Goal: Information Seeking & Learning: Learn about a topic

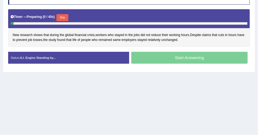
click at [66, 18] on button "Skip" at bounding box center [62, 17] width 12 height 7
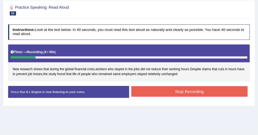
scroll to position [65, 0]
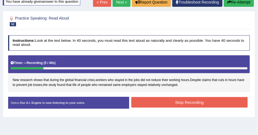
click at [233, 4] on button "Re-Attempt" at bounding box center [239, 2] width 30 height 9
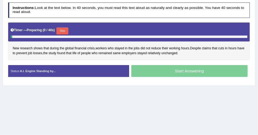
click at [60, 30] on button "Skip" at bounding box center [62, 30] width 12 height 7
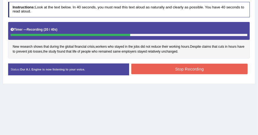
click at [147, 70] on button "Stop Recording" at bounding box center [189, 69] width 116 height 11
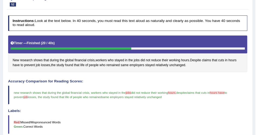
scroll to position [51, 0]
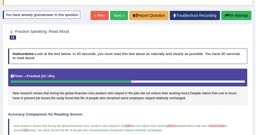
click at [121, 14] on link "Next »" at bounding box center [119, 15] width 18 height 9
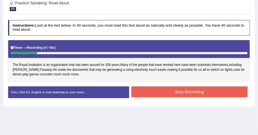
scroll to position [62, 0]
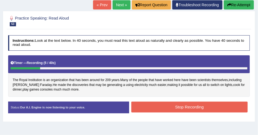
click at [244, 1] on button "Re-Attempt" at bounding box center [239, 4] width 30 height 9
click at [245, 4] on button "Re-Attempt" at bounding box center [239, 4] width 30 height 9
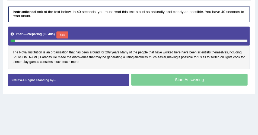
click at [63, 32] on button "Skip" at bounding box center [62, 34] width 12 height 7
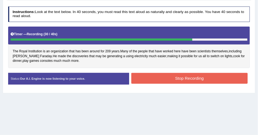
click at [173, 79] on button "Stop Recording" at bounding box center [189, 78] width 116 height 11
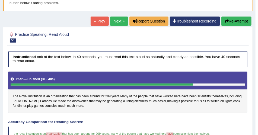
scroll to position [44, 0]
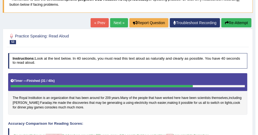
click at [240, 21] on button "Re-Attempt" at bounding box center [236, 22] width 30 height 9
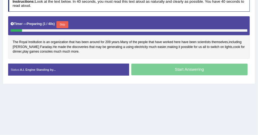
click at [65, 24] on button "Skip" at bounding box center [62, 24] width 12 height 7
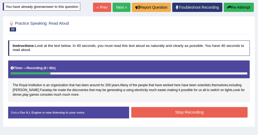
scroll to position [42, 0]
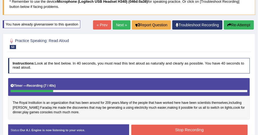
click at [248, 24] on button "Re-Attempt" at bounding box center [239, 24] width 30 height 9
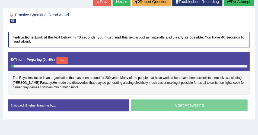
click at [65, 57] on button "Skip" at bounding box center [62, 60] width 12 height 7
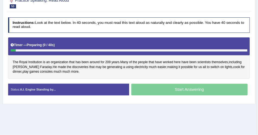
scroll to position [65, 0]
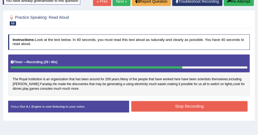
click at [147, 103] on button "Stop Recording" at bounding box center [189, 106] width 116 height 11
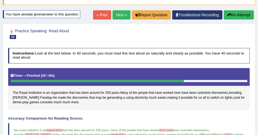
scroll to position [50, 0]
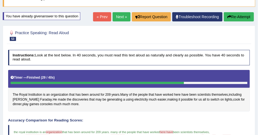
click at [124, 18] on link "Next »" at bounding box center [122, 16] width 18 height 9
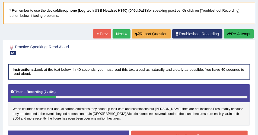
scroll to position [31, 0]
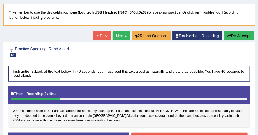
click at [234, 33] on button "Re-Attempt" at bounding box center [239, 35] width 30 height 9
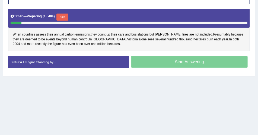
click at [66, 14] on button "Skip" at bounding box center [62, 17] width 12 height 7
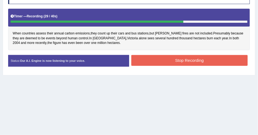
click at [148, 58] on button "Stop Recording" at bounding box center [189, 60] width 116 height 11
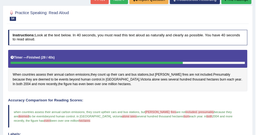
scroll to position [61, 0]
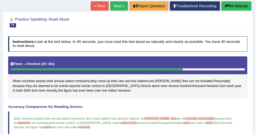
click at [239, 4] on button "Re-Attempt" at bounding box center [236, 5] width 30 height 9
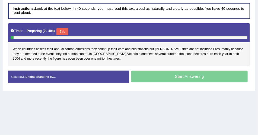
click at [65, 29] on button "Skip" at bounding box center [62, 31] width 12 height 7
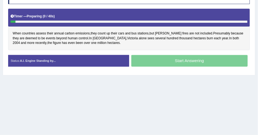
scroll to position [97, 0]
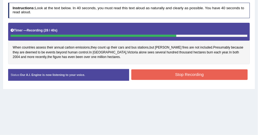
click at [170, 74] on button "Stop Recording" at bounding box center [189, 74] width 116 height 11
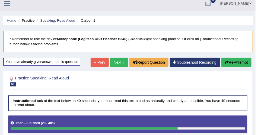
scroll to position [0, 0]
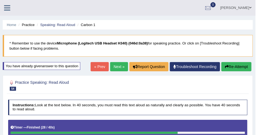
click at [238, 67] on button "Re-Attempt" at bounding box center [236, 66] width 30 height 9
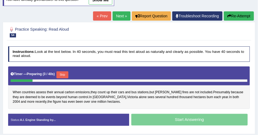
scroll to position [108, 0]
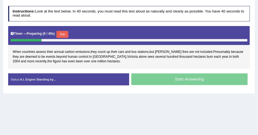
click at [63, 33] on button "Skip" at bounding box center [62, 34] width 12 height 7
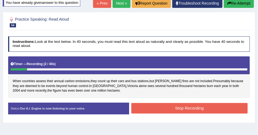
scroll to position [32, 0]
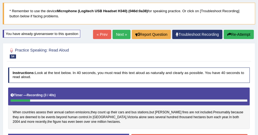
click at [236, 35] on button "Re-Attempt" at bounding box center [239, 34] width 30 height 9
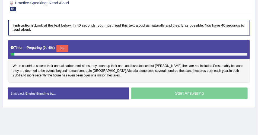
click at [64, 48] on button "Skip" at bounding box center [62, 48] width 12 height 7
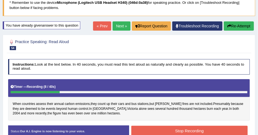
scroll to position [34, 0]
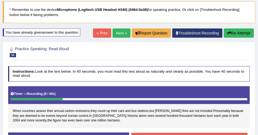
click at [241, 31] on button "Re-Attempt" at bounding box center [239, 32] width 30 height 9
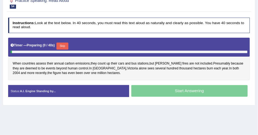
scroll to position [97, 0]
click at [68, 44] on button "Skip" at bounding box center [62, 46] width 12 height 7
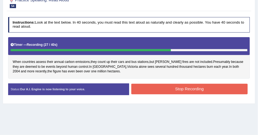
click at [140, 90] on button "Stop Recording" at bounding box center [189, 89] width 116 height 11
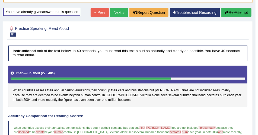
scroll to position [52, 0]
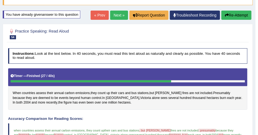
click at [122, 15] on link "Next »" at bounding box center [119, 15] width 18 height 9
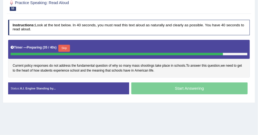
click at [63, 46] on button "Skip" at bounding box center [64, 48] width 12 height 7
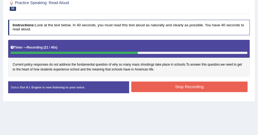
click at [143, 84] on button "Stop Recording" at bounding box center [189, 87] width 116 height 11
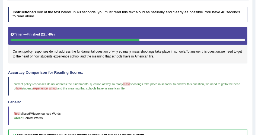
scroll to position [62, 0]
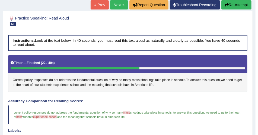
click at [245, 4] on button "Re-Attempt" at bounding box center [236, 4] width 30 height 9
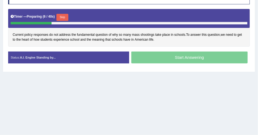
click at [67, 18] on button "Skip" at bounding box center [62, 17] width 12 height 7
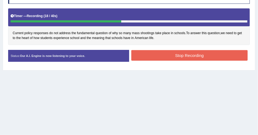
click at [187, 51] on button "Stop Recording" at bounding box center [189, 55] width 116 height 11
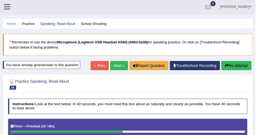
scroll to position [0, 0]
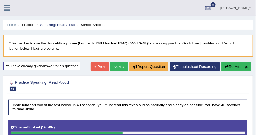
click at [117, 68] on link "Next »" at bounding box center [119, 66] width 18 height 9
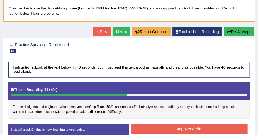
scroll to position [31, 0]
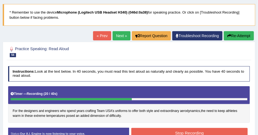
click at [235, 34] on button "Re-Attempt" at bounding box center [239, 35] width 30 height 9
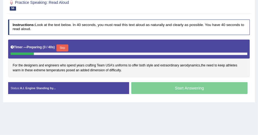
scroll to position [93, 0]
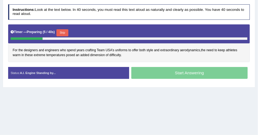
click at [65, 30] on button "Skip" at bounding box center [62, 32] width 12 height 7
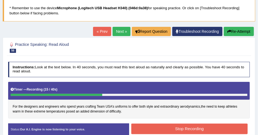
scroll to position [31, 0]
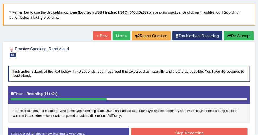
click at [241, 34] on button "Re-Attempt" at bounding box center [239, 35] width 30 height 9
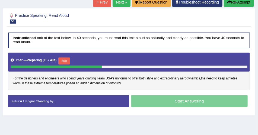
scroll to position [77, 0]
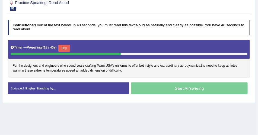
click at [68, 47] on button "Skip" at bounding box center [64, 48] width 12 height 7
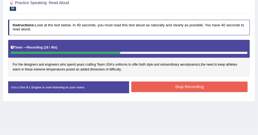
click at [165, 85] on button "Stop Recording" at bounding box center [189, 87] width 116 height 11
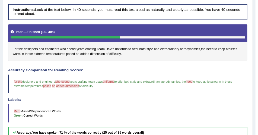
scroll to position [46, 0]
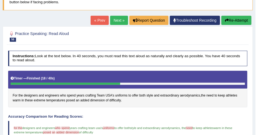
click at [233, 22] on button "Re-Attempt" at bounding box center [236, 20] width 30 height 9
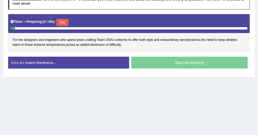
click at [64, 23] on button "Skip" at bounding box center [62, 22] width 12 height 7
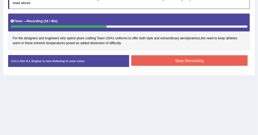
click at [179, 61] on button "Stop Recording" at bounding box center [189, 60] width 116 height 11
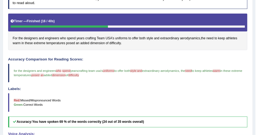
scroll to position [60, 0]
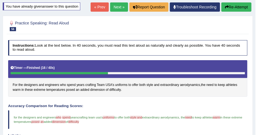
click at [112, 8] on link "Next »" at bounding box center [119, 6] width 18 height 9
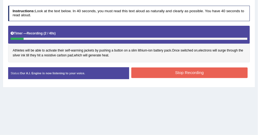
scroll to position [62, 0]
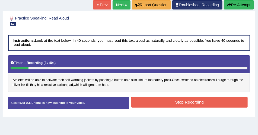
click at [234, 7] on button "Re-Attempt" at bounding box center [239, 4] width 30 height 9
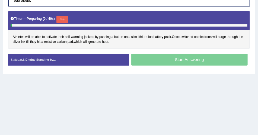
scroll to position [106, 0]
click at [66, 19] on button "Skip" at bounding box center [62, 19] width 12 height 7
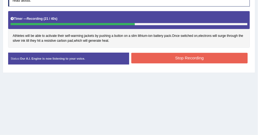
click at [183, 58] on button "Stop Recording" at bounding box center [189, 58] width 116 height 11
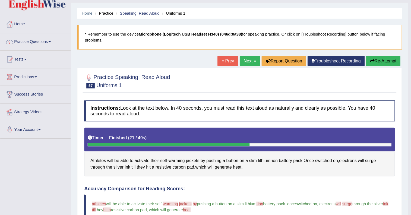
scroll to position [13, 0]
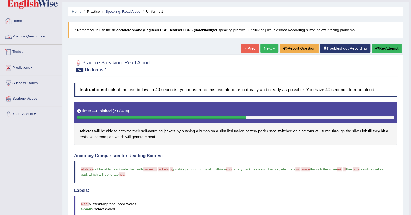
click at [28, 38] on link "Practice Questions" at bounding box center [31, 36] width 62 height 14
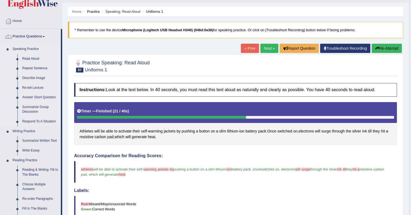
click at [29, 67] on link "Repeat Sentence" at bounding box center [40, 68] width 41 height 10
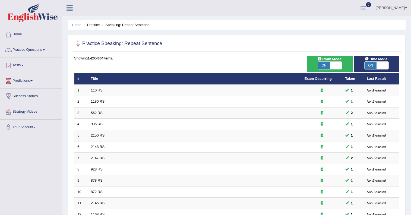
scroll to position [144, 0]
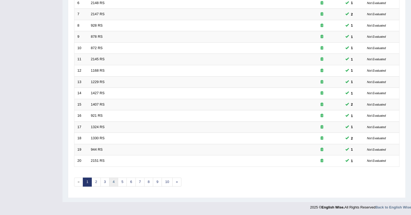
click at [110, 181] on link "4" at bounding box center [113, 181] width 9 height 9
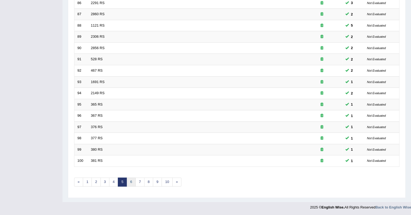
click at [129, 181] on link "6" at bounding box center [130, 181] width 9 height 9
click at [138, 182] on link "7" at bounding box center [139, 181] width 9 height 9
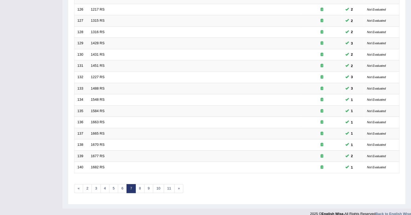
scroll to position [144, 0]
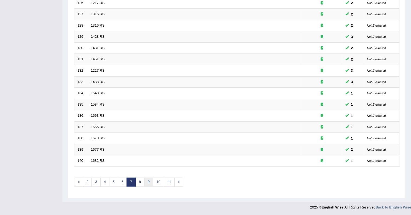
click at [150, 183] on link "9" at bounding box center [148, 181] width 9 height 9
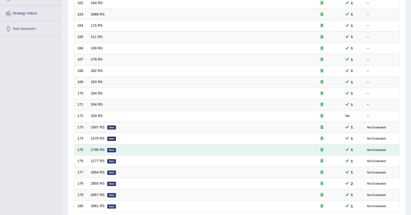
scroll to position [144, 0]
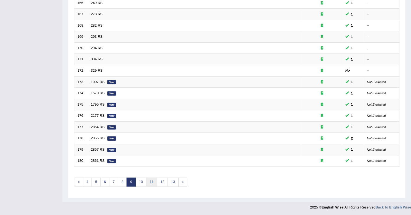
click at [150, 179] on link "11" at bounding box center [151, 181] width 11 height 9
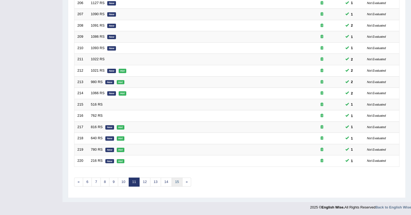
click at [179, 181] on link "15" at bounding box center [176, 181] width 11 height 9
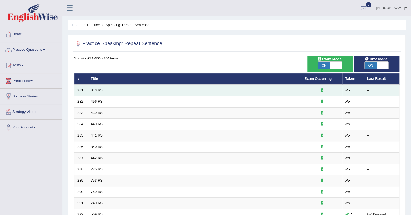
click at [91, 90] on link "843 RS" at bounding box center [97, 90] width 12 height 4
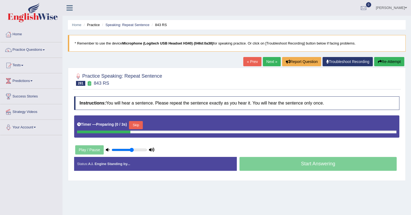
click at [140, 127] on button "Skip" at bounding box center [136, 125] width 14 height 8
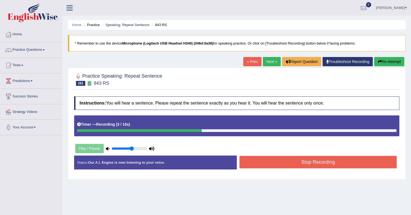
click at [286, 163] on button "Stop Recording" at bounding box center [317, 162] width 157 height 12
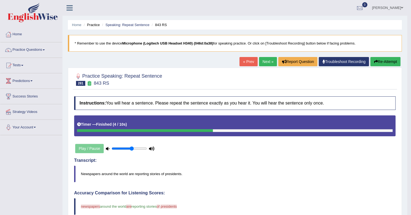
click at [266, 62] on link "Next »" at bounding box center [268, 61] width 18 height 9
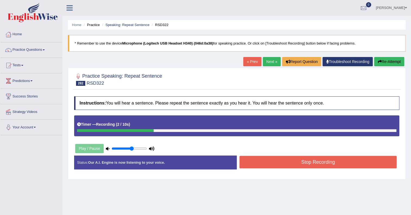
click at [260, 166] on button "Stop Recording" at bounding box center [317, 162] width 157 height 12
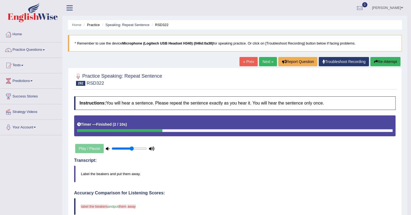
click at [264, 62] on link "Next »" at bounding box center [268, 61] width 18 height 9
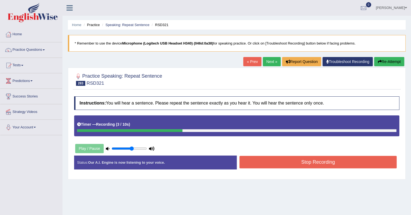
click at [249, 162] on button "Stop Recording" at bounding box center [317, 162] width 157 height 12
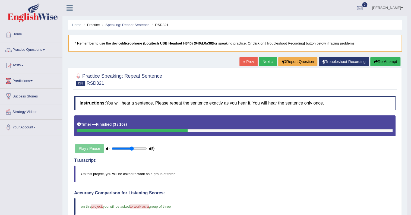
click at [262, 62] on link "Next »" at bounding box center [268, 61] width 18 height 9
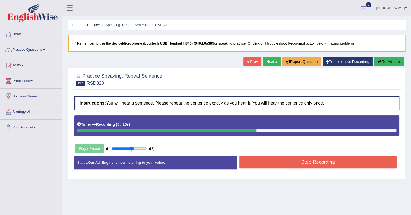
click at [257, 158] on button "Stop Recording" at bounding box center [317, 162] width 157 height 12
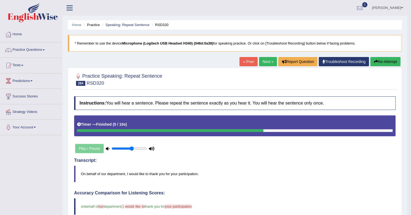
click at [262, 63] on link "Next »" at bounding box center [268, 61] width 18 height 9
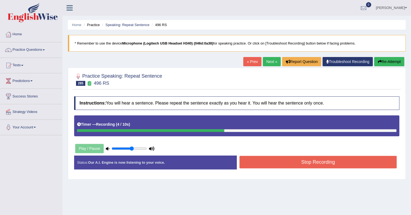
click at [255, 159] on button "Stop Recording" at bounding box center [317, 162] width 157 height 12
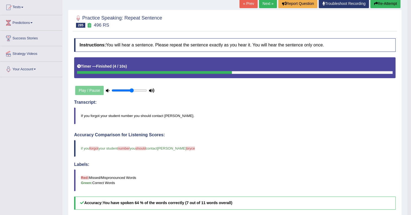
scroll to position [49, 0]
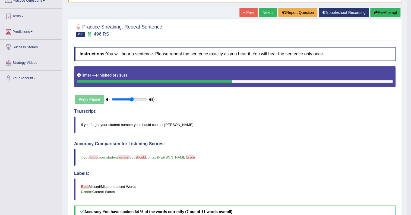
click at [266, 13] on link "Next »" at bounding box center [268, 12] width 18 height 9
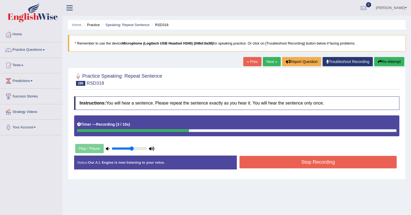
click at [275, 162] on button "Stop Recording" at bounding box center [317, 162] width 157 height 12
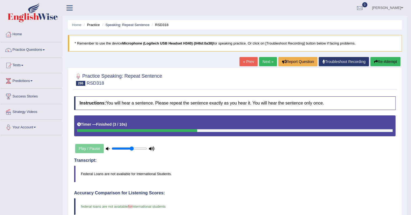
click at [267, 60] on link "Next »" at bounding box center [268, 61] width 18 height 9
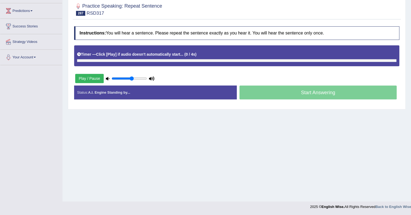
scroll to position [70, 0]
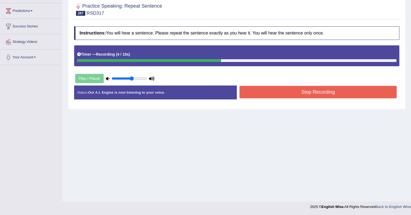
click at [249, 89] on button "Stop Recording" at bounding box center [317, 92] width 157 height 12
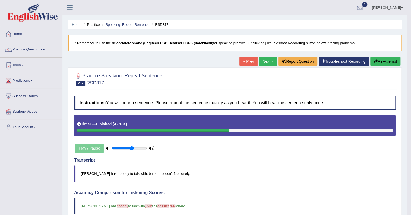
scroll to position [0, 0]
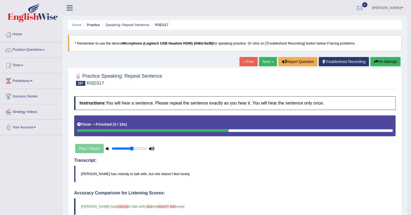
click at [263, 57] on link "Next »" at bounding box center [268, 61] width 18 height 9
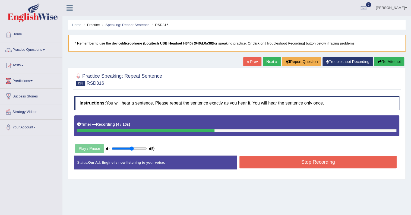
click at [252, 165] on button "Stop Recording" at bounding box center [317, 162] width 157 height 12
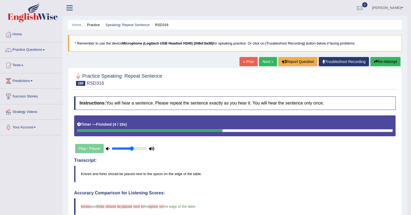
click at [263, 62] on link "Next »" at bounding box center [268, 61] width 18 height 9
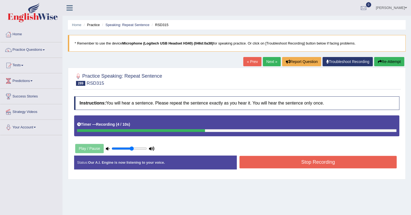
click at [251, 159] on button "Stop Recording" at bounding box center [317, 162] width 157 height 12
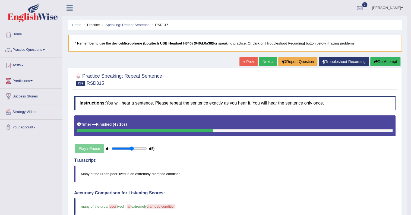
click at [262, 61] on link "Next »" at bounding box center [268, 61] width 18 height 9
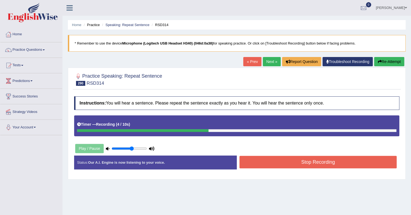
click at [290, 161] on button "Stop Recording" at bounding box center [317, 162] width 157 height 12
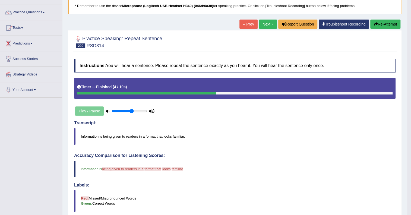
scroll to position [24, 0]
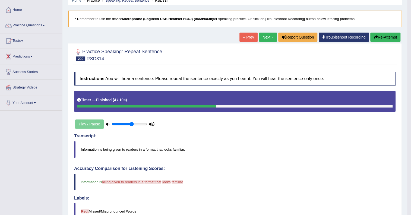
click at [385, 33] on button "Re-Attempt" at bounding box center [385, 37] width 30 height 9
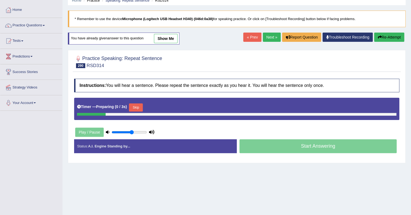
click at [133, 105] on button "Skip" at bounding box center [136, 107] width 14 height 8
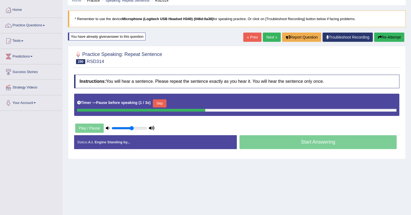
click at [159, 103] on button "Skip" at bounding box center [160, 103] width 14 height 8
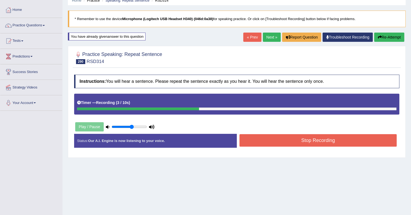
click at [261, 138] on button "Stop Recording" at bounding box center [317, 140] width 157 height 12
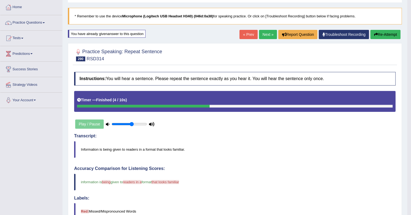
scroll to position [24, 0]
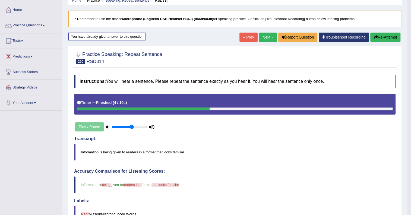
click at [263, 39] on link "Next »" at bounding box center [268, 37] width 18 height 9
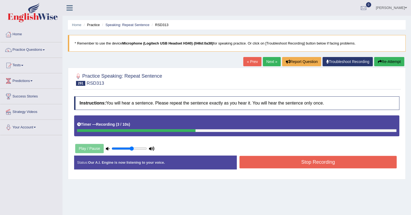
click at [396, 61] on button "Re-Attempt" at bounding box center [389, 61] width 30 height 9
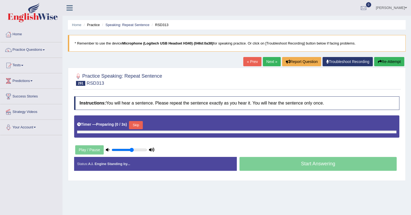
click at [137, 125] on button "Skip" at bounding box center [136, 125] width 14 height 8
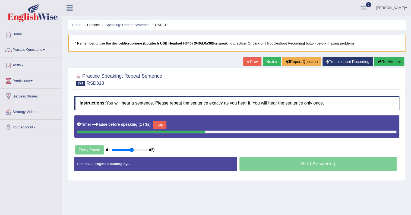
click at [163, 126] on button "Skip" at bounding box center [160, 125] width 14 height 8
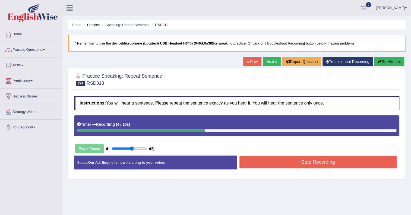
click at [273, 162] on button "Stop Recording" at bounding box center [317, 162] width 157 height 12
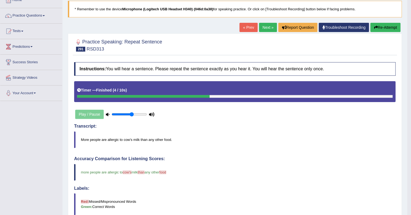
scroll to position [24, 0]
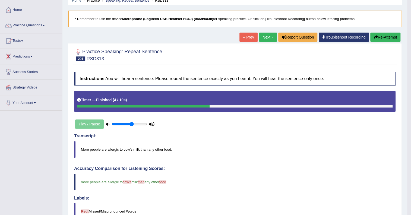
click at [266, 36] on link "Next »" at bounding box center [268, 37] width 18 height 9
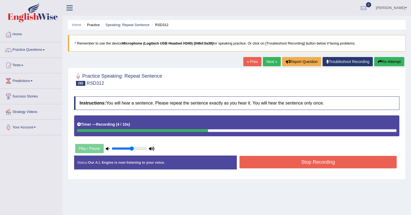
click at [250, 162] on button "Stop Recording" at bounding box center [317, 162] width 157 height 12
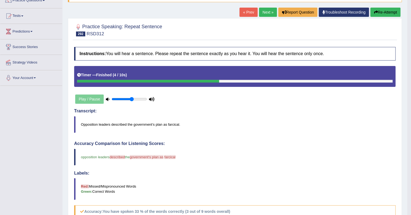
scroll to position [49, 0]
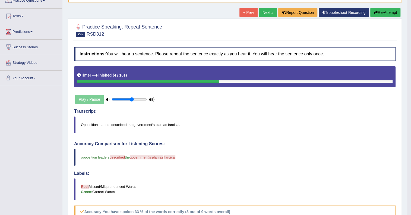
click at [395, 15] on button "Re-Attempt" at bounding box center [385, 12] width 30 height 9
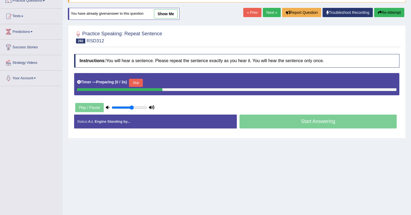
click at [135, 81] on button "Skip" at bounding box center [136, 83] width 14 height 8
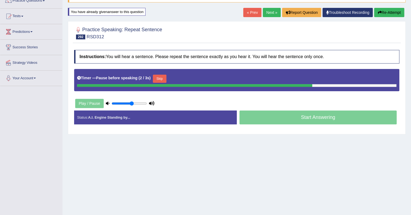
click at [160, 77] on button "Skip" at bounding box center [160, 79] width 14 height 8
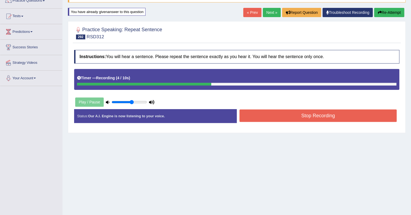
click at [259, 117] on button "Stop Recording" at bounding box center [317, 115] width 157 height 12
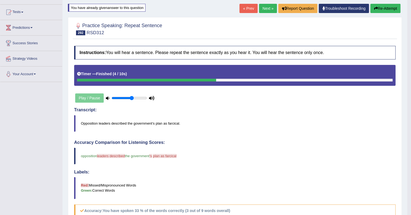
scroll to position [29, 0]
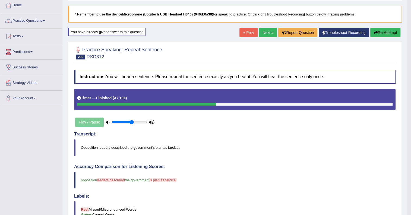
click at [382, 29] on button "Re-Attempt" at bounding box center [385, 32] width 30 height 9
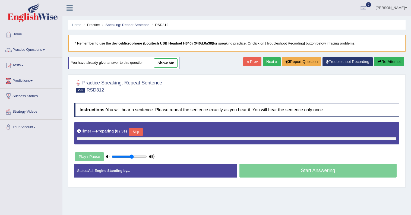
scroll to position [29, 0]
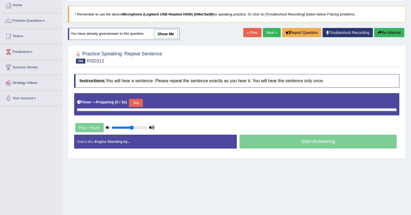
click at [139, 103] on button "Skip" at bounding box center [136, 103] width 14 height 8
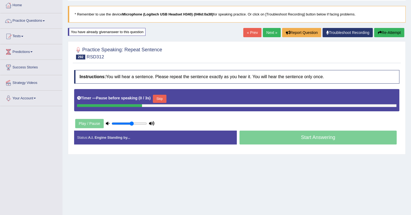
click at [163, 99] on button "Skip" at bounding box center [160, 99] width 14 height 8
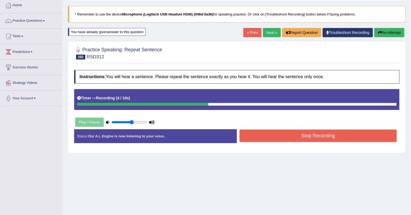
click at [248, 134] on button "Stop Recording" at bounding box center [317, 135] width 157 height 12
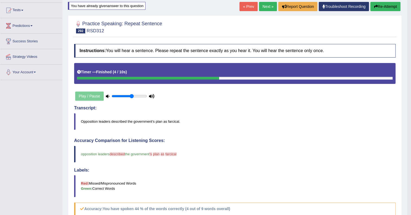
scroll to position [54, 0]
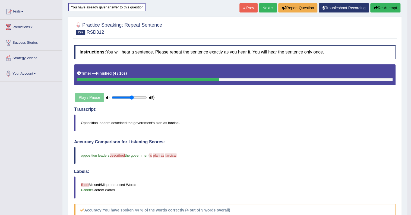
click at [264, 11] on link "Next »" at bounding box center [268, 7] width 18 height 9
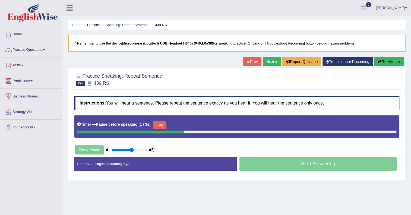
click at [164, 123] on button "Skip" at bounding box center [160, 125] width 14 height 8
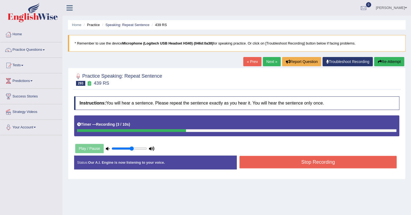
click at [243, 165] on button "Stop Recording" at bounding box center [317, 162] width 157 height 12
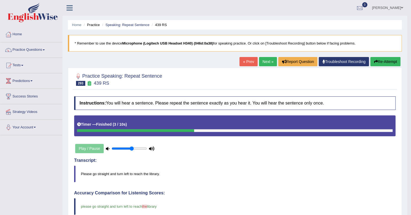
click at [259, 62] on link "Next »" at bounding box center [268, 61] width 18 height 9
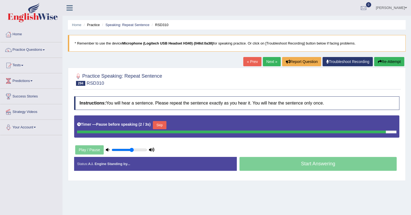
click at [158, 126] on button "Skip" at bounding box center [160, 125] width 14 height 8
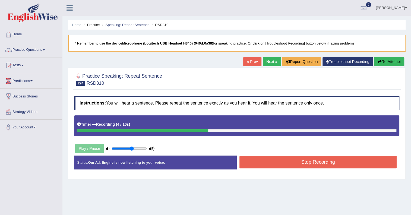
click at [254, 162] on button "Stop Recording" at bounding box center [317, 162] width 157 height 12
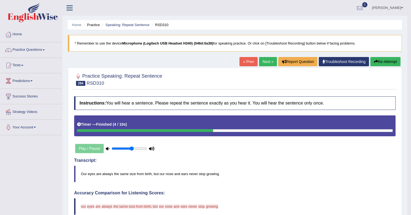
click at [389, 61] on button "Re-Attempt" at bounding box center [385, 61] width 30 height 9
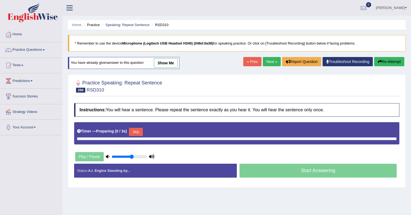
click at [140, 130] on button "Skip" at bounding box center [136, 132] width 14 height 8
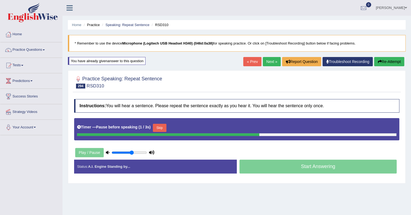
click at [161, 128] on button "Skip" at bounding box center [160, 128] width 14 height 8
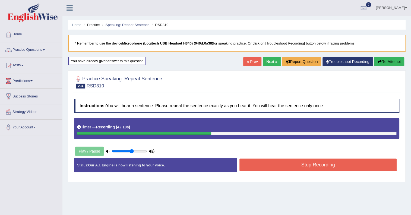
click at [253, 159] on button "Stop Recording" at bounding box center [317, 164] width 157 height 12
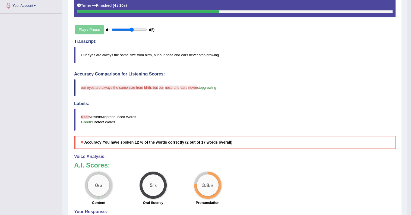
scroll to position [24, 0]
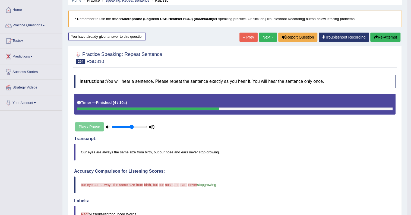
click at [266, 37] on link "Next »" at bounding box center [268, 37] width 18 height 9
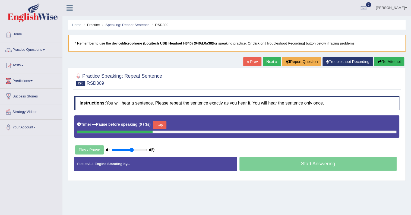
click at [158, 126] on button "Skip" at bounding box center [160, 125] width 14 height 8
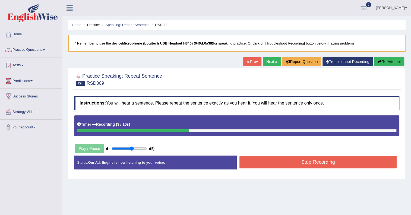
click at [278, 160] on button "Stop Recording" at bounding box center [317, 162] width 157 height 12
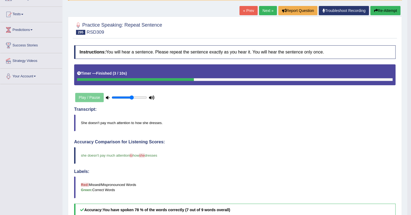
scroll to position [49, 0]
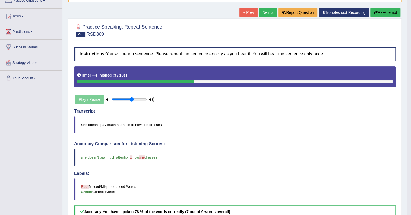
click at [263, 8] on link "Next »" at bounding box center [268, 12] width 18 height 9
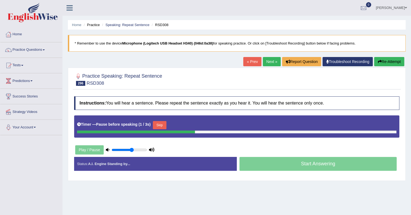
click at [157, 124] on button "Skip" at bounding box center [160, 125] width 14 height 8
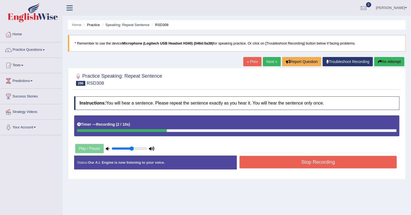
click at [267, 157] on button "Stop Recording" at bounding box center [317, 162] width 157 height 12
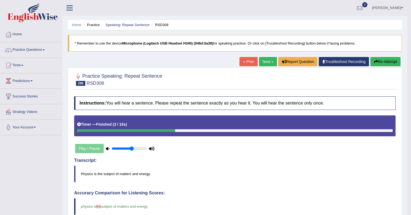
click at [262, 61] on link "Next »" at bounding box center [268, 61] width 18 height 9
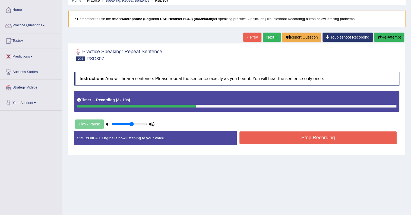
click at [250, 135] on button "Stop Recording" at bounding box center [317, 137] width 157 height 12
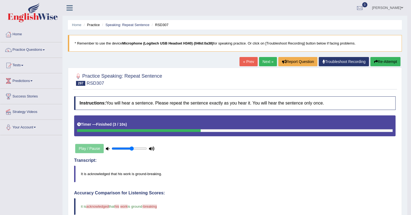
click at [271, 56] on div "Home Practice Speaking: Repeat Sentence RSD307 * Remember to use the device Mic…" at bounding box center [234, 188] width 344 height 376
click at [268, 68] on div "Practice Speaking: Repeat Sentence 297 RSD307 Instructions: You will hear a sen…" at bounding box center [234, 220] width 333 height 304
click at [268, 65] on link "Next »" at bounding box center [268, 61] width 18 height 9
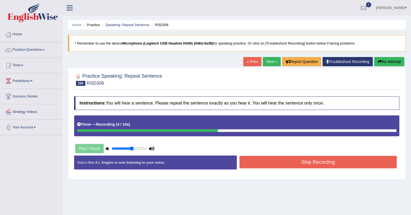
click at [263, 160] on button "Stop Recording" at bounding box center [317, 162] width 157 height 12
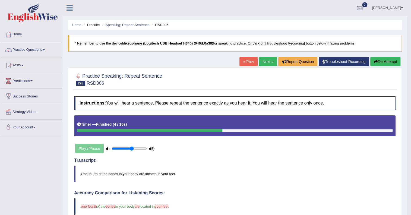
click at [267, 57] on link "Next »" at bounding box center [268, 61] width 18 height 9
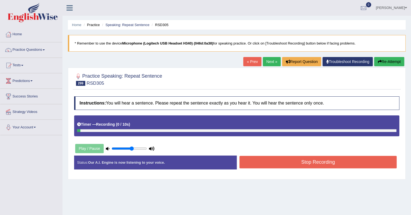
click at [160, 124] on div "Timer — Recording ( 0 / 10s )" at bounding box center [236, 124] width 319 height 9
click at [259, 161] on button "Stop Recording" at bounding box center [317, 162] width 157 height 12
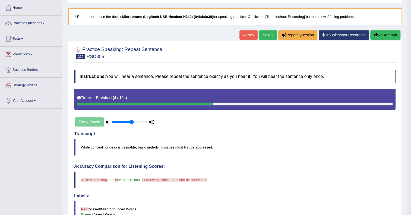
scroll to position [24, 0]
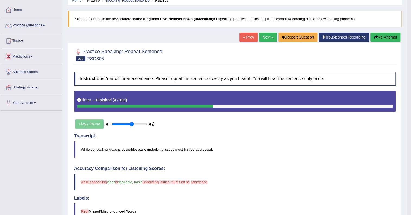
click at [376, 39] on button "Re-Attempt" at bounding box center [385, 37] width 30 height 9
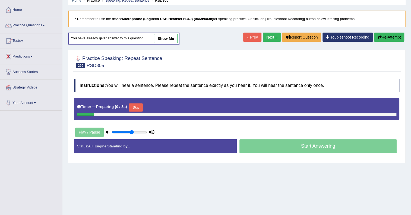
scroll to position [24, 0]
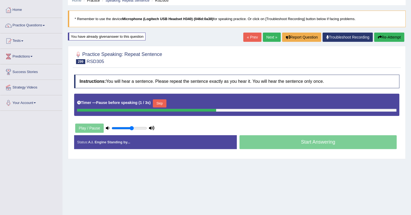
click at [159, 101] on button "Skip" at bounding box center [160, 103] width 14 height 8
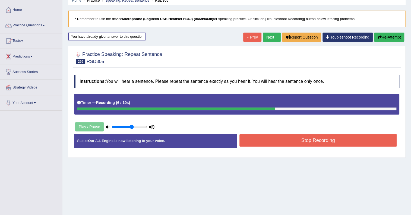
click at [302, 140] on button "Stop Recording" at bounding box center [317, 140] width 157 height 12
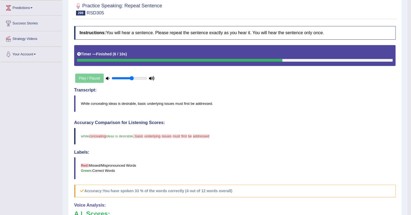
scroll to position [4, 0]
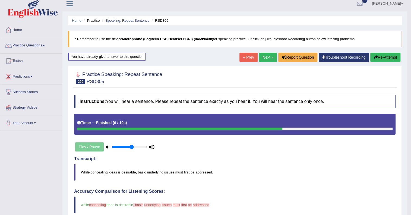
click at [270, 59] on link "Next »" at bounding box center [268, 57] width 18 height 9
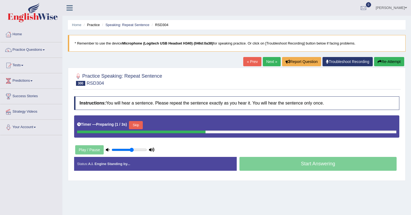
click at [135, 126] on button "Skip" at bounding box center [136, 125] width 14 height 8
click at [157, 125] on button "Skip" at bounding box center [160, 125] width 14 height 8
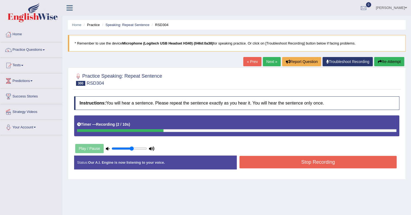
click at [270, 162] on button "Stop Recording" at bounding box center [317, 162] width 157 height 12
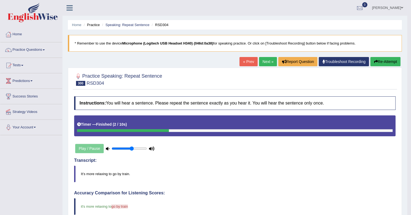
click at [266, 59] on link "Next »" at bounding box center [268, 61] width 18 height 9
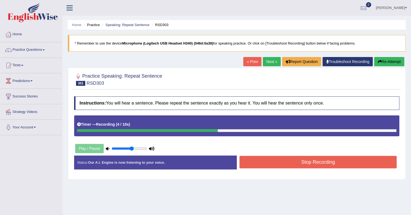
click at [304, 164] on button "Stop Recording" at bounding box center [317, 162] width 157 height 12
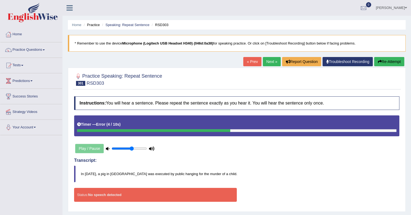
click at [269, 62] on link "Next »" at bounding box center [271, 61] width 18 height 9
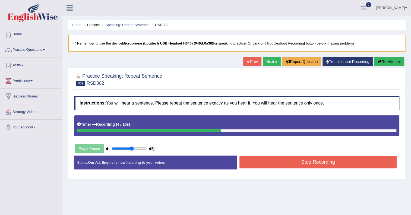
click at [253, 159] on button "Stop Recording" at bounding box center [317, 162] width 157 height 12
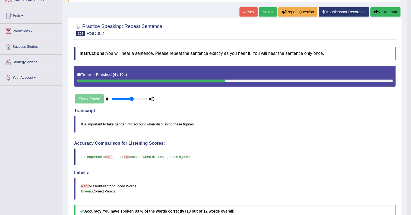
scroll to position [49, 0]
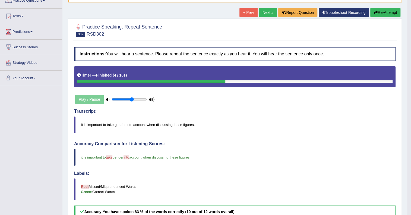
click at [271, 11] on link "Next »" at bounding box center [268, 12] width 18 height 9
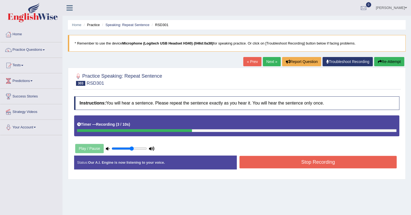
click at [322, 159] on button "Stop Recording" at bounding box center [317, 162] width 157 height 12
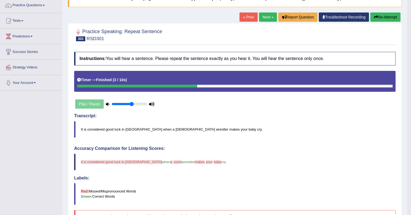
scroll to position [24, 0]
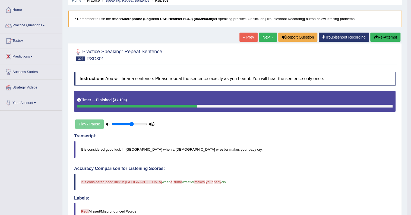
click at [260, 38] on link "Next »" at bounding box center [268, 37] width 18 height 9
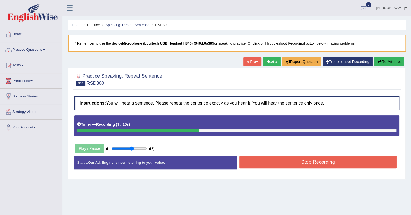
click at [386, 62] on button "Re-Attempt" at bounding box center [389, 61] width 30 height 9
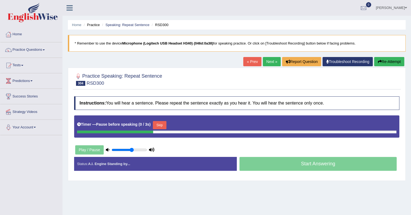
click at [163, 117] on div "Timer — Pause before speaking ( 0 / 3s ) Skip" at bounding box center [236, 126] width 325 height 22
click at [163, 121] on button "Skip" at bounding box center [160, 125] width 14 height 8
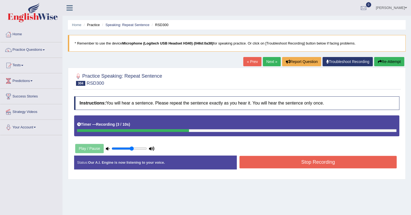
click at [267, 161] on button "Stop Recording" at bounding box center [317, 162] width 157 height 12
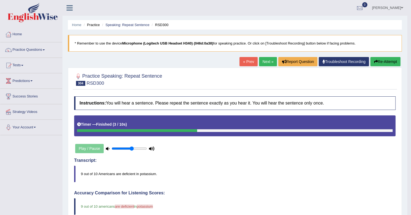
click at [264, 61] on link "Next »" at bounding box center [268, 61] width 18 height 9
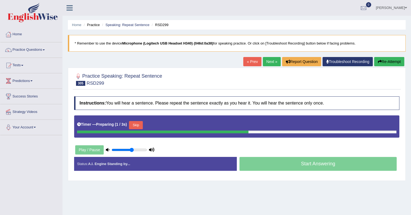
click at [141, 126] on button "Skip" at bounding box center [136, 125] width 14 height 8
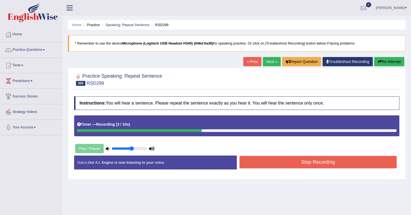
click at [247, 158] on button "Stop Recording" at bounding box center [317, 162] width 157 height 12
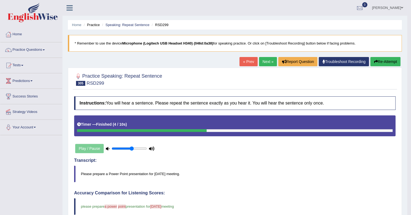
click at [262, 60] on link "Next »" at bounding box center [268, 61] width 18 height 9
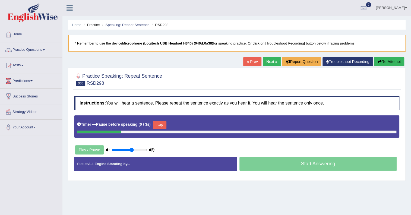
click at [159, 125] on button "Skip" at bounding box center [160, 125] width 14 height 8
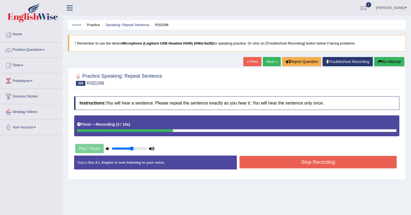
click at [273, 163] on button "Stop Recording" at bounding box center [317, 162] width 157 height 12
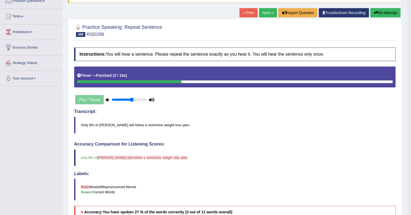
scroll to position [24, 0]
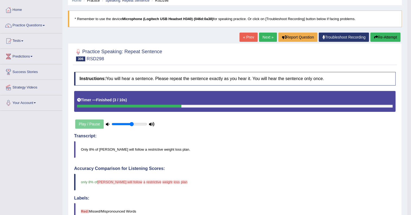
click at [262, 35] on link "Next »" at bounding box center [268, 37] width 18 height 9
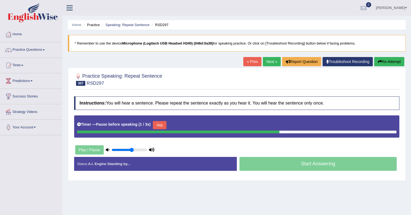
click at [159, 125] on button "Skip" at bounding box center [160, 125] width 14 height 8
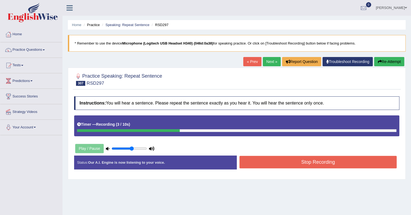
click at [280, 160] on button "Stop Recording" at bounding box center [317, 162] width 157 height 12
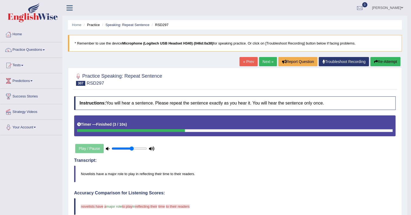
click at [259, 59] on link "Next »" at bounding box center [268, 61] width 18 height 9
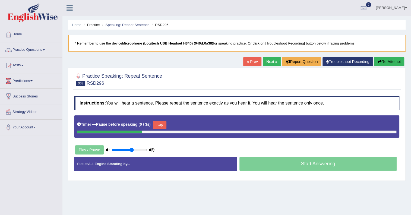
click at [159, 125] on button "Skip" at bounding box center [160, 125] width 14 height 8
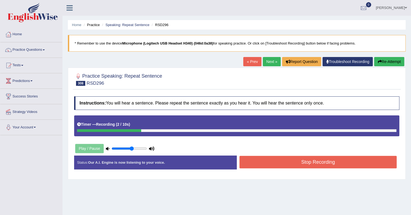
click at [262, 163] on button "Stop Recording" at bounding box center [317, 162] width 157 height 12
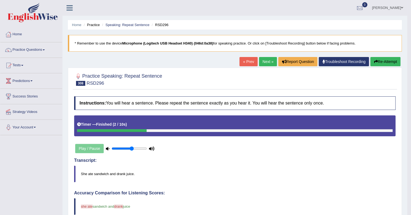
click at [264, 63] on link "Next »" at bounding box center [268, 61] width 18 height 9
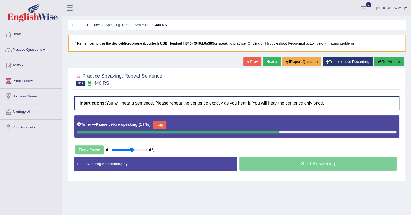
click at [160, 124] on button "Skip" at bounding box center [160, 125] width 14 height 8
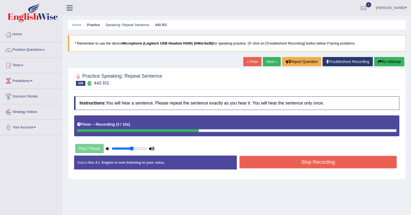
click at [262, 160] on button "Stop Recording" at bounding box center [317, 162] width 157 height 12
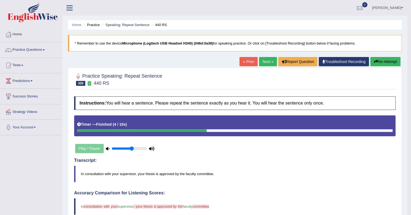
click at [385, 63] on button "Re-Attempt" at bounding box center [385, 61] width 30 height 9
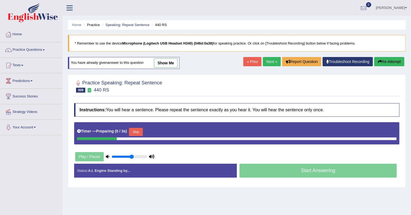
click at [136, 128] on button "Skip" at bounding box center [136, 132] width 14 height 8
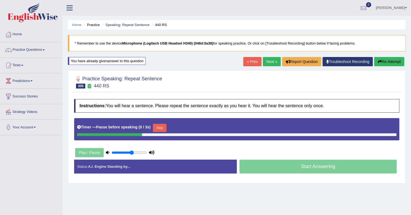
click at [163, 127] on button "Skip" at bounding box center [160, 128] width 14 height 8
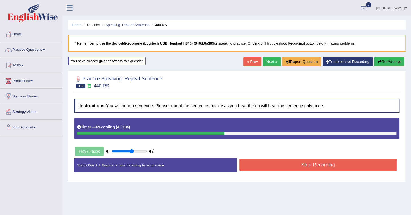
click at [329, 167] on button "Stop Recording" at bounding box center [317, 164] width 157 height 12
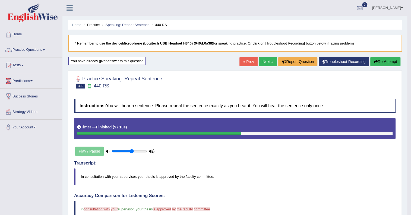
click at [263, 62] on link "Next »" at bounding box center [268, 61] width 18 height 9
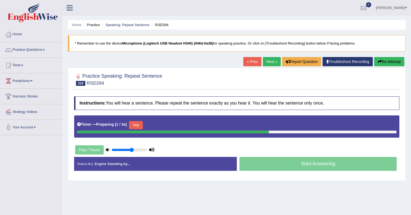
click at [140, 125] on button "Skip" at bounding box center [136, 125] width 14 height 8
click at [381, 62] on button "Re-Attempt" at bounding box center [389, 61] width 30 height 9
click at [161, 124] on button "Skip" at bounding box center [160, 125] width 14 height 8
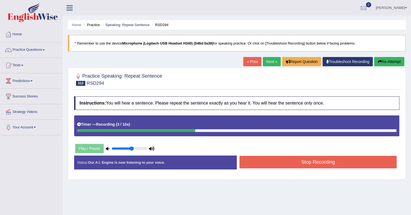
click at [315, 161] on button "Stop Recording" at bounding box center [317, 162] width 157 height 12
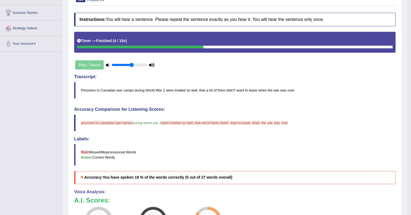
scroll to position [49, 0]
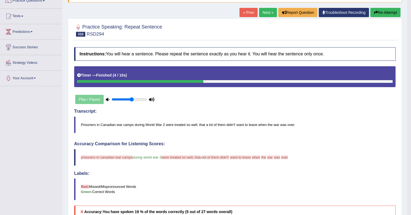
click at [270, 12] on link "Next »" at bounding box center [268, 12] width 18 height 9
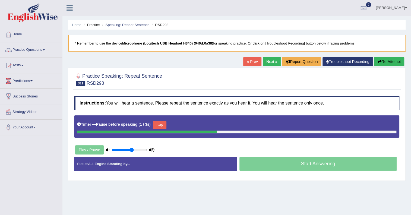
click at [163, 123] on button "Skip" at bounding box center [160, 125] width 14 height 8
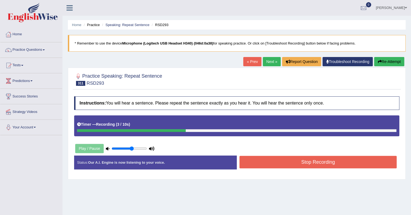
click at [274, 159] on button "Stop Recording" at bounding box center [317, 162] width 157 height 12
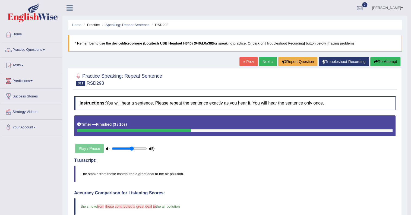
click at [266, 60] on link "Next »" at bounding box center [268, 61] width 18 height 9
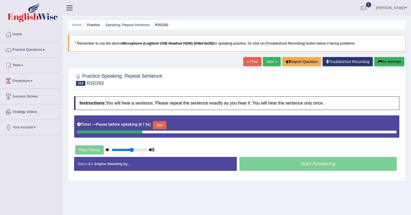
click at [158, 124] on button "Skip" at bounding box center [160, 125] width 14 height 8
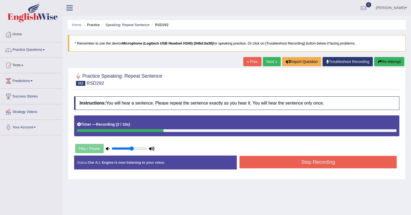
click at [391, 62] on button "Re-Attempt" at bounding box center [389, 61] width 30 height 9
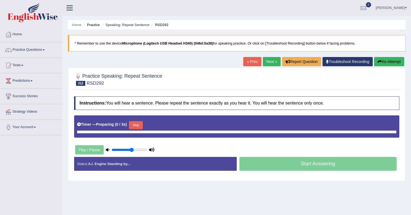
click at [138, 124] on button "Skip" at bounding box center [136, 125] width 14 height 8
click at [162, 123] on button "Skip" at bounding box center [160, 125] width 14 height 8
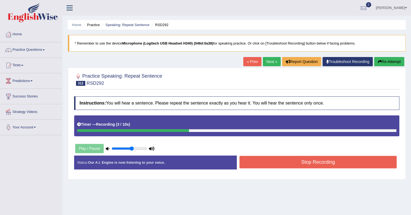
click at [281, 160] on button "Stop Recording" at bounding box center [317, 162] width 157 height 12
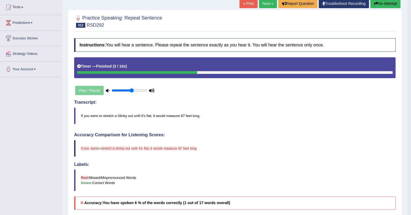
scroll to position [49, 0]
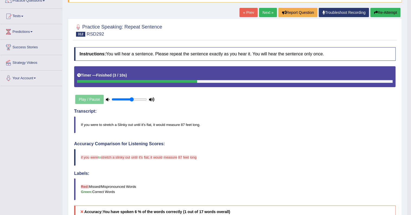
click at [259, 9] on link "Next »" at bounding box center [268, 12] width 18 height 9
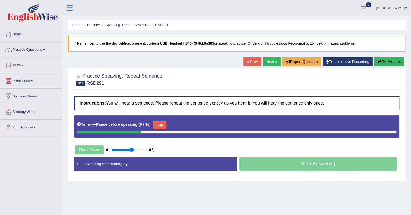
click at [161, 124] on button "Skip" at bounding box center [160, 125] width 14 height 8
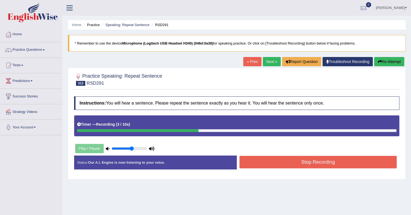
click at [295, 159] on button "Stop Recording" at bounding box center [317, 162] width 157 height 12
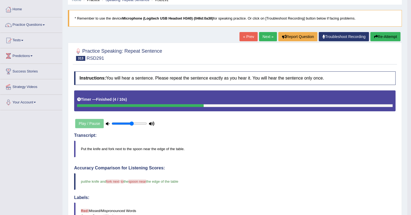
scroll to position [24, 0]
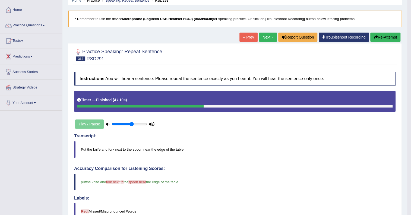
click at [265, 36] on link "Next »" at bounding box center [268, 37] width 18 height 9
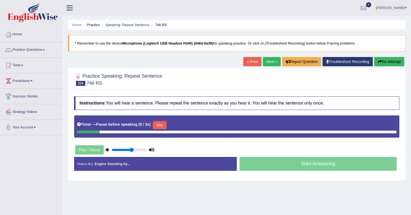
click at [160, 123] on button "Skip" at bounding box center [160, 125] width 14 height 8
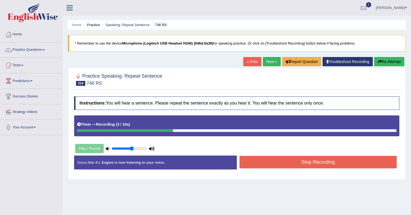
click at [317, 160] on button "Stop Recording" at bounding box center [317, 162] width 157 height 12
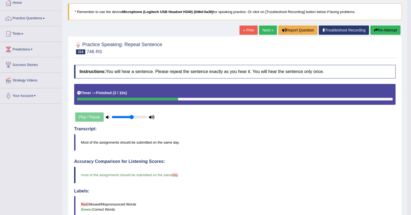
scroll to position [24, 0]
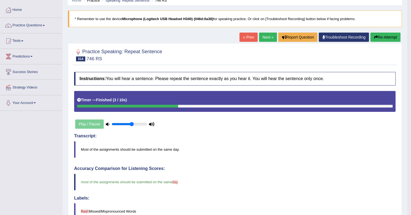
click at [265, 37] on link "Next »" at bounding box center [268, 37] width 18 height 9
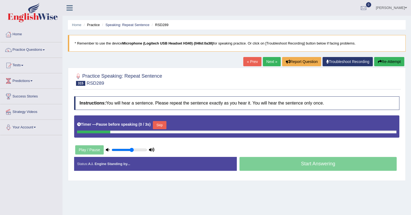
click at [162, 123] on button "Skip" at bounding box center [160, 125] width 14 height 8
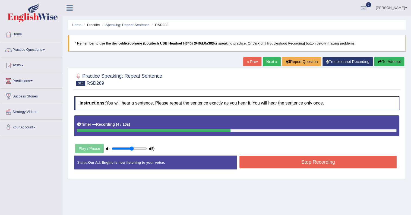
click at [344, 162] on button "Stop Recording" at bounding box center [317, 162] width 157 height 12
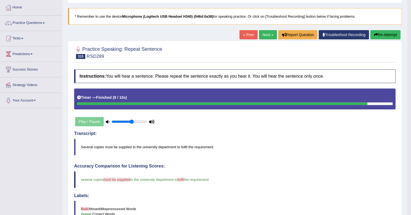
scroll to position [26, 0]
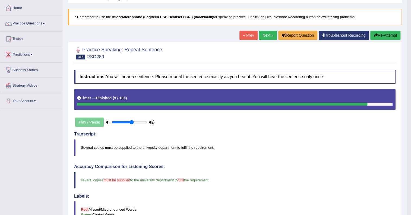
click at [263, 33] on link "Next »" at bounding box center [268, 35] width 18 height 9
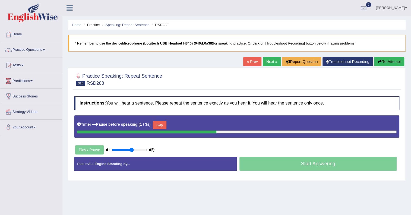
click at [160, 124] on button "Skip" at bounding box center [160, 125] width 14 height 8
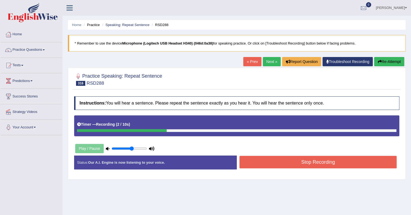
click at [388, 59] on button "Re-Attempt" at bounding box center [389, 61] width 30 height 9
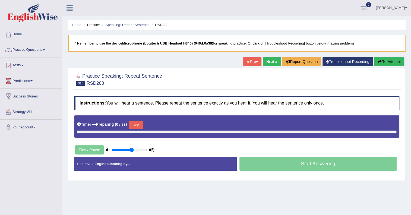
click at [141, 124] on button "Skip" at bounding box center [136, 125] width 14 height 8
click at [169, 122] on div "Timer — Pause before speaking ( 0 / 3s ) Skip" at bounding box center [236, 125] width 319 height 11
click at [165, 124] on button "Skip" at bounding box center [160, 125] width 14 height 8
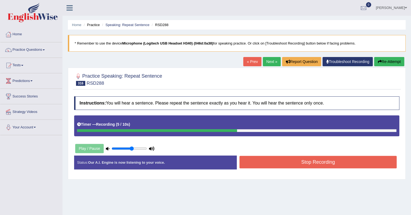
click at [279, 161] on button "Stop Recording" at bounding box center [317, 162] width 157 height 12
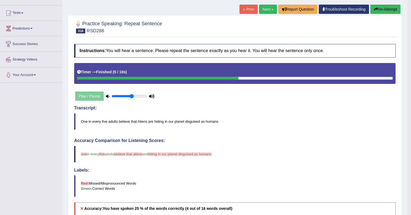
scroll to position [24, 0]
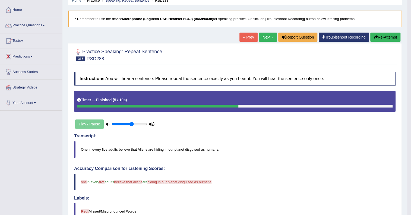
click at [384, 35] on button "Re-Attempt" at bounding box center [385, 37] width 30 height 9
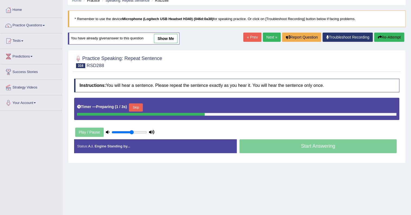
click at [141, 105] on button "Skip" at bounding box center [136, 107] width 14 height 8
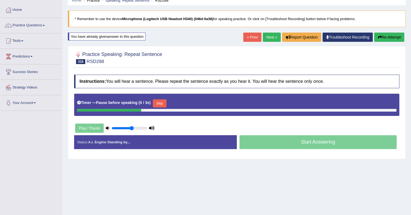
click at [161, 102] on button "Skip" at bounding box center [160, 103] width 14 height 8
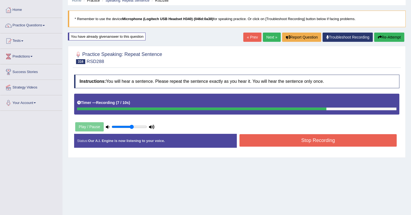
click at [269, 138] on button "Stop Recording" at bounding box center [317, 140] width 157 height 12
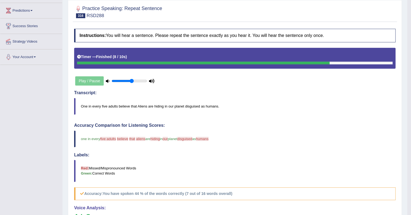
scroll to position [24, 0]
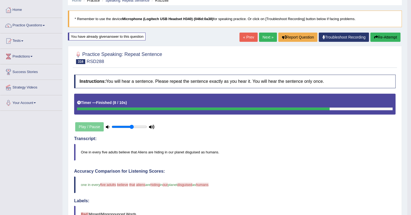
click at [266, 38] on link "Next »" at bounding box center [268, 37] width 18 height 9
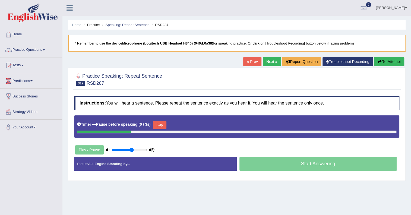
click at [157, 124] on button "Skip" at bounding box center [160, 125] width 14 height 8
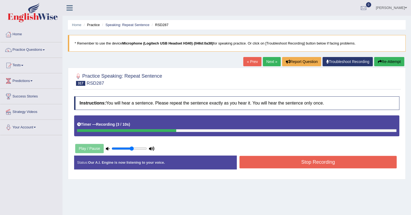
click at [255, 162] on button "Stop Recording" at bounding box center [317, 162] width 157 height 12
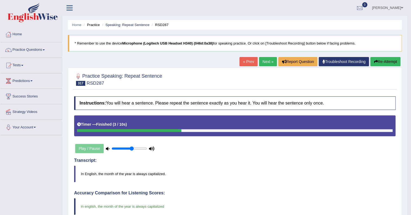
click at [265, 54] on div "Home Practice Speaking: Repeat Sentence RSD287 * Remember to use the device Mic…" at bounding box center [234, 188] width 344 height 376
click at [266, 58] on link "Next »" at bounding box center [268, 61] width 18 height 9
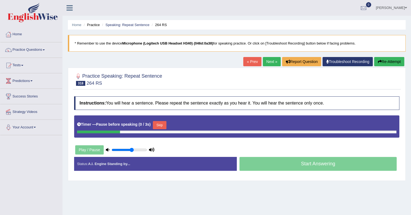
click at [159, 124] on button "Skip" at bounding box center [160, 125] width 14 height 8
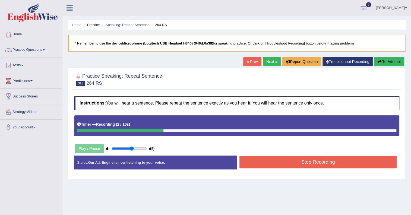
click at [265, 164] on button "Stop Recording" at bounding box center [317, 162] width 157 height 12
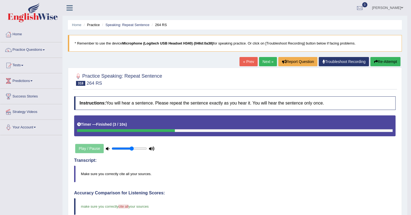
click at [266, 63] on link "Next »" at bounding box center [268, 61] width 18 height 9
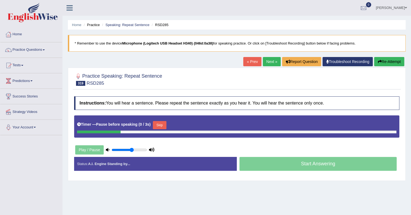
click at [161, 123] on button "Skip" at bounding box center [160, 125] width 14 height 8
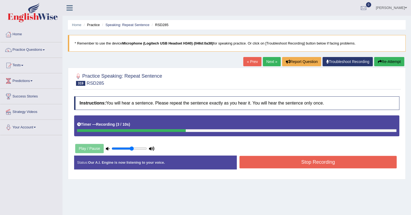
click at [269, 163] on button "Stop Recording" at bounding box center [317, 162] width 157 height 12
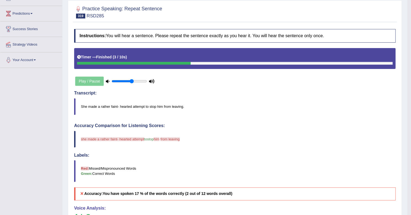
scroll to position [49, 0]
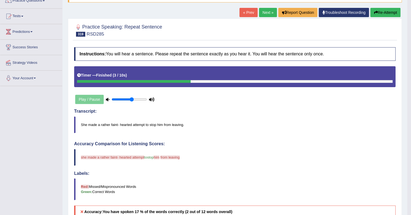
click at [381, 10] on button "Re-Attempt" at bounding box center [385, 12] width 30 height 9
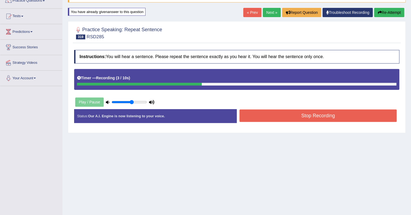
click at [285, 115] on button "Stop Recording" at bounding box center [317, 115] width 157 height 12
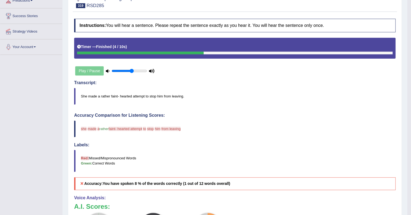
scroll to position [49, 0]
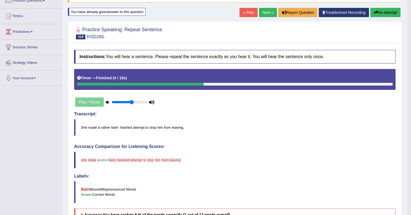
click at [266, 12] on link "Next »" at bounding box center [268, 12] width 18 height 9
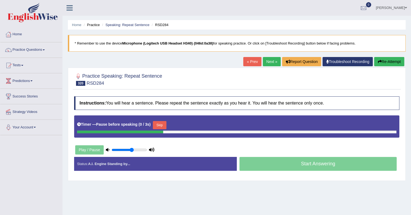
click at [160, 124] on button "Skip" at bounding box center [160, 125] width 14 height 8
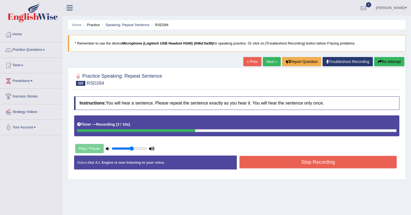
click at [268, 161] on button "Stop Recording" at bounding box center [317, 162] width 157 height 12
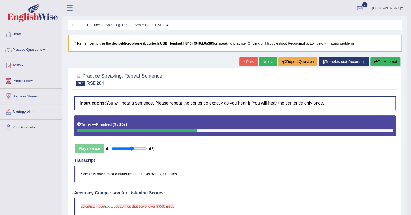
click at [268, 59] on link "Next »" at bounding box center [268, 61] width 18 height 9
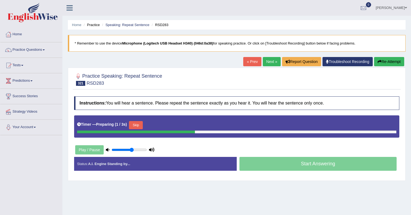
click at [140, 125] on button "Skip" at bounding box center [136, 125] width 14 height 8
click at [160, 124] on button "Skip" at bounding box center [160, 125] width 14 height 8
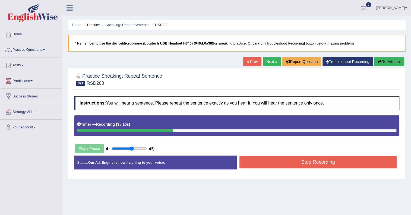
click at [296, 162] on button "Stop Recording" at bounding box center [317, 162] width 157 height 12
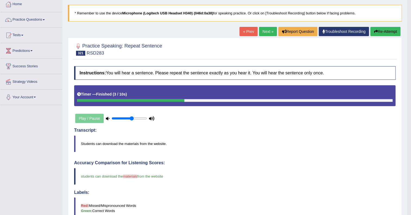
scroll to position [24, 0]
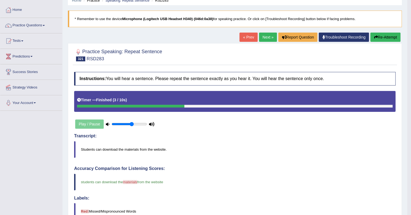
click at [263, 36] on link "Next »" at bounding box center [268, 37] width 18 height 9
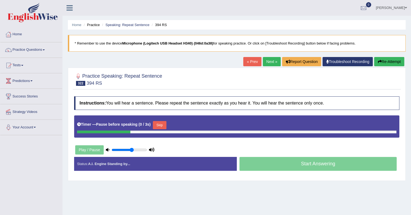
click at [166, 124] on button "Skip" at bounding box center [160, 125] width 14 height 8
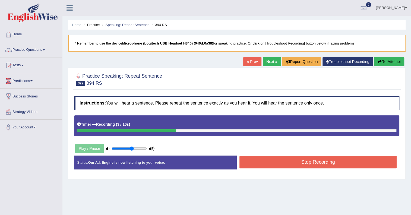
click at [252, 160] on button "Stop Recording" at bounding box center [317, 162] width 157 height 12
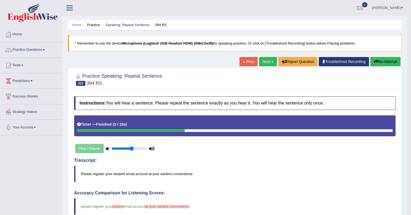
click at [259, 59] on link "Next »" at bounding box center [268, 61] width 18 height 9
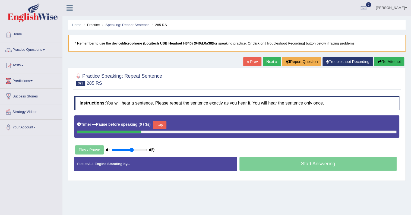
click at [164, 124] on button "Skip" at bounding box center [160, 125] width 14 height 8
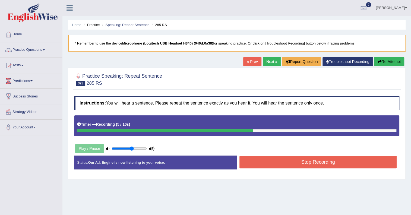
click at [245, 161] on button "Stop Recording" at bounding box center [317, 162] width 157 height 12
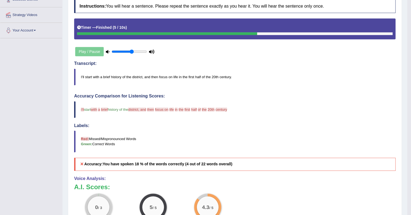
scroll to position [49, 0]
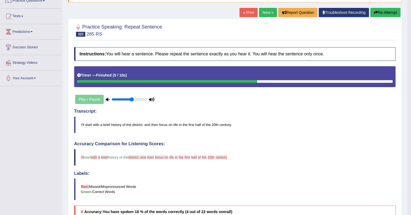
click at [270, 15] on link "Next »" at bounding box center [268, 12] width 18 height 9
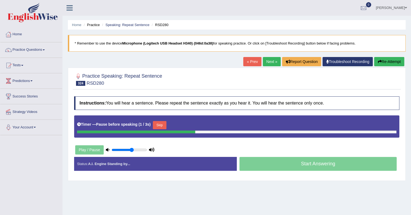
click at [159, 124] on button "Skip" at bounding box center [160, 125] width 14 height 8
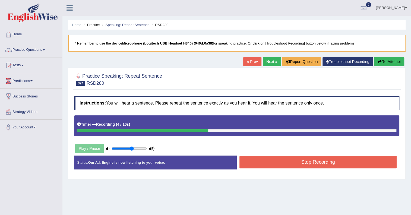
click at [257, 164] on button "Stop Recording" at bounding box center [317, 162] width 157 height 12
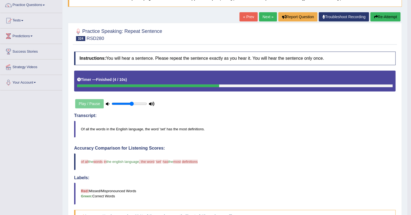
scroll to position [24, 0]
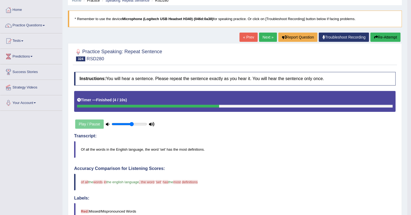
click at [268, 38] on link "Next »" at bounding box center [268, 37] width 18 height 9
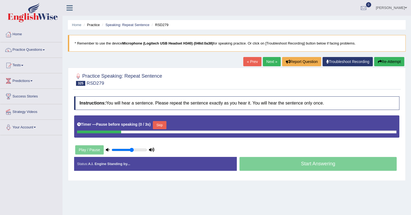
click at [155, 123] on button "Skip" at bounding box center [160, 125] width 14 height 8
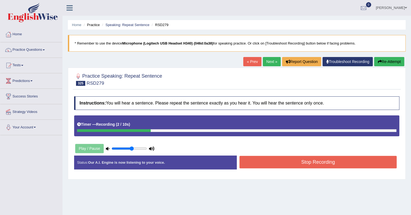
click at [248, 161] on button "Stop Recording" at bounding box center [317, 162] width 157 height 12
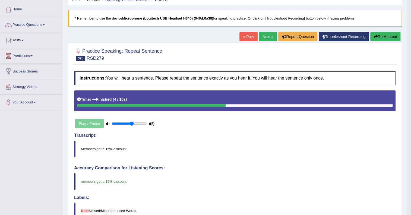
scroll to position [24, 0]
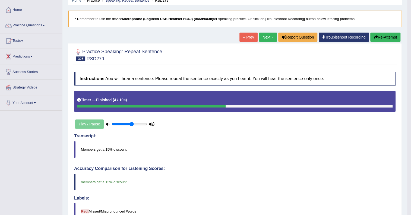
click at [374, 37] on icon "button" at bounding box center [375, 37] width 4 height 4
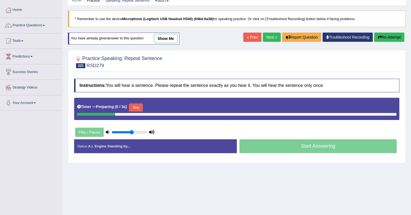
click at [138, 107] on button "Skip" at bounding box center [136, 107] width 14 height 8
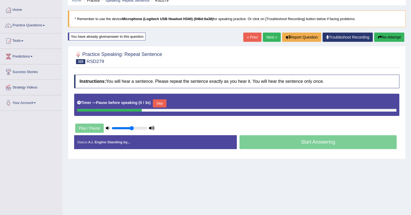
click at [165, 100] on button "Skip" at bounding box center [160, 103] width 14 height 8
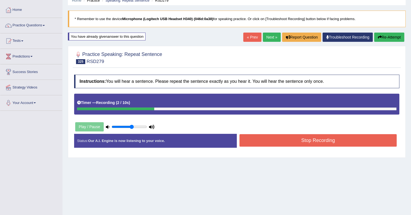
click at [263, 137] on button "Stop Recording" at bounding box center [317, 140] width 157 height 12
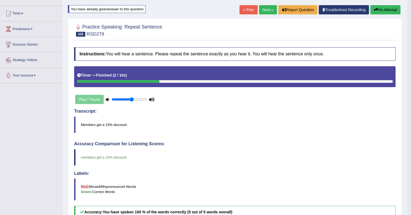
scroll to position [49, 0]
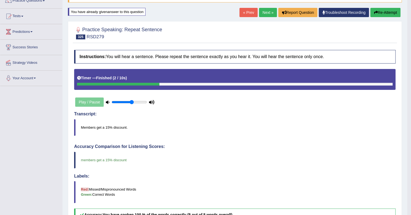
click at [263, 13] on link "Next »" at bounding box center [268, 12] width 18 height 9
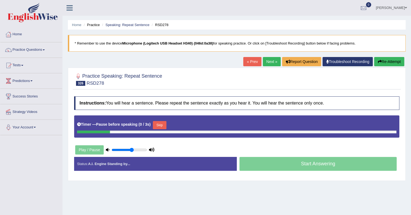
click at [157, 124] on button "Skip" at bounding box center [160, 125] width 14 height 8
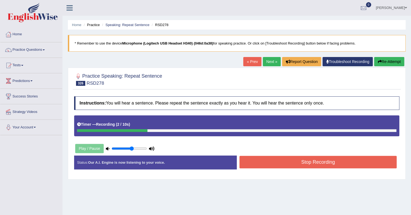
click at [260, 162] on button "Stop Recording" at bounding box center [317, 162] width 157 height 12
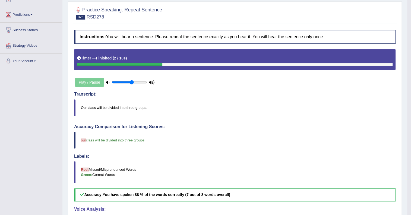
scroll to position [49, 0]
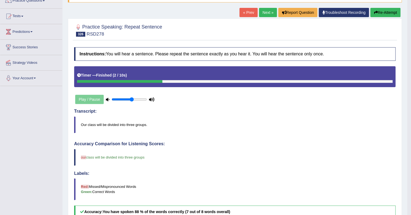
click at [269, 11] on link "Next »" at bounding box center [268, 12] width 18 height 9
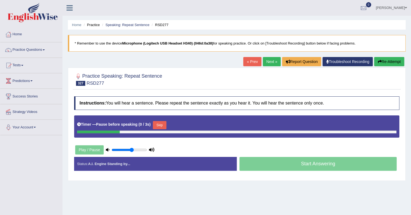
click at [162, 123] on button "Skip" at bounding box center [160, 125] width 14 height 8
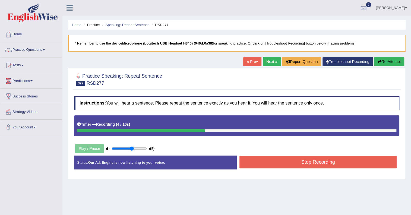
click at [257, 161] on button "Stop Recording" at bounding box center [317, 162] width 157 height 12
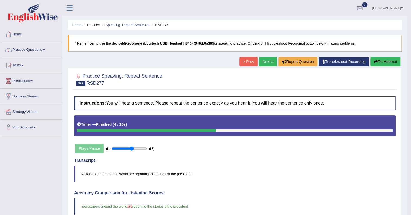
click at [259, 62] on link "Next »" at bounding box center [268, 61] width 18 height 9
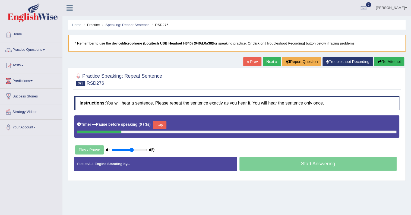
click at [161, 124] on button "Skip" at bounding box center [160, 125] width 14 height 8
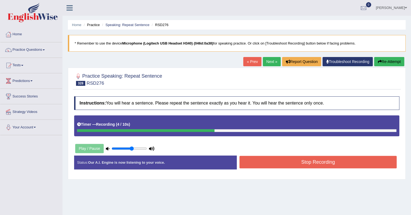
click at [250, 161] on button "Stop Recording" at bounding box center [317, 162] width 157 height 12
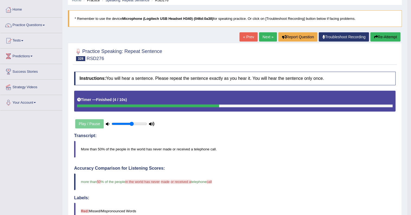
scroll to position [24, 0]
click at [266, 35] on link "Next »" at bounding box center [268, 37] width 18 height 9
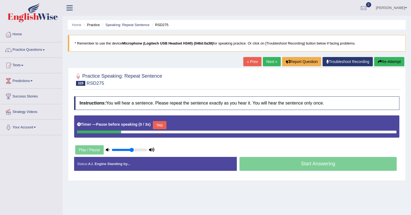
click at [163, 124] on button "Skip" at bounding box center [160, 125] width 14 height 8
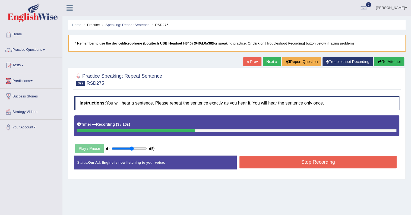
click at [264, 158] on button "Stop Recording" at bounding box center [317, 162] width 157 height 12
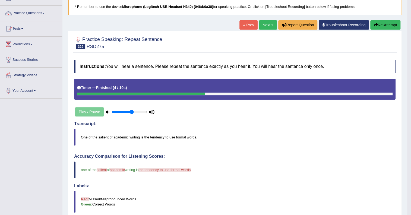
scroll to position [24, 0]
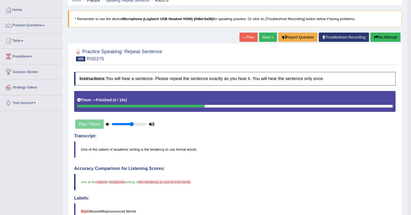
click at [267, 38] on link "Next »" at bounding box center [268, 37] width 18 height 9
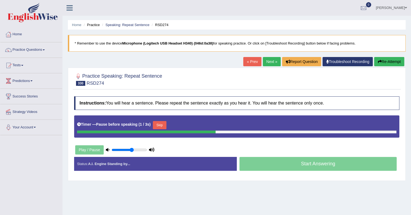
click at [155, 126] on button "Skip" at bounding box center [160, 125] width 14 height 8
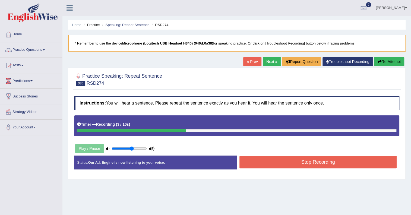
click at [275, 159] on button "Stop Recording" at bounding box center [317, 162] width 157 height 12
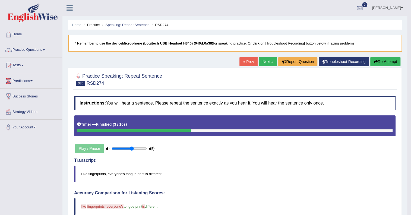
click at [373, 63] on icon "button" at bounding box center [375, 62] width 4 height 4
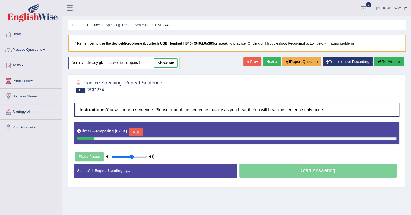
click at [139, 132] on button "Skip" at bounding box center [136, 132] width 14 height 8
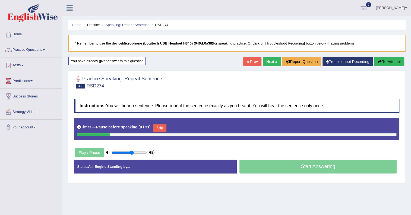
click at [156, 127] on button "Skip" at bounding box center [160, 128] width 14 height 8
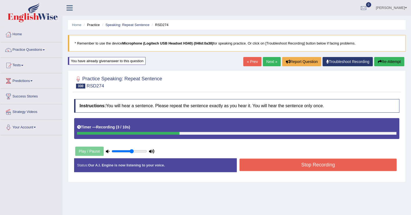
click at [255, 166] on button "Stop Recording" at bounding box center [317, 164] width 157 height 12
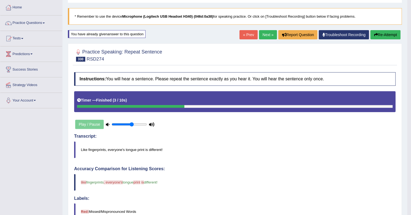
scroll to position [24, 0]
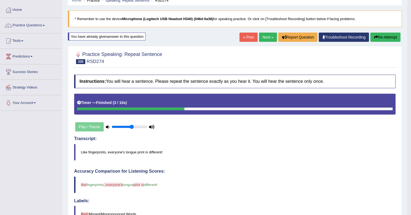
click at [260, 33] on link "Next »" at bounding box center [268, 37] width 18 height 9
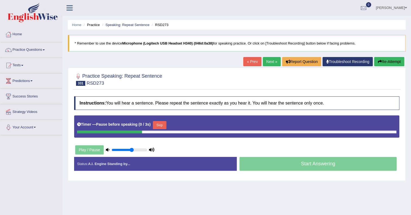
click at [157, 125] on button "Skip" at bounding box center [160, 125] width 14 height 8
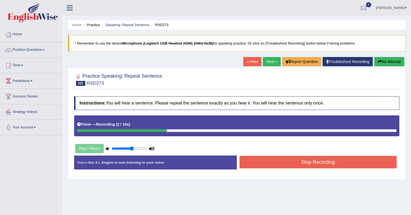
click at [263, 163] on button "Stop Recording" at bounding box center [317, 162] width 157 height 12
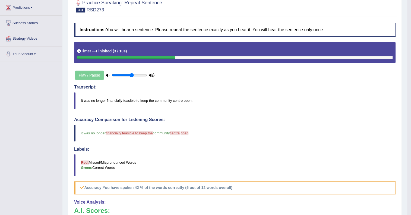
scroll to position [49, 0]
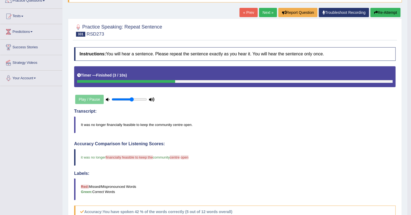
click at [268, 10] on link "Next »" at bounding box center [268, 12] width 18 height 9
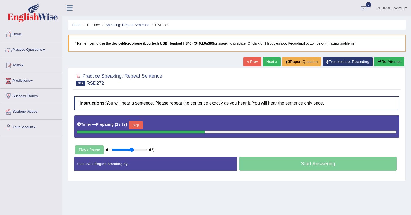
click at [141, 122] on button "Skip" at bounding box center [136, 125] width 14 height 8
click at [161, 125] on button "Skip" at bounding box center [160, 125] width 14 height 8
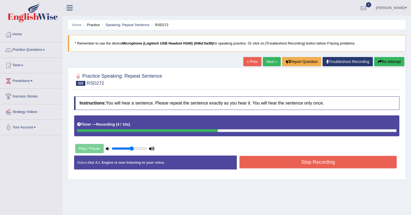
click at [302, 165] on button "Stop Recording" at bounding box center [317, 162] width 157 height 12
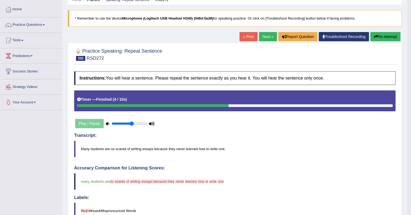
scroll to position [24, 0]
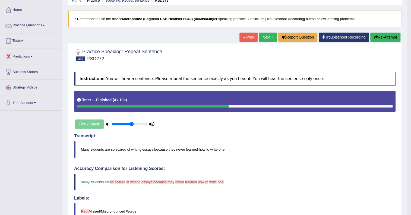
click at [262, 38] on link "Next »" at bounding box center [268, 37] width 18 height 9
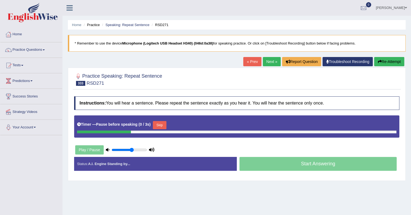
click at [161, 123] on button "Skip" at bounding box center [160, 125] width 14 height 8
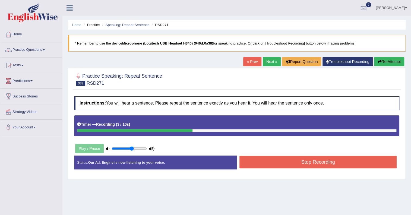
click at [249, 161] on button "Stop Recording" at bounding box center [317, 162] width 157 height 12
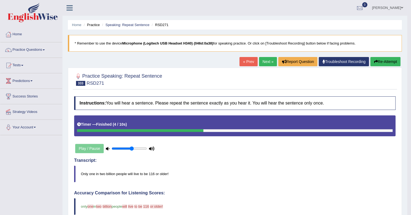
click at [390, 62] on button "Re-Attempt" at bounding box center [385, 61] width 30 height 9
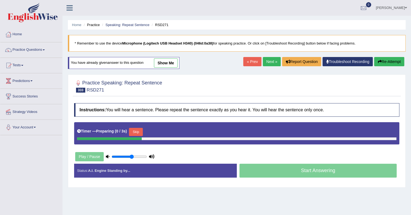
click at [139, 132] on button "Skip" at bounding box center [136, 132] width 14 height 8
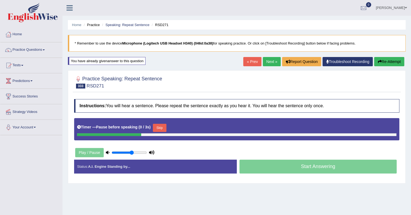
click at [157, 127] on button "Skip" at bounding box center [160, 128] width 14 height 8
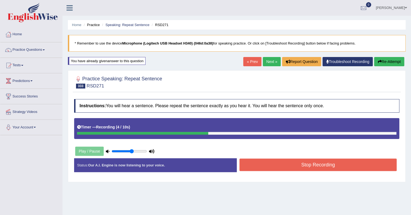
click at [246, 165] on button "Stop Recording" at bounding box center [317, 164] width 157 height 12
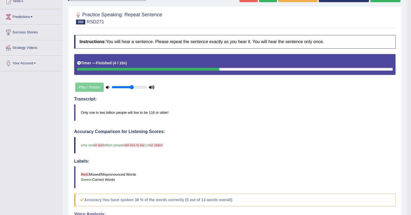
scroll to position [24, 0]
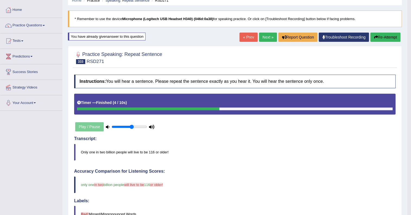
click at [384, 40] on button "Re-Attempt" at bounding box center [385, 37] width 30 height 9
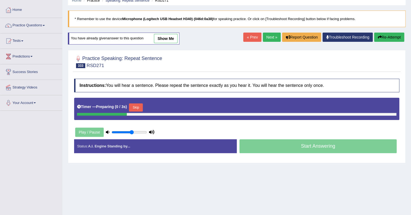
scroll to position [24, 0]
click at [141, 105] on button "Skip" at bounding box center [136, 107] width 14 height 8
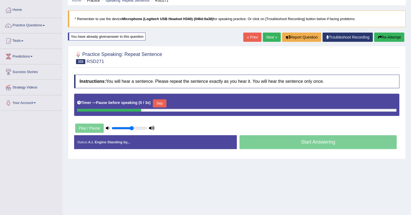
click at [159, 103] on button "Skip" at bounding box center [160, 103] width 14 height 8
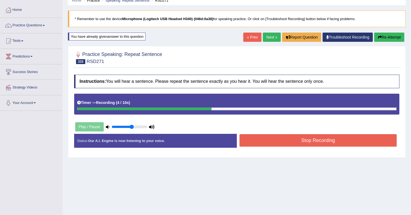
click at [345, 140] on button "Stop Recording" at bounding box center [317, 140] width 157 height 12
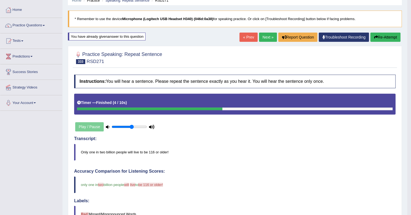
click at [265, 39] on link "Next »" at bounding box center [268, 37] width 18 height 9
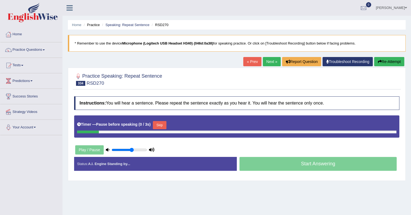
click at [166, 123] on button "Skip" at bounding box center [160, 125] width 14 height 8
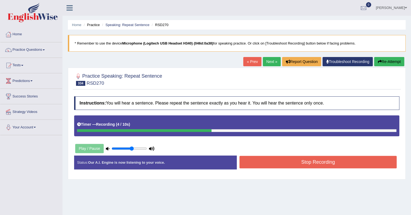
click at [267, 160] on button "Stop Recording" at bounding box center [317, 162] width 157 height 12
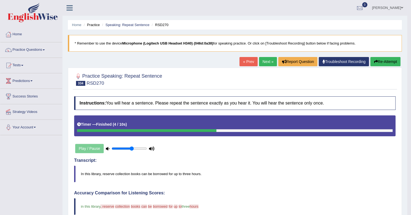
click at [269, 62] on link "Next »" at bounding box center [268, 61] width 18 height 9
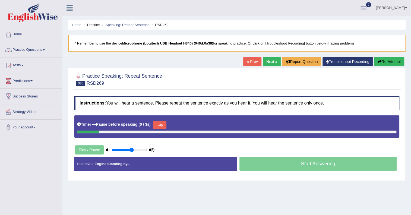
click at [160, 124] on button "Skip" at bounding box center [160, 125] width 14 height 8
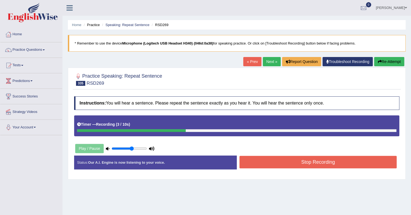
click at [254, 160] on button "Stop Recording" at bounding box center [317, 162] width 157 height 12
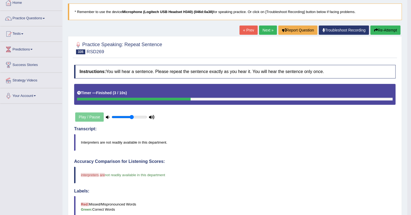
scroll to position [26, 0]
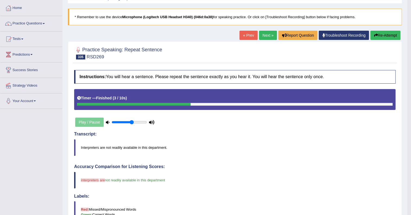
click at [264, 32] on link "Next »" at bounding box center [268, 35] width 18 height 9
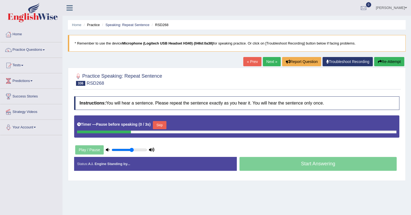
click at [156, 124] on button "Skip" at bounding box center [160, 125] width 14 height 8
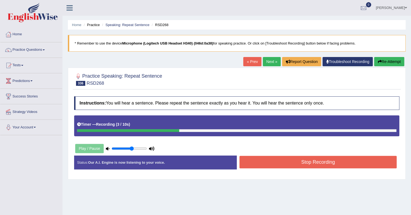
click at [285, 161] on button "Stop Recording" at bounding box center [317, 162] width 157 height 12
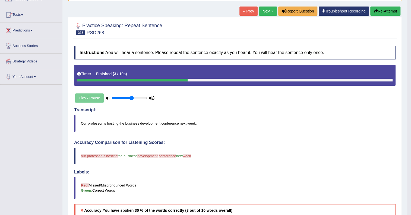
scroll to position [26, 0]
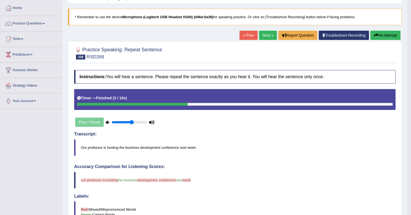
click at [387, 32] on button "Re-Attempt" at bounding box center [385, 35] width 30 height 9
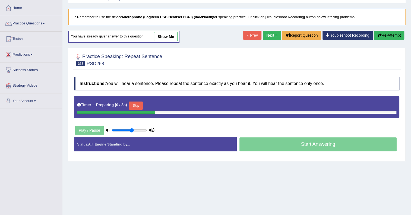
click at [137, 106] on button "Skip" at bounding box center [136, 105] width 14 height 8
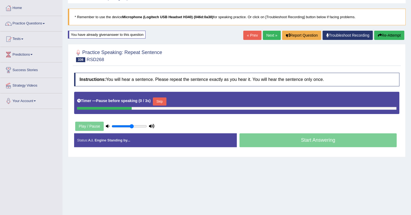
click at [156, 99] on button "Skip" at bounding box center [160, 101] width 14 height 8
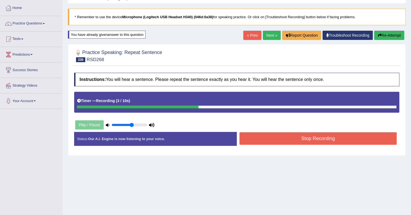
click at [258, 135] on button "Stop Recording" at bounding box center [317, 138] width 157 height 12
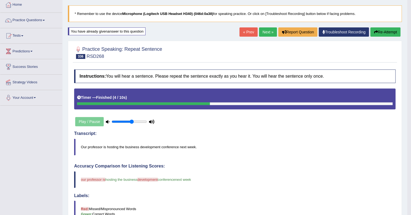
scroll to position [29, 0]
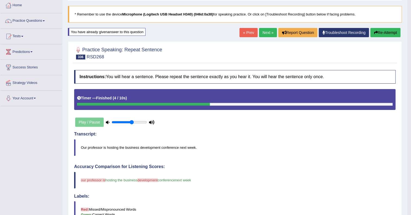
click at [265, 28] on link "Next »" at bounding box center [268, 32] width 18 height 9
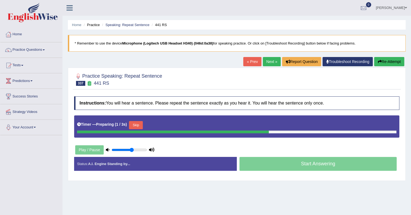
click at [139, 121] on button "Skip" at bounding box center [136, 125] width 14 height 8
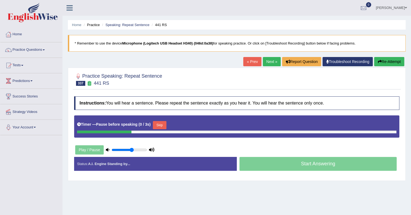
click at [159, 122] on button "Skip" at bounding box center [160, 125] width 14 height 8
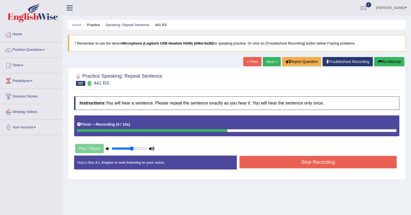
click at [272, 164] on button "Stop Recording" at bounding box center [317, 162] width 157 height 12
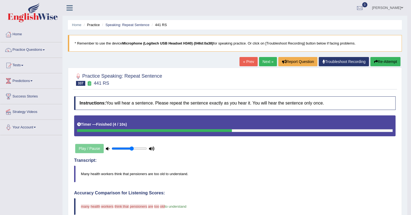
click at [378, 62] on button "Re-Attempt" at bounding box center [385, 61] width 30 height 9
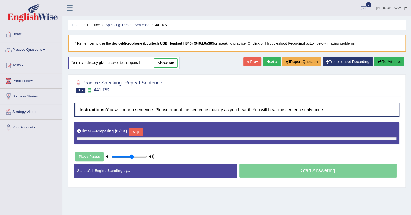
click at [136, 131] on button "Skip" at bounding box center [136, 132] width 14 height 8
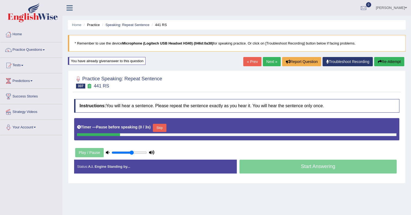
click at [160, 127] on button "Skip" at bounding box center [160, 128] width 14 height 8
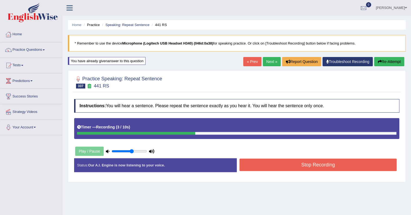
click at [261, 167] on button "Stop Recording" at bounding box center [317, 164] width 157 height 12
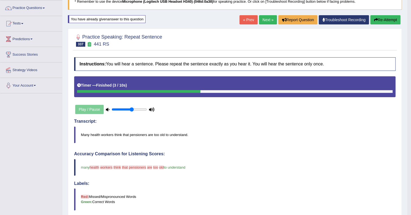
scroll to position [24, 0]
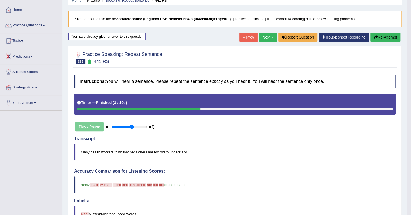
click at [387, 38] on button "Re-Attempt" at bounding box center [385, 37] width 30 height 9
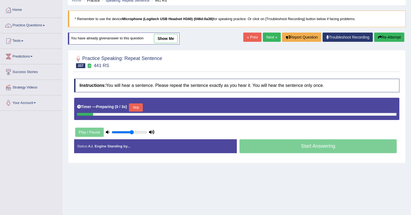
click at [130, 109] on div "Timer — Preparing ( 0 / 3s ) Skip" at bounding box center [236, 107] width 319 height 11
click at [141, 104] on button "Skip" at bounding box center [136, 107] width 14 height 8
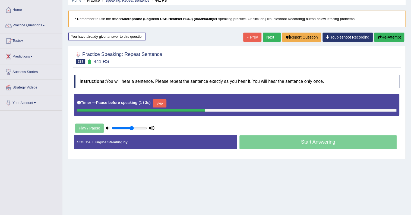
click at [165, 104] on button "Skip" at bounding box center [160, 103] width 14 height 8
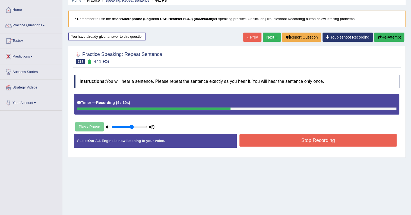
click at [279, 140] on button "Stop Recording" at bounding box center [317, 140] width 157 height 12
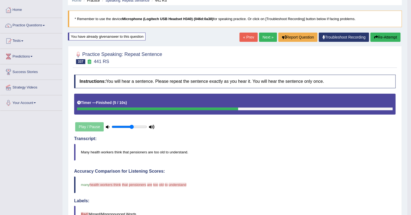
click at [379, 35] on button "Re-Attempt" at bounding box center [385, 37] width 30 height 9
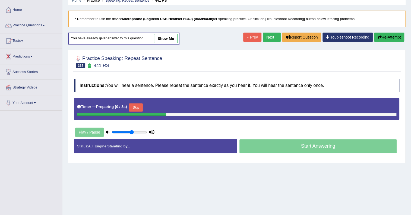
click at [140, 108] on button "Skip" at bounding box center [136, 107] width 14 height 8
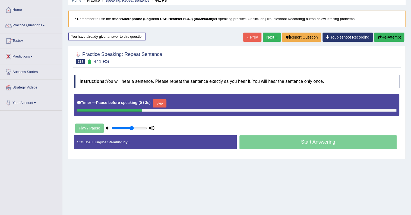
click at [159, 101] on button "Skip" at bounding box center [160, 103] width 14 height 8
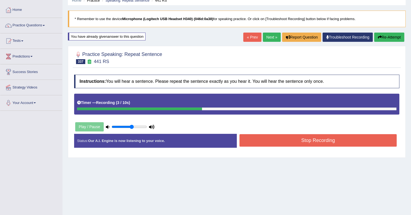
click at [256, 140] on button "Stop Recording" at bounding box center [317, 140] width 157 height 12
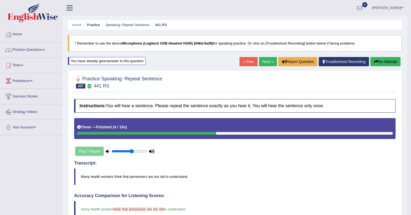
click at [267, 64] on link "Next »" at bounding box center [268, 61] width 18 height 9
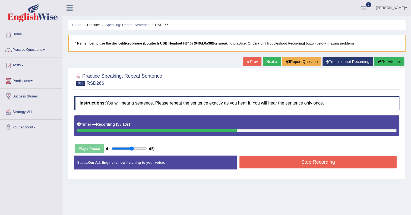
click at [284, 158] on button "Stop Recording" at bounding box center [317, 162] width 157 height 12
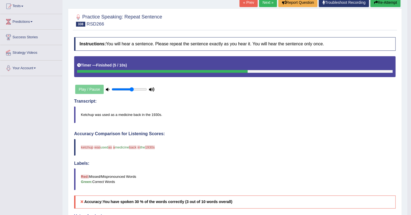
scroll to position [49, 0]
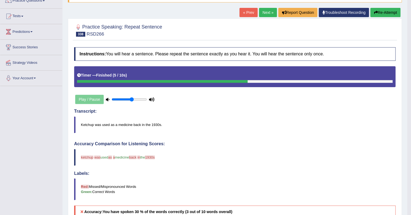
click at [387, 11] on button "Re-Attempt" at bounding box center [385, 12] width 30 height 9
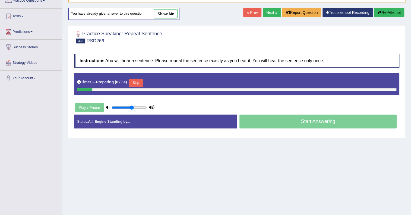
scroll to position [49, 0]
click at [141, 81] on button "Skip" at bounding box center [136, 83] width 14 height 8
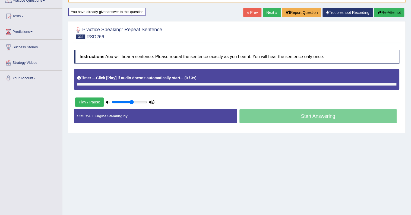
scroll to position [0, 0]
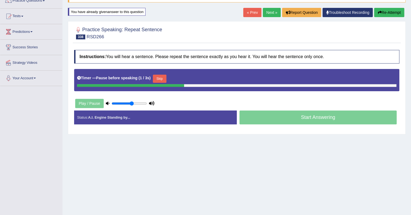
click at [163, 78] on button "Skip" at bounding box center [160, 79] width 14 height 8
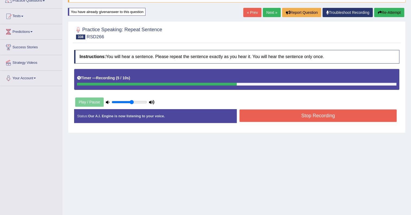
click at [302, 114] on button "Stop Recording" at bounding box center [317, 115] width 157 height 12
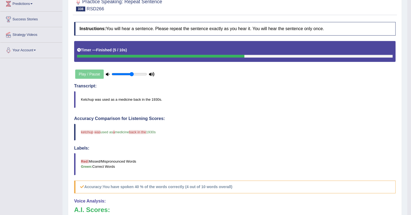
scroll to position [49, 0]
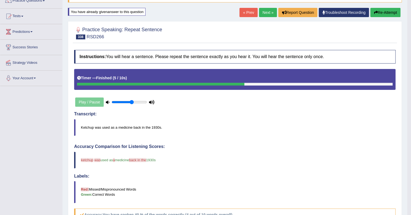
click at [260, 15] on link "Next »" at bounding box center [268, 12] width 18 height 9
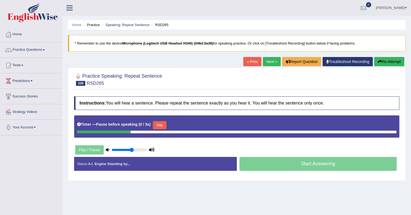
click at [162, 123] on button "Skip" at bounding box center [160, 125] width 14 height 8
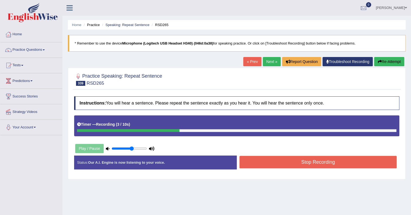
click at [329, 162] on button "Stop Recording" at bounding box center [317, 162] width 157 height 12
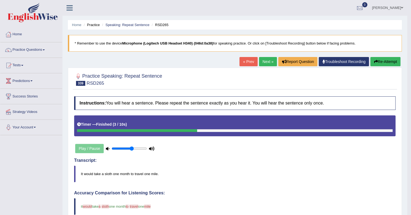
click at [259, 59] on link "Next »" at bounding box center [268, 61] width 18 height 9
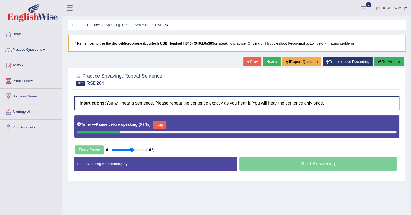
click at [159, 124] on button "Skip" at bounding box center [160, 125] width 14 height 8
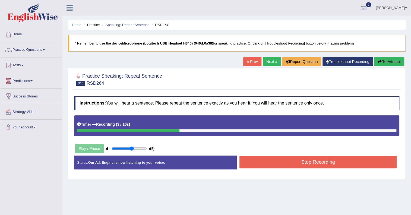
click at [259, 162] on button "Stop Recording" at bounding box center [317, 162] width 157 height 12
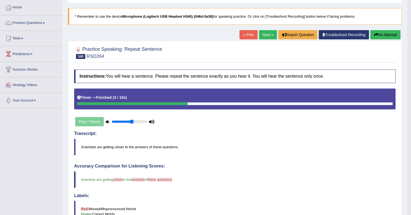
scroll to position [26, 0]
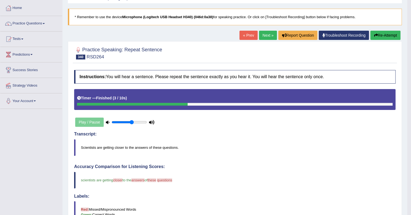
click at [267, 34] on link "Next »" at bounding box center [268, 35] width 18 height 9
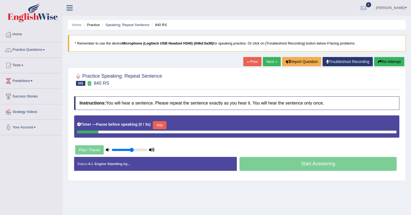
click at [165, 126] on button "Skip" at bounding box center [160, 125] width 14 height 8
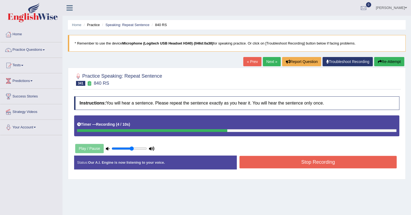
click at [307, 162] on button "Stop Recording" at bounding box center [317, 162] width 157 height 12
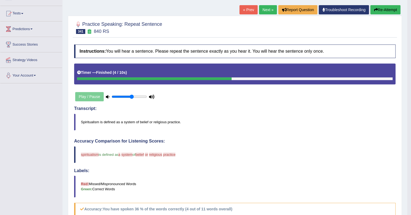
scroll to position [49, 0]
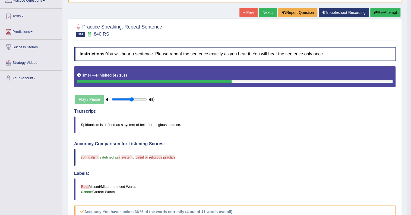
click at [263, 13] on link "Next »" at bounding box center [268, 12] width 18 height 9
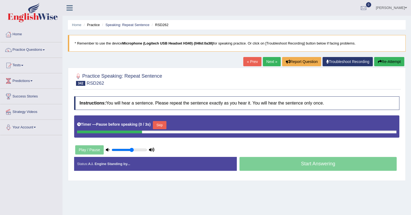
click at [157, 125] on button "Skip" at bounding box center [160, 125] width 14 height 8
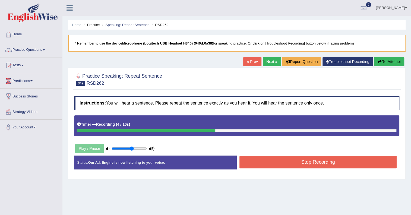
click at [312, 160] on button "Stop Recording" at bounding box center [317, 162] width 157 height 12
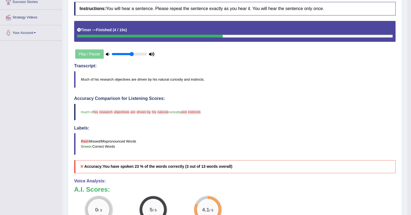
scroll to position [49, 0]
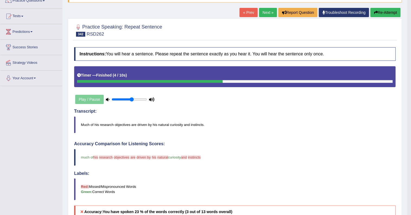
click at [382, 12] on button "Re-Attempt" at bounding box center [385, 12] width 30 height 9
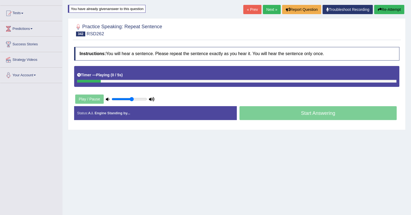
scroll to position [49, 0]
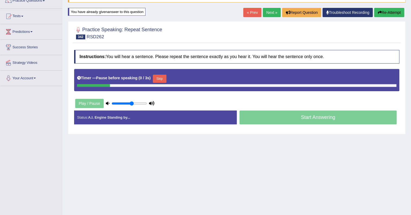
click at [163, 76] on button "Skip" at bounding box center [160, 79] width 14 height 8
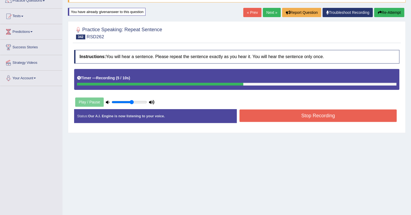
click at [320, 113] on button "Stop Recording" at bounding box center [317, 115] width 157 height 12
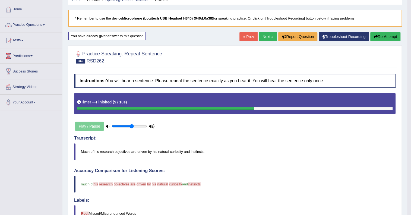
scroll to position [24, 0]
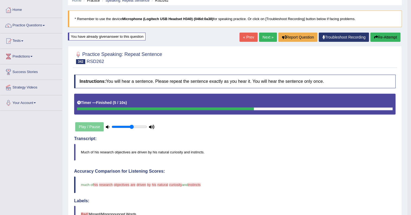
click at [381, 35] on button "Re-Attempt" at bounding box center [385, 37] width 30 height 9
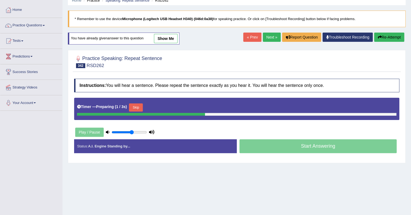
click at [138, 102] on div "Timer — Preparing ( 1 / 3s ) Skip" at bounding box center [236, 107] width 319 height 11
click at [138, 105] on button "Skip" at bounding box center [136, 107] width 14 height 8
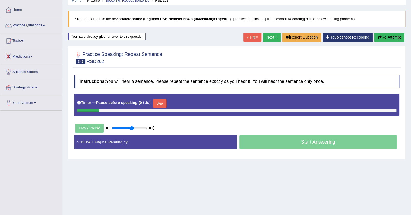
click at [166, 102] on button "Skip" at bounding box center [160, 103] width 14 height 8
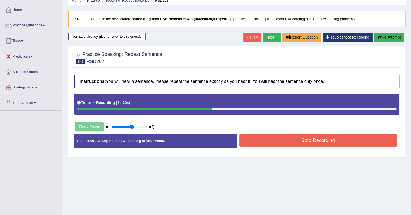
click at [290, 143] on button "Stop Recording" at bounding box center [317, 140] width 157 height 12
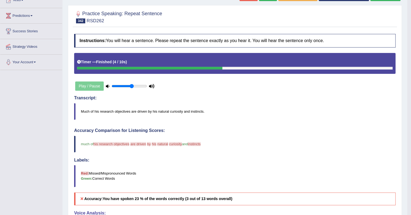
scroll to position [24, 0]
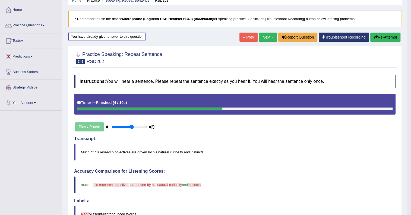
click at [265, 37] on link "Next »" at bounding box center [268, 37] width 18 height 9
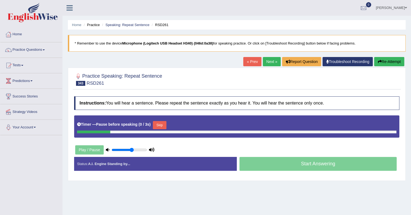
click at [163, 124] on button "Skip" at bounding box center [160, 125] width 14 height 8
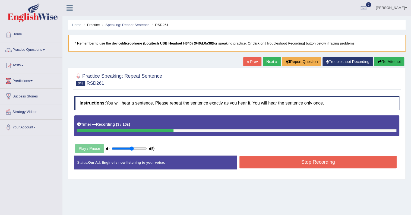
click at [296, 164] on button "Stop Recording" at bounding box center [317, 162] width 157 height 12
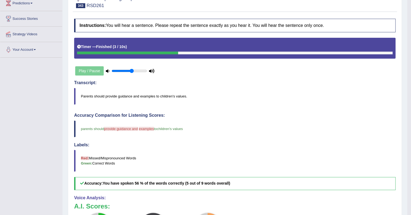
scroll to position [49, 0]
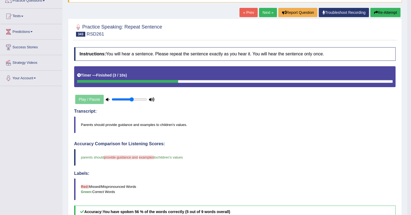
click at [265, 13] on link "Next »" at bounding box center [268, 12] width 18 height 9
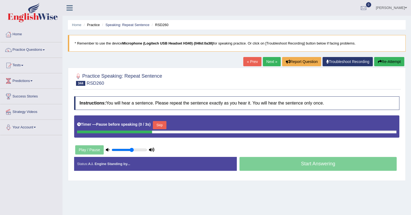
click at [160, 124] on button "Skip" at bounding box center [160, 125] width 14 height 8
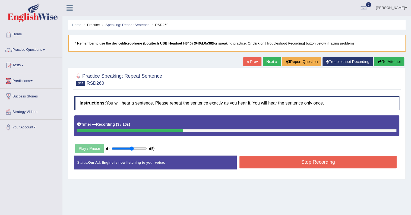
click at [253, 161] on button "Stop Recording" at bounding box center [317, 162] width 157 height 12
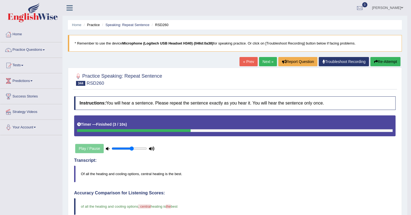
click at [264, 60] on link "Next »" at bounding box center [268, 61] width 18 height 9
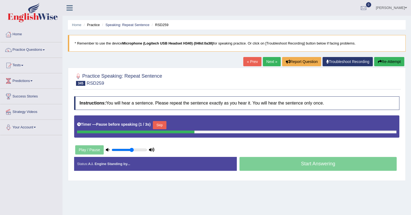
click at [158, 124] on button "Skip" at bounding box center [160, 125] width 14 height 8
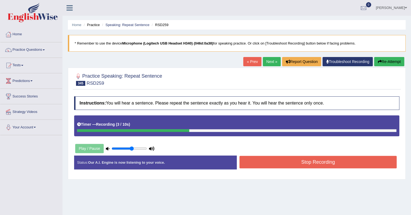
click at [271, 162] on button "Stop Recording" at bounding box center [317, 162] width 157 height 12
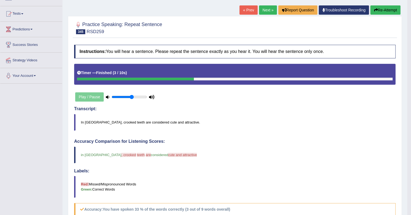
scroll to position [24, 0]
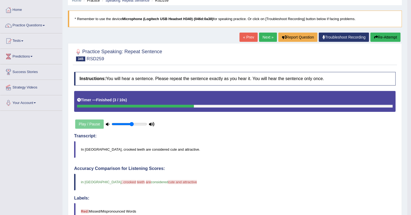
click at [265, 37] on link "Next »" at bounding box center [268, 37] width 18 height 9
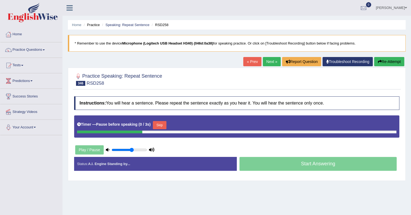
click at [158, 124] on button "Skip" at bounding box center [160, 125] width 14 height 8
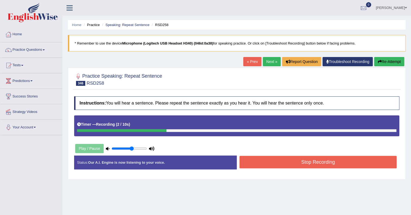
click at [271, 163] on button "Stop Recording" at bounding box center [317, 162] width 157 height 12
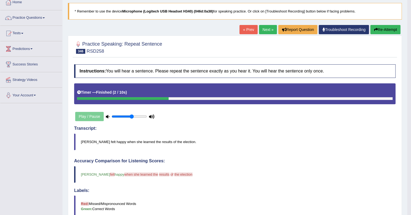
scroll to position [24, 0]
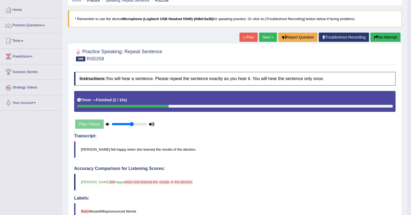
click at [374, 39] on button "Re-Attempt" at bounding box center [385, 37] width 30 height 9
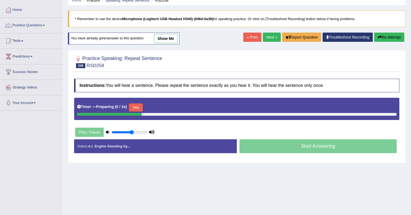
click at [142, 107] on button "Skip" at bounding box center [136, 107] width 14 height 8
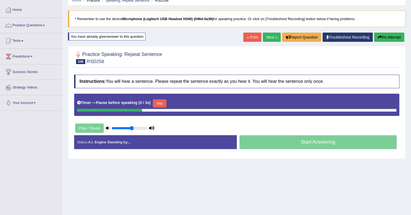
click at [153, 102] on div "Timer — Pause before speaking ( 0 / 3s ) Skip" at bounding box center [236, 103] width 319 height 11
click at [154, 102] on div "Timer — Pause before speaking ( 1 / 3s ) Skip" at bounding box center [236, 103] width 319 height 11
click at [157, 103] on button "Skip" at bounding box center [160, 103] width 14 height 8
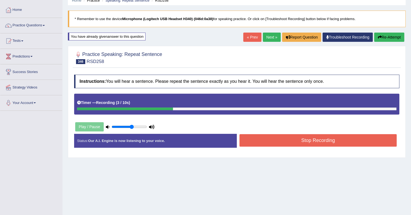
click at [317, 139] on button "Stop Recording" at bounding box center [317, 140] width 157 height 12
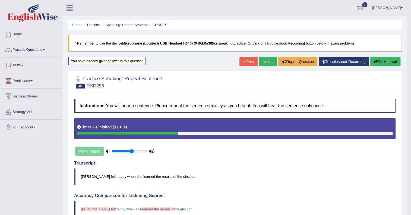
click at [264, 62] on link "Next »" at bounding box center [268, 61] width 18 height 9
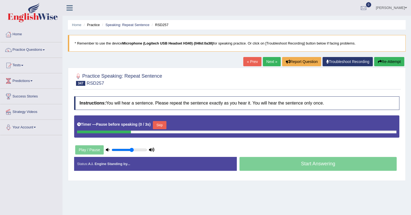
click at [164, 123] on button "Skip" at bounding box center [160, 125] width 14 height 8
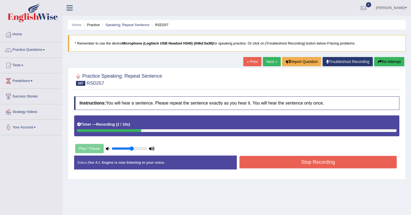
click at [275, 161] on button "Stop Recording" at bounding box center [317, 162] width 157 height 12
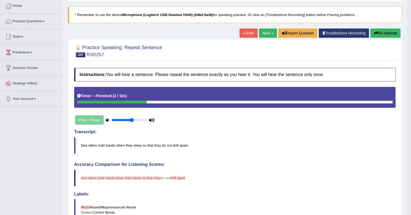
scroll to position [24, 0]
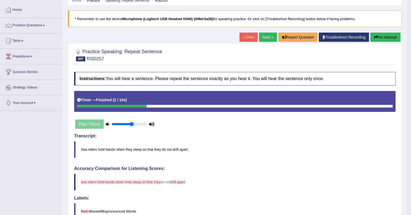
click at [384, 40] on button "Re-Attempt" at bounding box center [385, 37] width 30 height 9
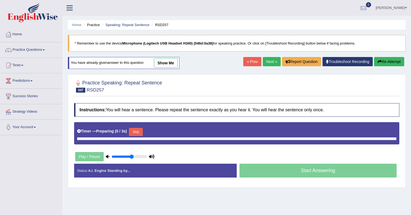
scroll to position [24, 0]
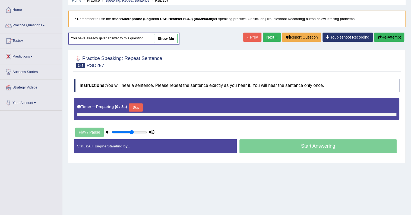
click at [133, 103] on button "Skip" at bounding box center [136, 107] width 14 height 8
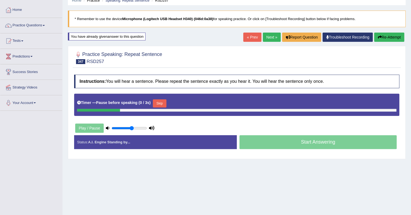
click at [160, 103] on button "Skip" at bounding box center [160, 103] width 14 height 8
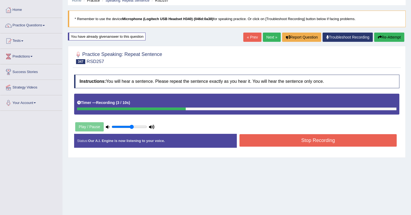
click at [284, 139] on button "Stop Recording" at bounding box center [317, 140] width 157 height 12
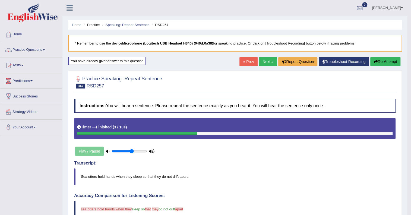
click at [264, 64] on link "Next »" at bounding box center [268, 61] width 18 height 9
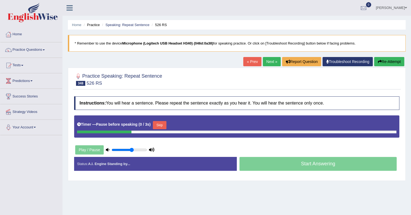
click at [161, 124] on button "Skip" at bounding box center [160, 125] width 14 height 8
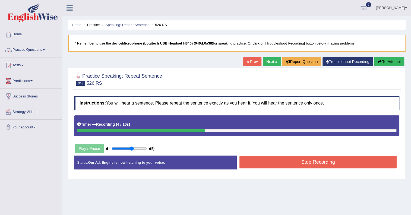
click at [262, 161] on button "Stop Recording" at bounding box center [317, 162] width 157 height 12
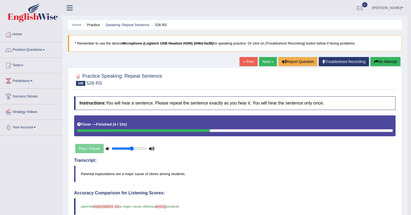
click at [264, 66] on link "Next »" at bounding box center [268, 61] width 18 height 9
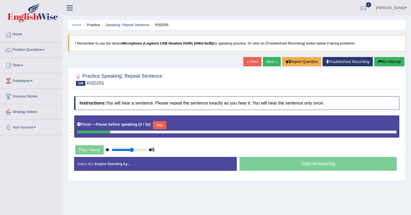
click at [163, 123] on button "Skip" at bounding box center [160, 125] width 14 height 8
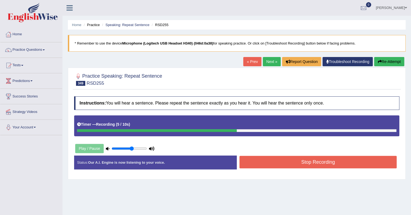
click at [271, 161] on button "Stop Recording" at bounding box center [317, 162] width 157 height 12
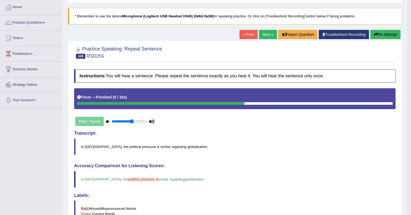
scroll to position [24, 0]
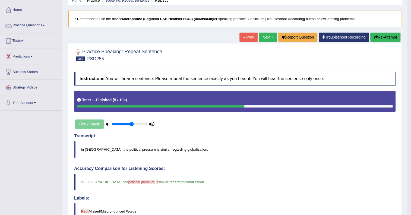
click at [264, 37] on link "Next »" at bounding box center [268, 37] width 18 height 9
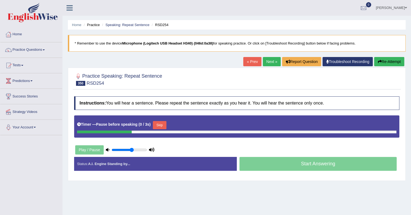
click at [158, 125] on button "Skip" at bounding box center [160, 125] width 14 height 8
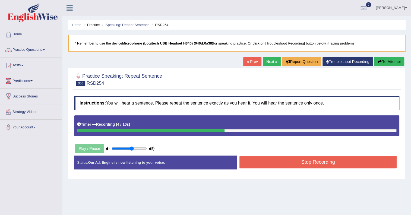
click at [254, 162] on button "Stop Recording" at bounding box center [317, 162] width 157 height 12
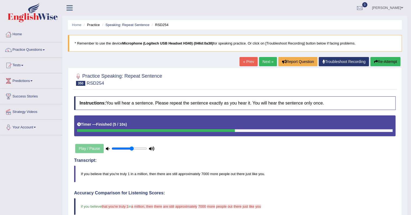
click at [263, 63] on link "Next »" at bounding box center [268, 61] width 18 height 9
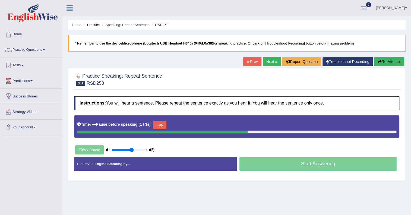
click at [165, 124] on button "Skip" at bounding box center [160, 125] width 14 height 8
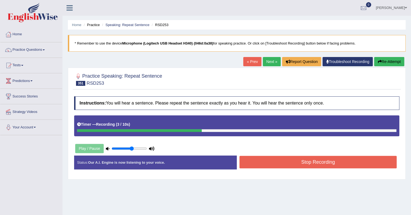
click at [268, 161] on button "Stop Recording" at bounding box center [317, 162] width 157 height 12
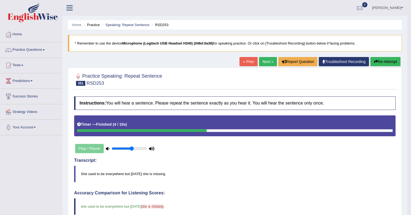
click at [268, 60] on link "Next »" at bounding box center [268, 61] width 18 height 9
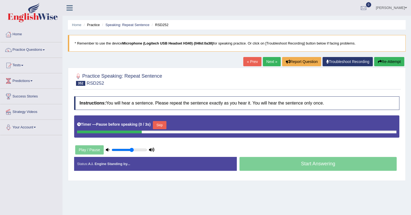
click at [162, 124] on button "Skip" at bounding box center [160, 125] width 14 height 8
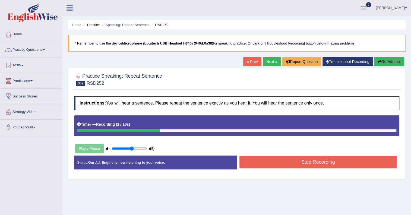
click at [263, 161] on button "Stop Recording" at bounding box center [317, 162] width 157 height 12
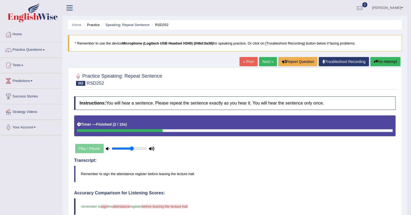
click at [383, 61] on button "Re-Attempt" at bounding box center [385, 61] width 30 height 9
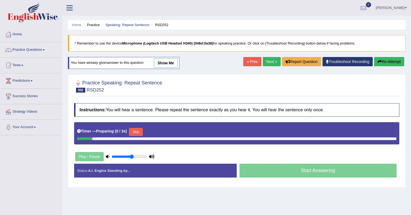
click at [136, 129] on button "Skip" at bounding box center [136, 132] width 14 height 8
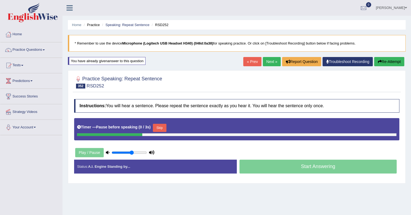
click at [166, 125] on button "Skip" at bounding box center [160, 128] width 14 height 8
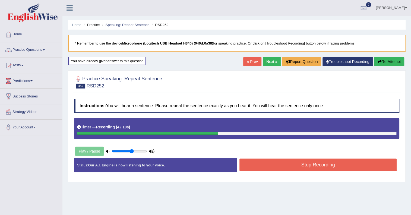
click at [251, 162] on button "Stop Recording" at bounding box center [317, 164] width 157 height 12
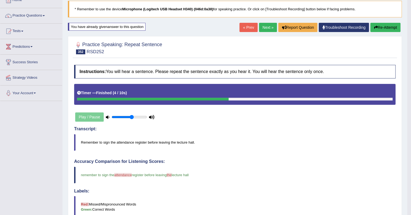
scroll to position [24, 0]
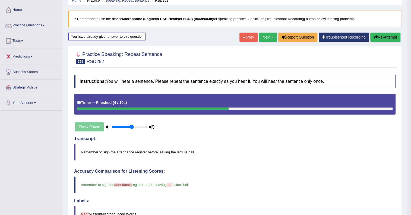
click at [264, 36] on link "Next »" at bounding box center [268, 37] width 18 height 9
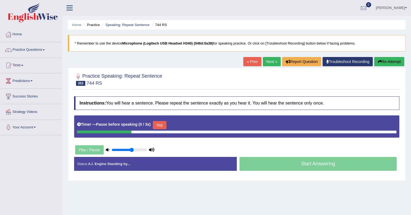
click at [163, 125] on button "Skip" at bounding box center [160, 125] width 14 height 8
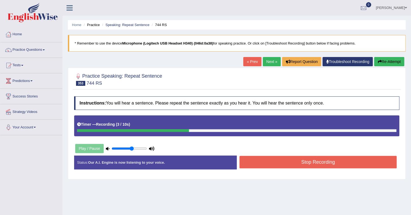
click at [251, 162] on button "Stop Recording" at bounding box center [317, 162] width 157 height 12
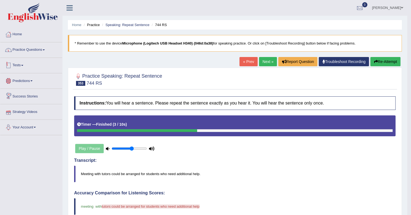
click at [37, 52] on link "Practice Questions" at bounding box center [31, 49] width 62 height 14
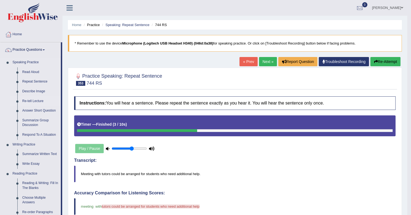
click at [31, 102] on link "Re-tell Lecture" at bounding box center [40, 101] width 41 height 10
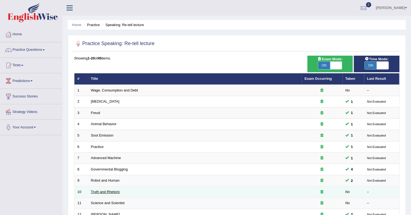
click at [105, 191] on link "Truth and Rhetoric" at bounding box center [105, 192] width 29 height 4
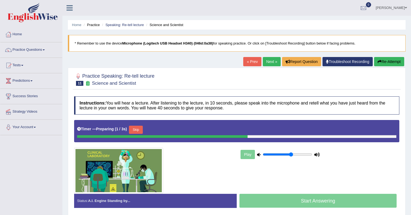
click at [272, 62] on link "Next »" at bounding box center [271, 61] width 18 height 9
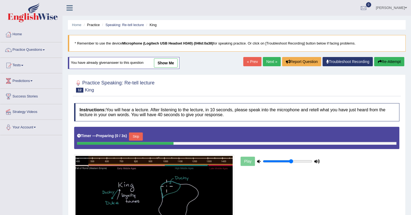
click at [267, 62] on link "Next »" at bounding box center [271, 61] width 18 height 9
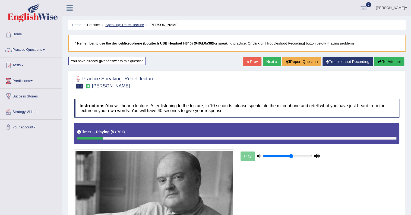
click at [128, 24] on link "Speaking: Re-tell lecture" at bounding box center [124, 25] width 39 height 4
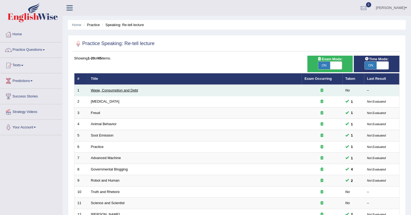
click at [118, 90] on link "Wage, Consumption and Debt" at bounding box center [114, 90] width 47 height 4
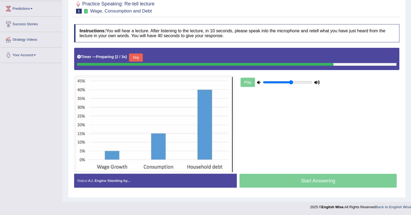
click at [138, 56] on button "Skip" at bounding box center [136, 57] width 14 height 8
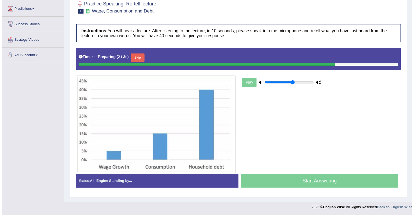
scroll to position [71, 0]
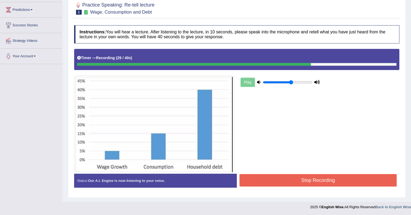
click at [311, 181] on button "Stop Recording" at bounding box center [317, 180] width 157 height 12
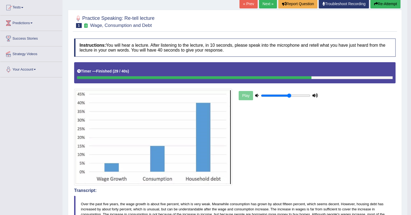
scroll to position [0, 0]
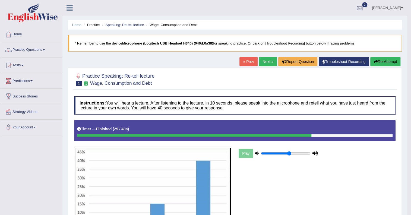
click at [387, 59] on button "Re-Attempt" at bounding box center [385, 61] width 30 height 9
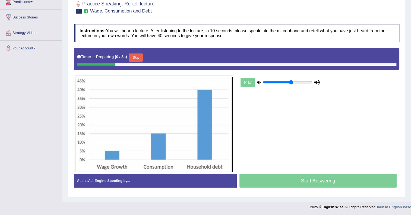
scroll to position [79, 0]
click at [133, 57] on button "Skip" at bounding box center [136, 57] width 14 height 8
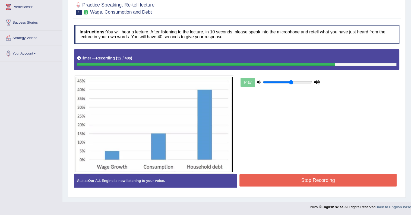
click at [348, 179] on button "Stop Recording" at bounding box center [317, 180] width 157 height 12
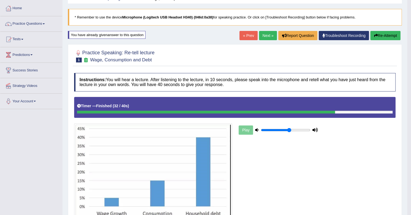
scroll to position [24, 0]
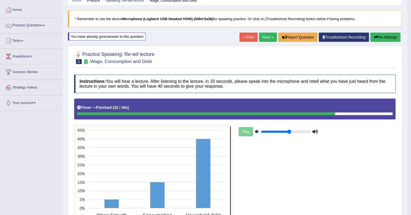
click at [386, 34] on button "Re-Attempt" at bounding box center [385, 37] width 30 height 9
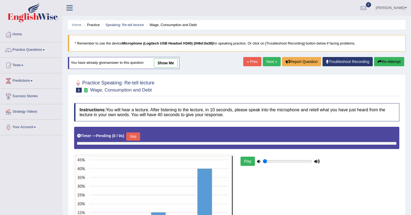
type input "0.6"
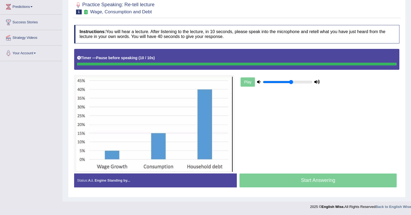
scroll to position [74, 0]
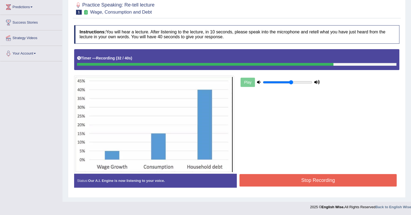
click at [329, 180] on button "Stop Recording" at bounding box center [317, 180] width 157 height 12
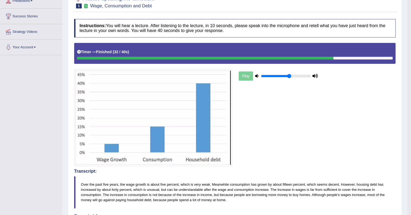
scroll to position [24, 0]
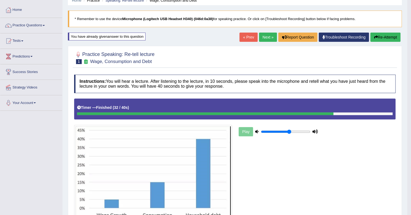
click at [375, 34] on button "Re-Attempt" at bounding box center [385, 37] width 30 height 9
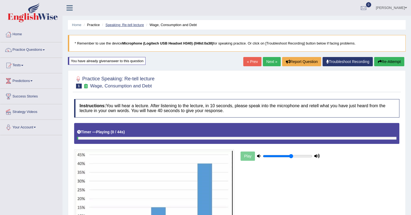
click at [133, 25] on link "Speaking: Re-tell lecture" at bounding box center [124, 25] width 39 height 4
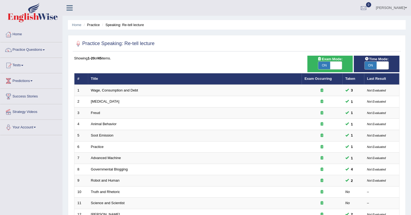
click at [370, 66] on span "ON" at bounding box center [370, 66] width 12 height 8
checkbox input "false"
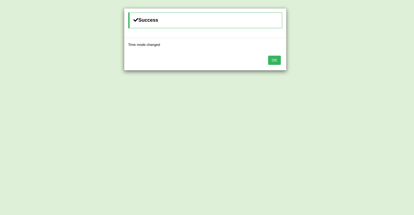
click at [280, 59] on button "OK" at bounding box center [274, 60] width 12 height 9
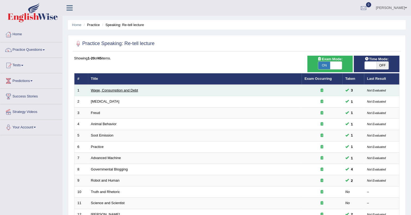
click at [123, 92] on link "Wage, Consumption and Debt" at bounding box center [114, 90] width 47 height 4
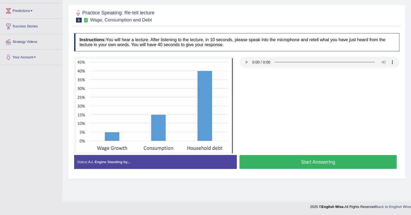
click at [266, 163] on button "Start Answering" at bounding box center [317, 162] width 157 height 14
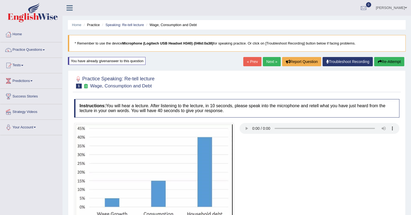
click at [388, 61] on button "Re-Attempt" at bounding box center [389, 61] width 30 height 9
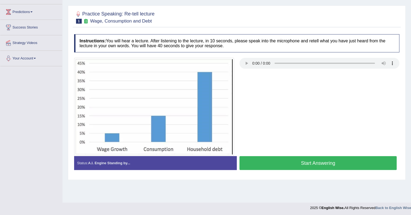
click at [305, 158] on button "Start Answering" at bounding box center [317, 163] width 157 height 14
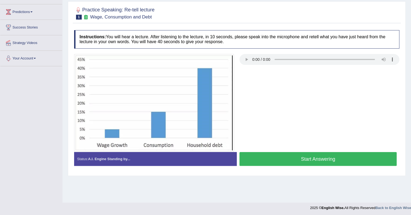
scroll to position [69, 0]
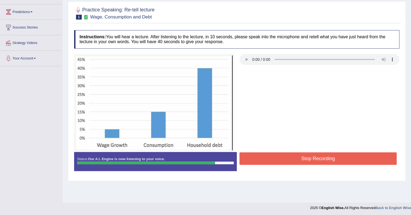
click at [305, 158] on button "Stop Recording" at bounding box center [317, 158] width 157 height 12
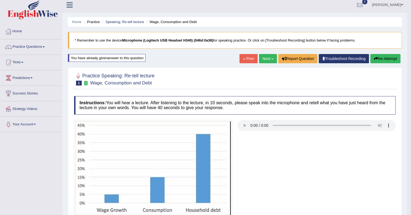
scroll to position [0, 0]
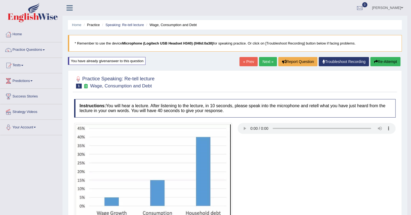
click at [395, 62] on button "Re-Attempt" at bounding box center [385, 61] width 30 height 9
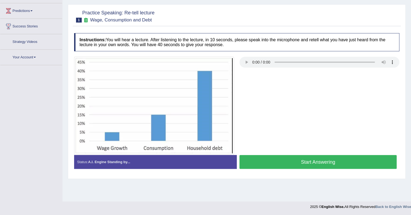
click at [337, 162] on button "Start Answering" at bounding box center [317, 162] width 157 height 14
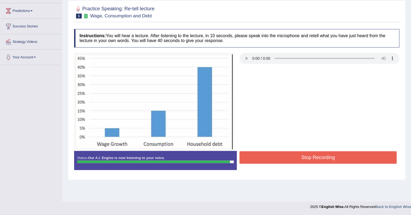
click at [336, 155] on button "Stop Recording" at bounding box center [317, 157] width 157 height 12
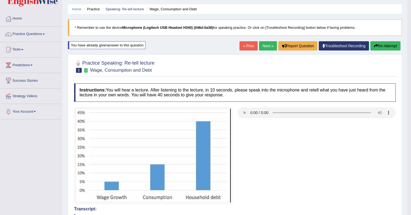
scroll to position [0, 0]
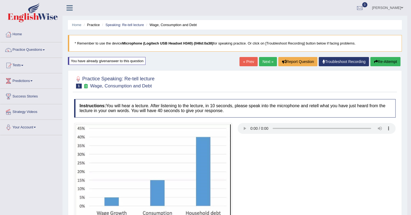
click at [265, 64] on link "Next »" at bounding box center [268, 61] width 18 height 9
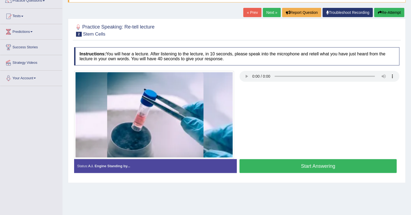
click at [307, 166] on button "Start Answering" at bounding box center [317, 166] width 157 height 14
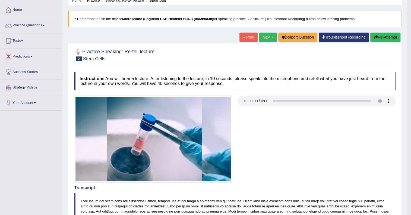
scroll to position [36, 0]
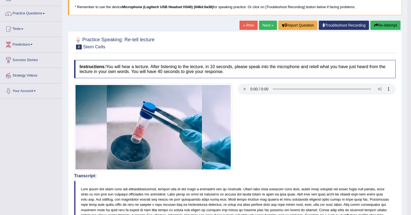
click at [385, 25] on button "Re-Attempt" at bounding box center [385, 25] width 30 height 9
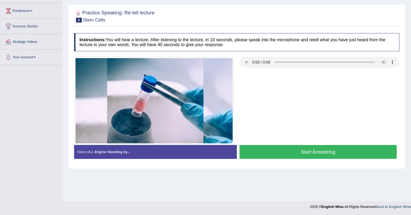
click at [296, 153] on button "Start Answering" at bounding box center [317, 152] width 157 height 14
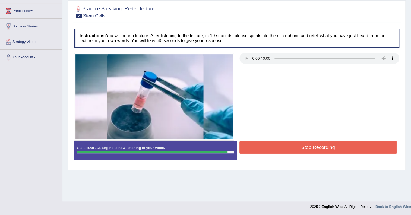
click at [321, 143] on button "Stop Recording" at bounding box center [317, 147] width 157 height 12
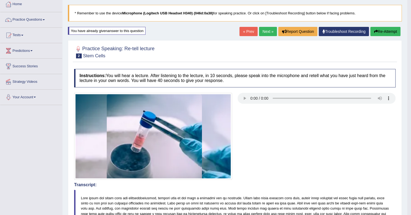
scroll to position [21, 0]
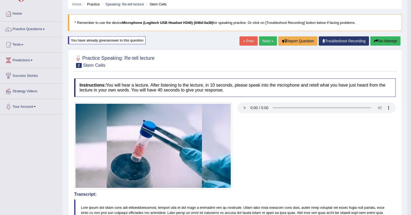
click at [270, 38] on link "Next »" at bounding box center [268, 40] width 18 height 9
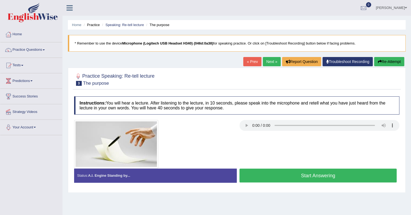
click at [309, 171] on button "Start Answering" at bounding box center [317, 175] width 157 height 14
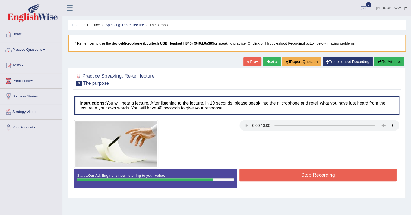
click at [301, 173] on button "Stop Recording" at bounding box center [317, 175] width 157 height 12
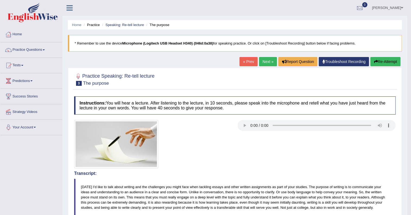
click at [266, 59] on link "Next »" at bounding box center [268, 61] width 18 height 9
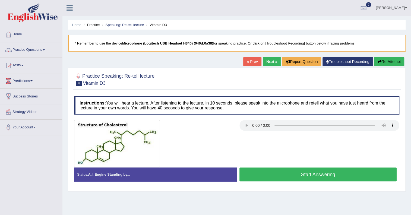
click at [290, 173] on button "Start Answering" at bounding box center [317, 174] width 157 height 14
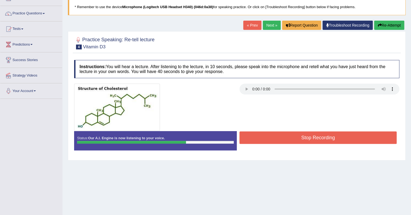
scroll to position [21, 0]
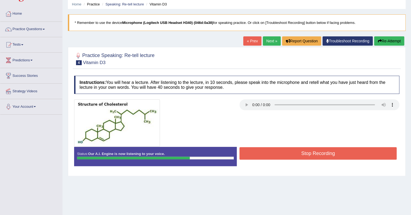
click at [395, 39] on button "Re-Attempt" at bounding box center [389, 40] width 30 height 9
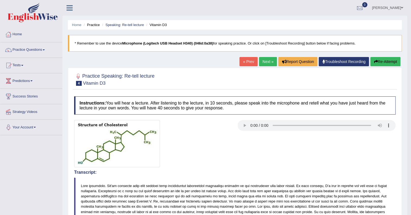
click at [393, 59] on button "Re-Attempt" at bounding box center [385, 61] width 30 height 9
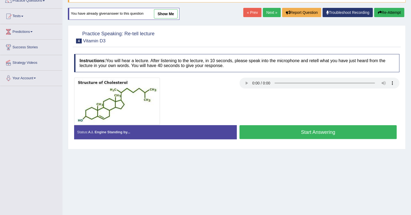
scroll to position [49, 0]
click at [300, 135] on button "Start Answering" at bounding box center [317, 132] width 157 height 14
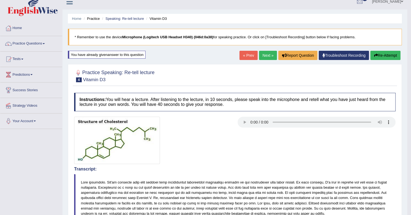
scroll to position [0, 0]
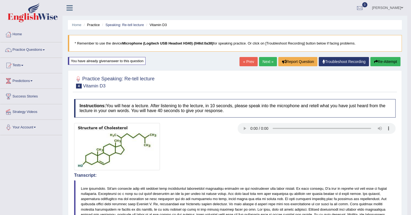
click at [267, 62] on link "Next »" at bounding box center [268, 61] width 18 height 9
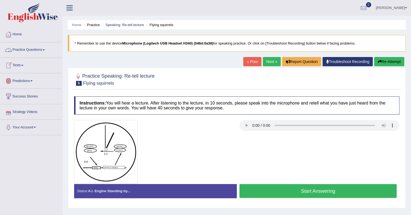
click at [27, 52] on link "Practice Questions" at bounding box center [31, 49] width 62 height 14
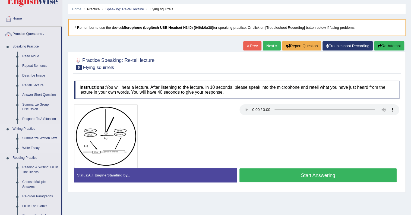
scroll to position [24, 0]
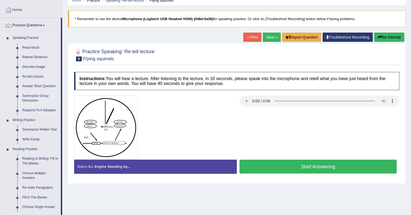
click at [31, 95] on link "Summarize Group Discussion" at bounding box center [40, 98] width 41 height 14
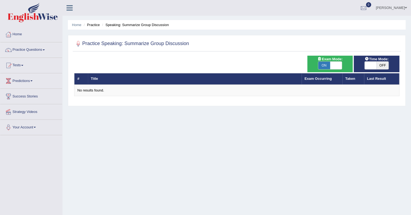
click at [323, 66] on span "ON" at bounding box center [324, 66] width 12 height 8
checkbox input "false"
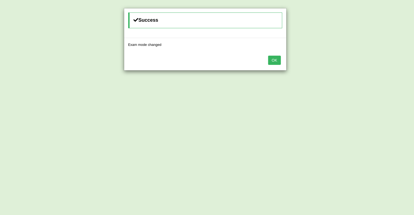
click at [272, 59] on button "OK" at bounding box center [274, 60] width 12 height 9
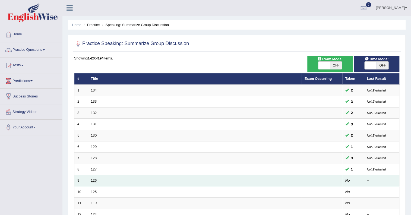
click at [92, 178] on link "126" at bounding box center [94, 180] width 6 height 4
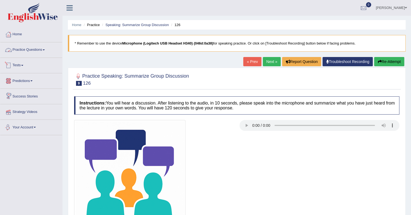
click at [40, 47] on link "Practice Questions" at bounding box center [31, 49] width 62 height 14
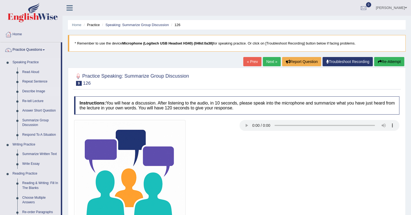
click at [33, 91] on link "Describe Image" at bounding box center [40, 91] width 41 height 10
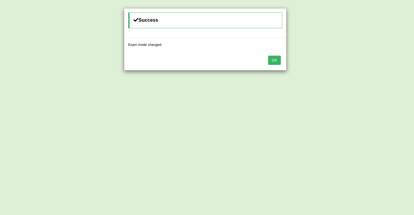
click at [274, 62] on button "OK" at bounding box center [274, 60] width 12 height 9
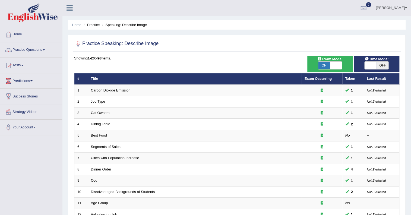
click at [379, 62] on span "OFF" at bounding box center [382, 66] width 12 height 8
checkbox input "true"
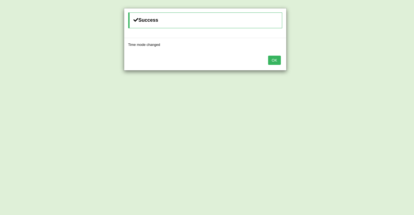
click at [279, 60] on button "OK" at bounding box center [274, 60] width 12 height 9
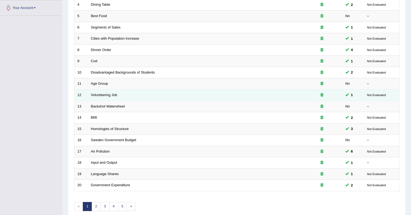
scroll to position [144, 0]
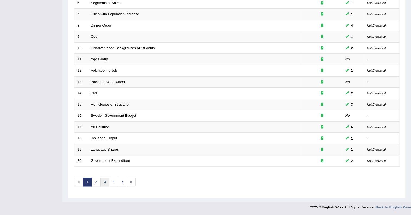
click at [104, 182] on link "3" at bounding box center [104, 181] width 9 height 9
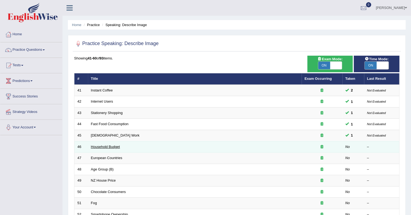
click at [113, 146] on link "Household Budget" at bounding box center [105, 147] width 29 height 4
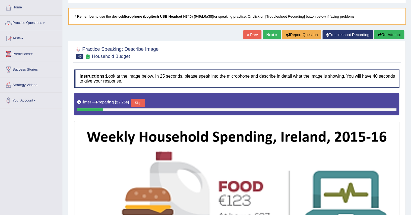
scroll to position [24, 0]
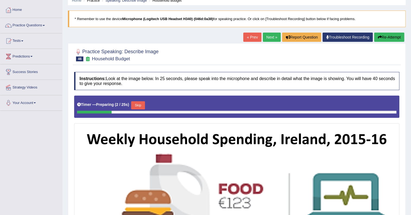
click at [266, 34] on link "Next »" at bounding box center [271, 37] width 18 height 9
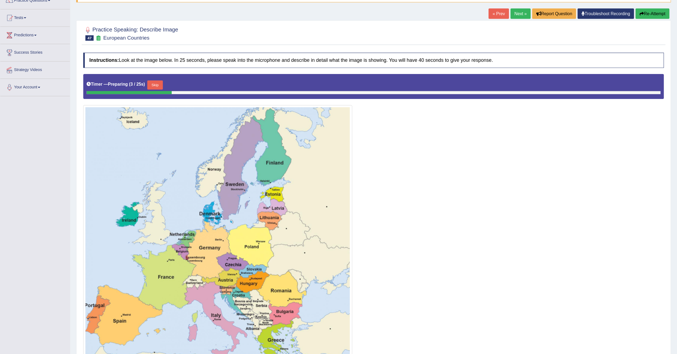
scroll to position [50, 0]
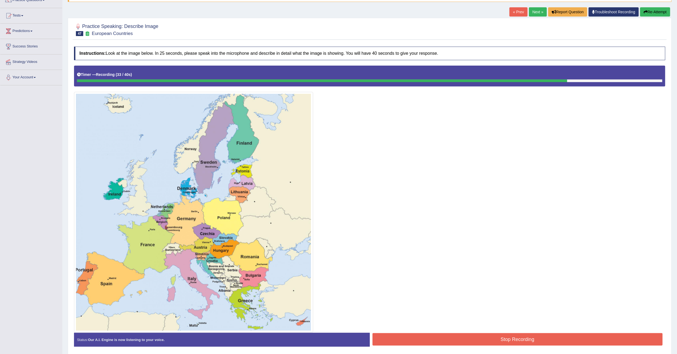
click at [410, 214] on button "Stop Recording" at bounding box center [518, 339] width 290 height 12
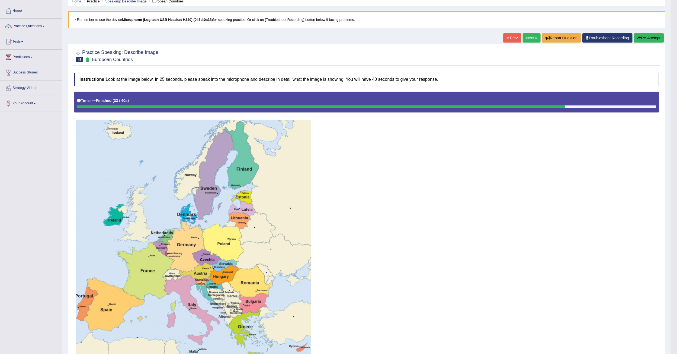
scroll to position [9, 0]
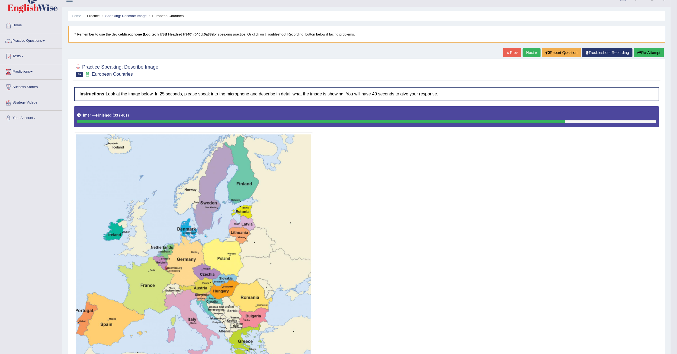
click at [410, 52] on button "Re-Attempt" at bounding box center [649, 52] width 30 height 9
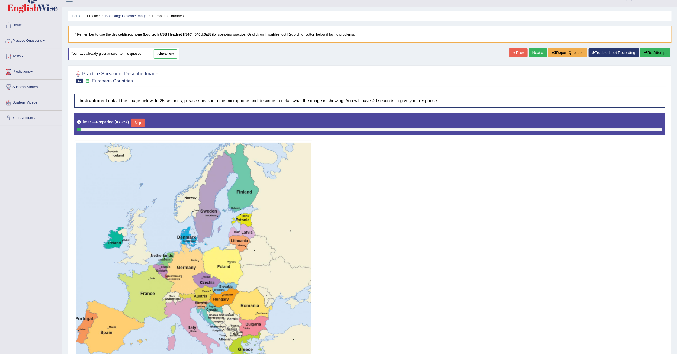
scroll to position [9, 0]
click at [143, 124] on button "Skip" at bounding box center [138, 123] width 14 height 8
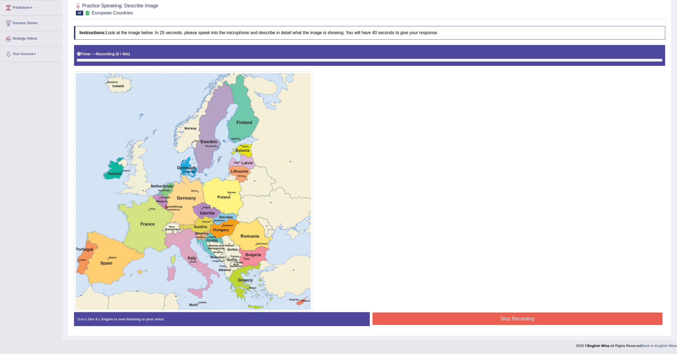
scroll to position [75, 0]
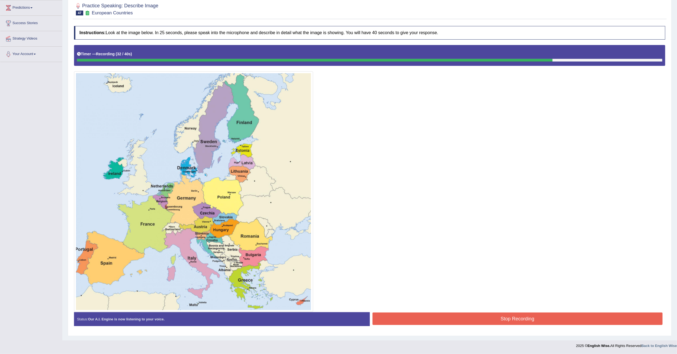
click at [463, 317] on button "Stop Recording" at bounding box center [518, 319] width 290 height 12
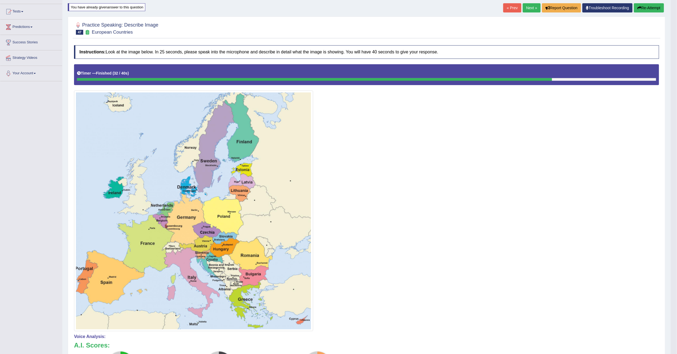
scroll to position [0, 0]
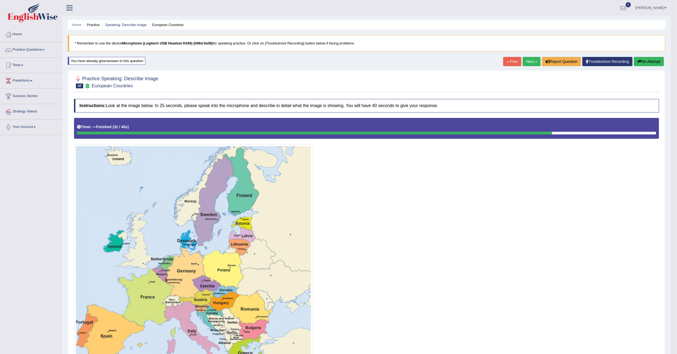
click at [523, 59] on link "Next »" at bounding box center [532, 61] width 18 height 9
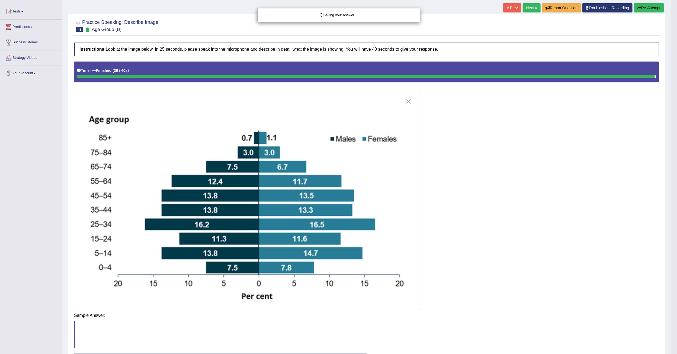
scroll to position [55, 0]
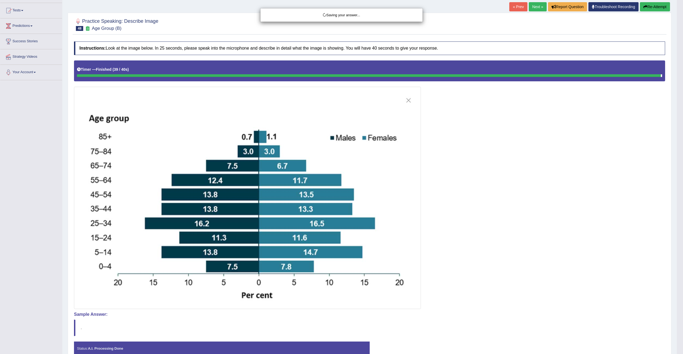
click at [506, 315] on div "Saving your answer..." at bounding box center [341, 177] width 683 height 354
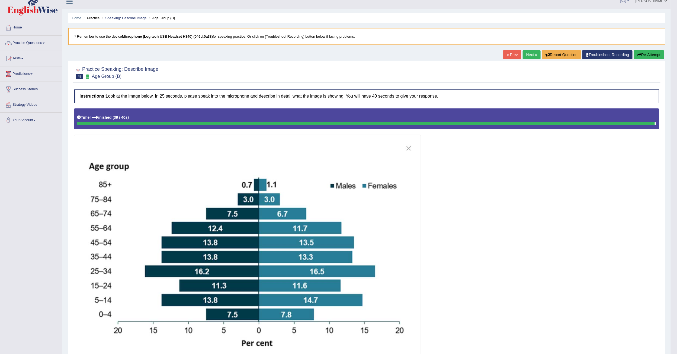
scroll to position [0, 0]
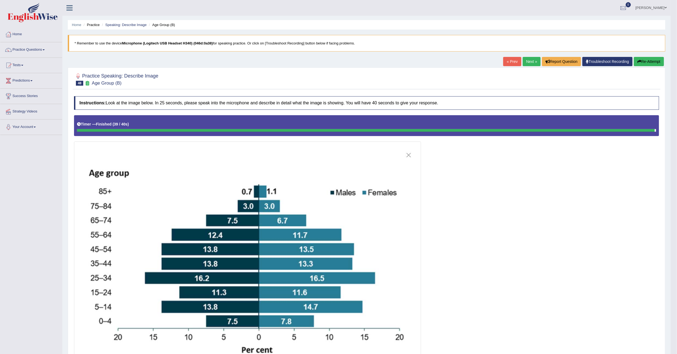
click at [527, 60] on link "Next »" at bounding box center [532, 61] width 18 height 9
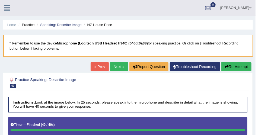
click at [124, 68] on link "Next »" at bounding box center [119, 66] width 18 height 9
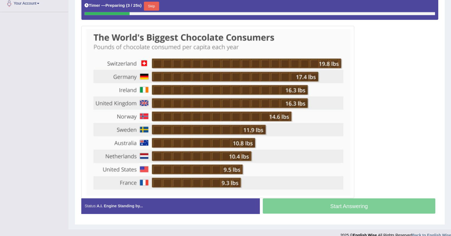
scroll to position [110, 0]
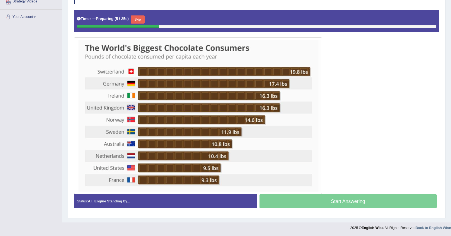
click at [136, 19] on button "Skip" at bounding box center [138, 19] width 14 height 8
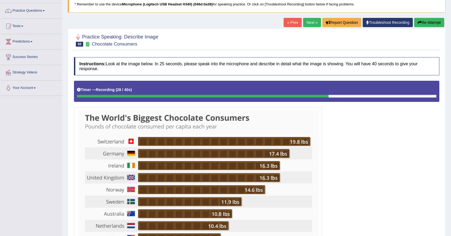
scroll to position [27, 0]
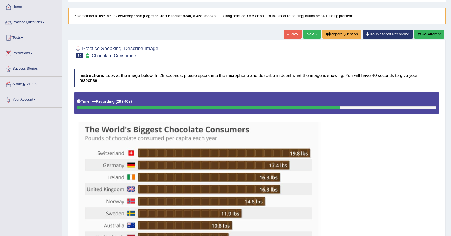
click at [258, 32] on button "Re-Attempt" at bounding box center [430, 34] width 30 height 9
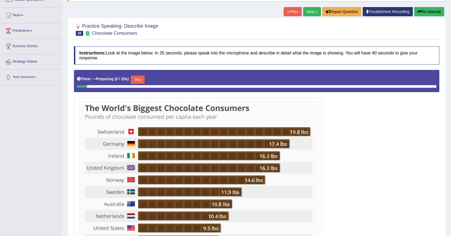
scroll to position [104, 0]
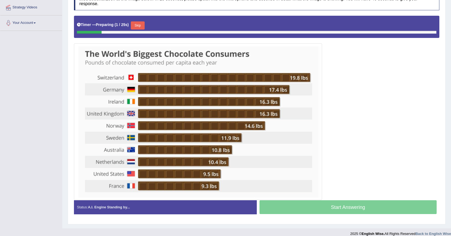
click at [142, 27] on button "Skip" at bounding box center [138, 25] width 14 height 8
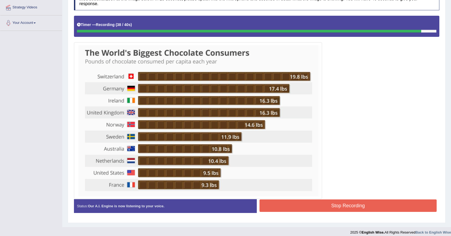
click at [348, 208] on button "Stop Recording" at bounding box center [349, 206] width 178 height 12
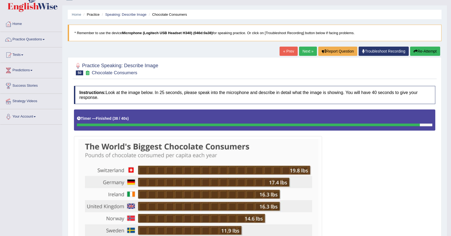
scroll to position [0, 0]
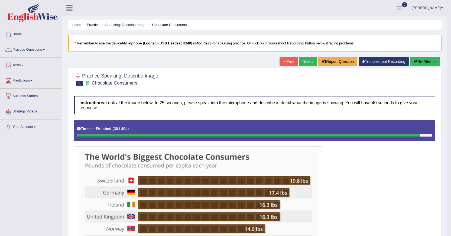
click at [309, 59] on link "Next »" at bounding box center [308, 61] width 18 height 9
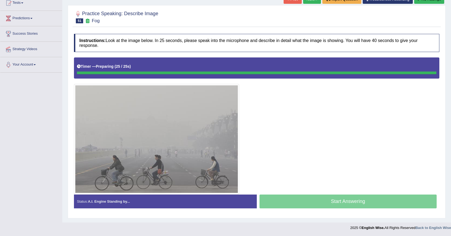
scroll to position [62, 0]
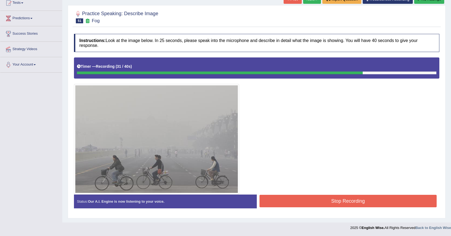
click at [285, 202] on button "Stop Recording" at bounding box center [349, 201] width 178 height 12
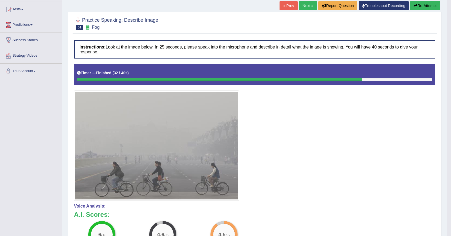
scroll to position [8, 0]
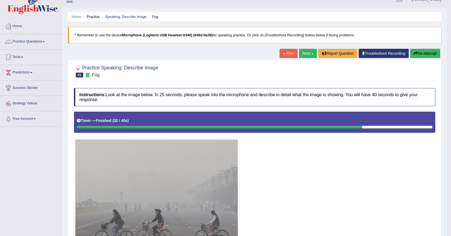
click at [309, 52] on link "Next »" at bounding box center [308, 53] width 18 height 9
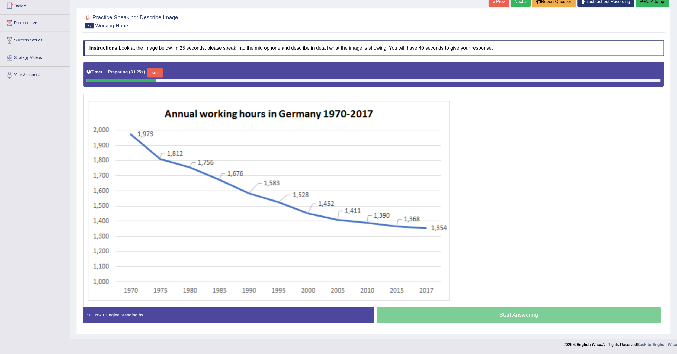
scroll to position [23, 0]
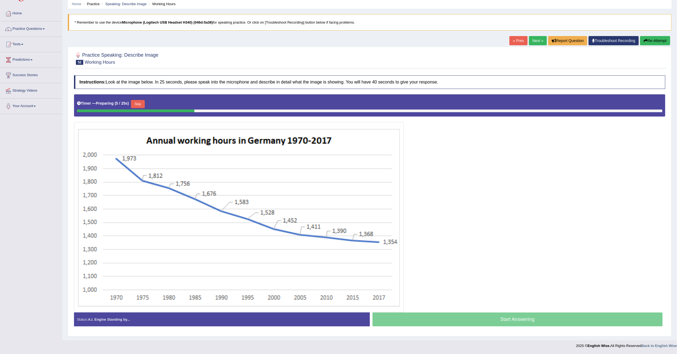
click at [139, 100] on button "Skip" at bounding box center [138, 104] width 14 height 8
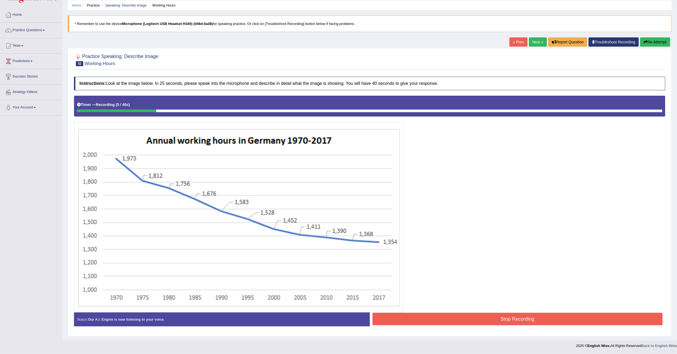
click at [451, 40] on button "Re-Attempt" at bounding box center [655, 41] width 30 height 9
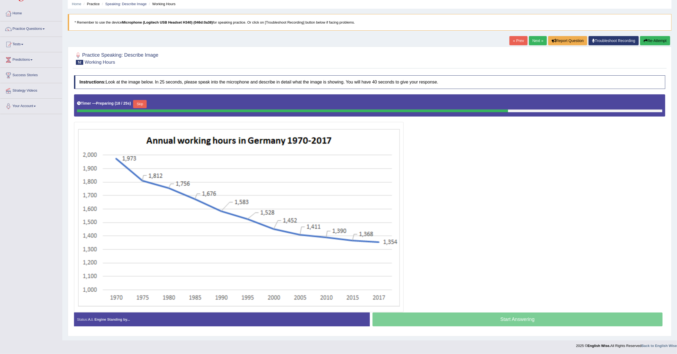
click at [140, 104] on button "Skip" at bounding box center [140, 104] width 14 height 8
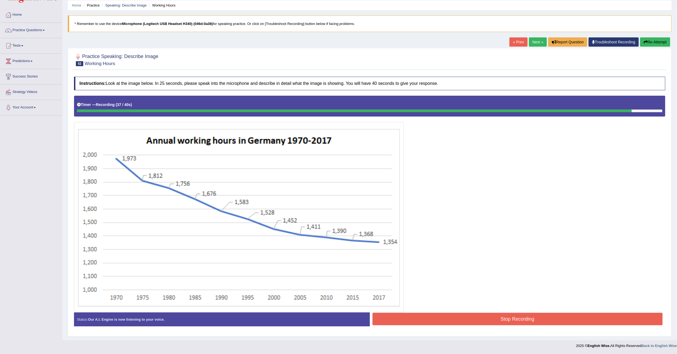
click at [421, 313] on button "Stop Recording" at bounding box center [518, 319] width 290 height 12
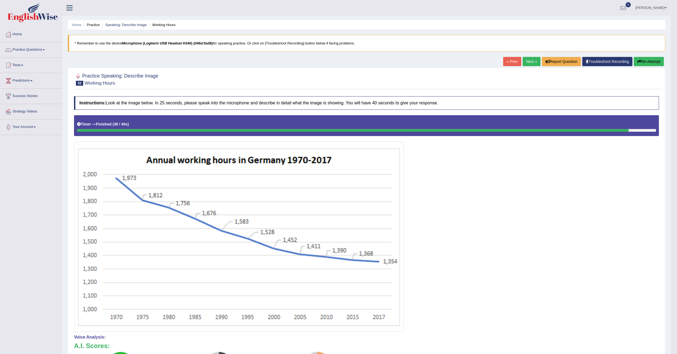
click at [530, 62] on link "Next »" at bounding box center [532, 61] width 18 height 9
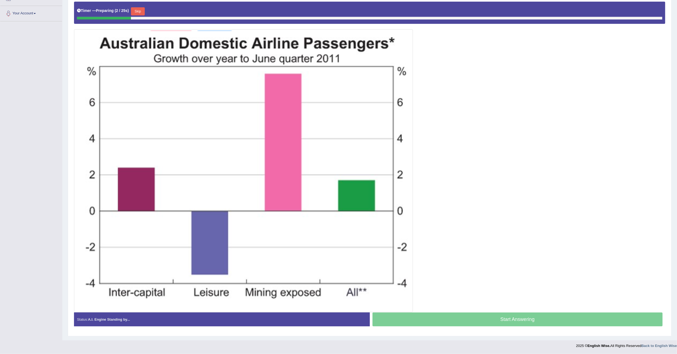
click at [144, 11] on button "Skip" at bounding box center [138, 11] width 14 height 8
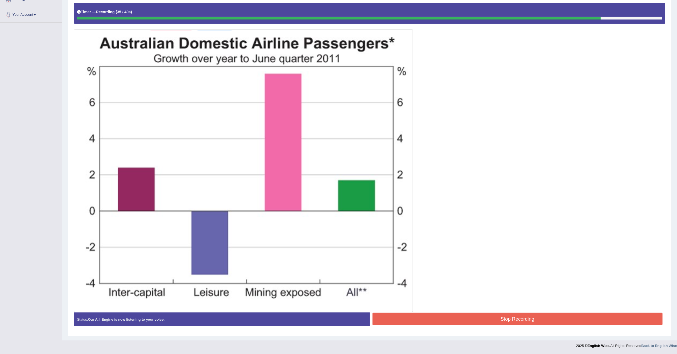
click at [560, 318] on button "Stop Recording" at bounding box center [518, 319] width 290 height 12
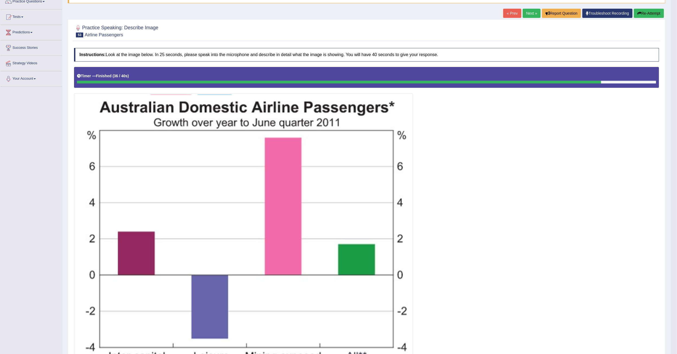
scroll to position [0, 0]
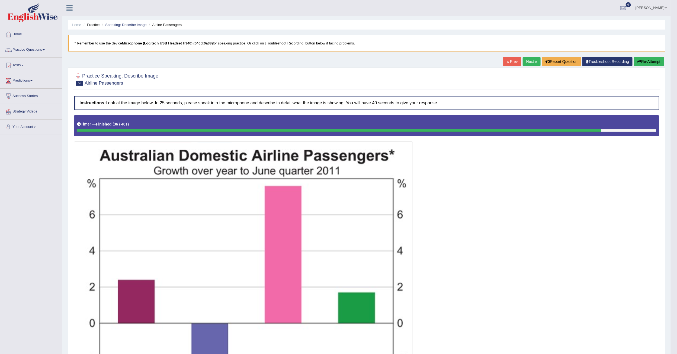
click at [525, 61] on link "Next »" at bounding box center [532, 61] width 18 height 9
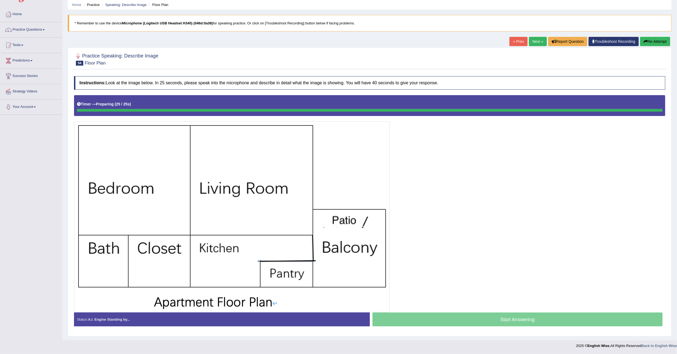
scroll to position [22, 0]
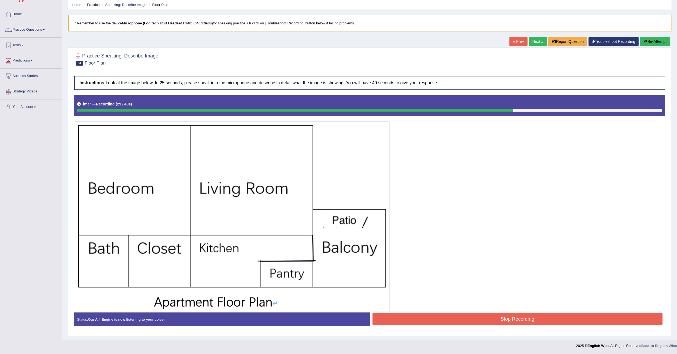
click at [490, 320] on button "Stop Recording" at bounding box center [518, 319] width 290 height 12
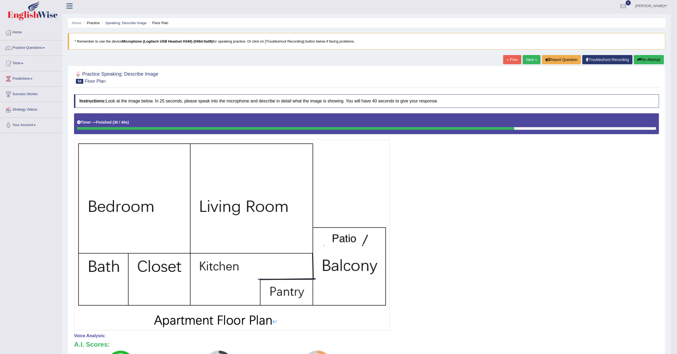
scroll to position [0, 0]
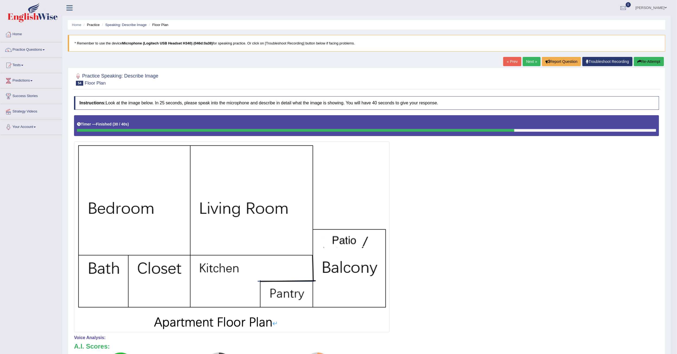
click at [525, 59] on link "Next »" at bounding box center [532, 61] width 18 height 9
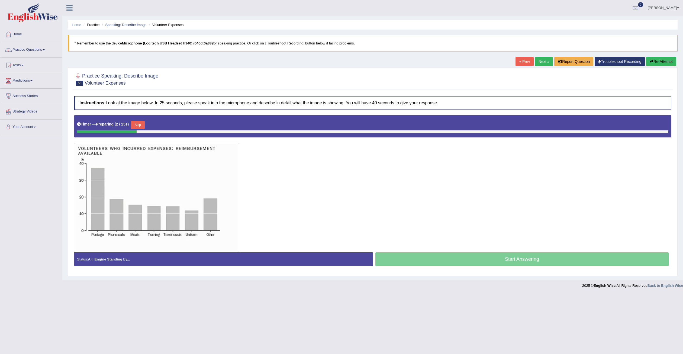
click at [136, 124] on button "Skip" at bounding box center [138, 125] width 14 height 8
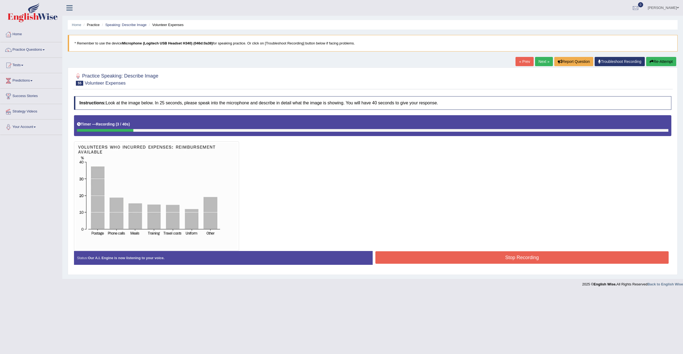
click at [664, 62] on button "Re-Attempt" at bounding box center [661, 61] width 30 height 9
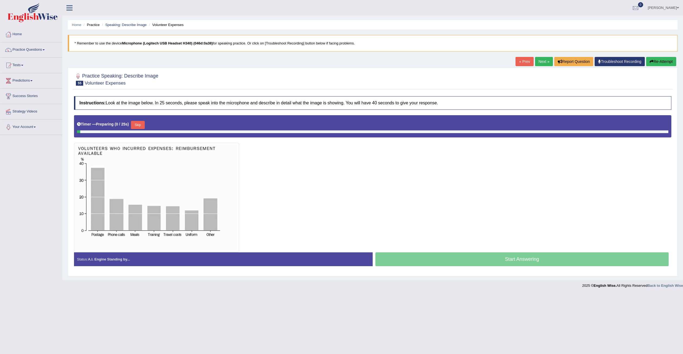
click at [161, 120] on div "Timer — Preparing ( 0 / 25s ) Skip" at bounding box center [373, 125] width 592 height 11
click at [142, 124] on button "Skip" at bounding box center [138, 125] width 14 height 8
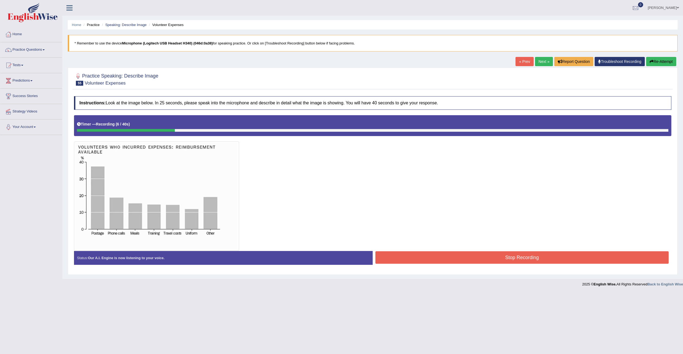
click at [662, 64] on button "Re-Attempt" at bounding box center [661, 61] width 30 height 9
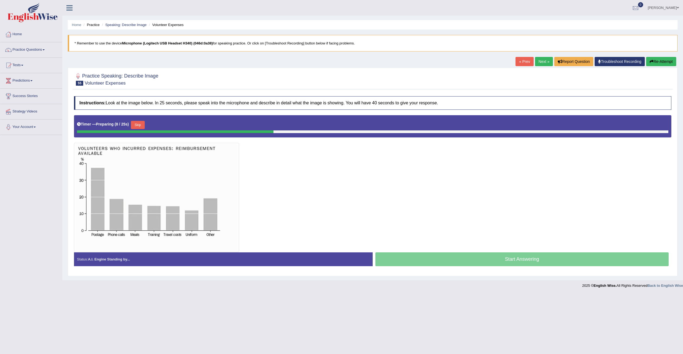
click at [139, 127] on button "Skip" at bounding box center [138, 125] width 14 height 8
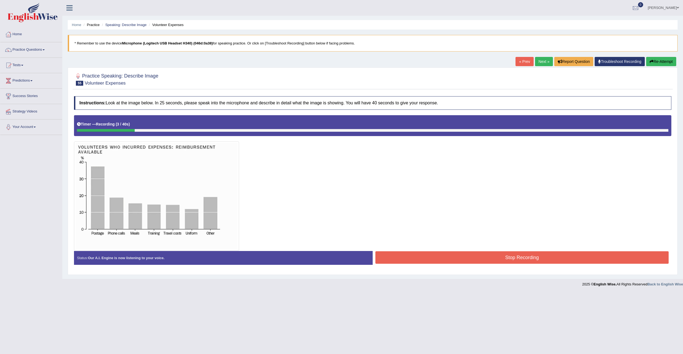
click at [662, 65] on button "Re-Attempt" at bounding box center [661, 61] width 30 height 9
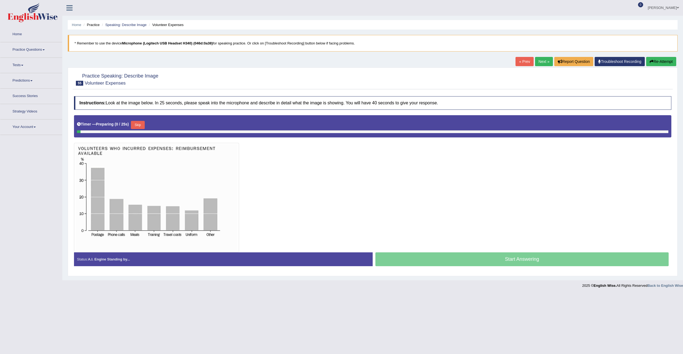
click at [140, 128] on button "Skip" at bounding box center [138, 125] width 14 height 8
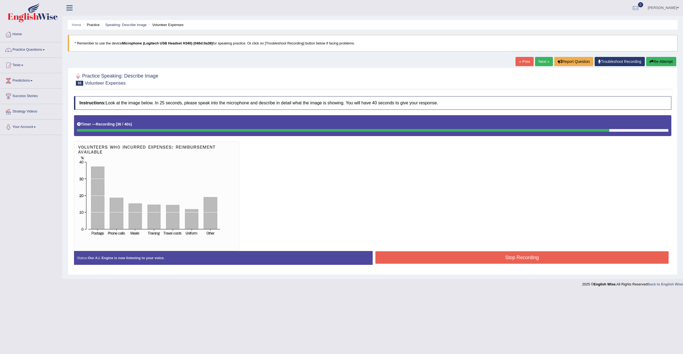
click at [434, 260] on button "Stop Recording" at bounding box center [522, 257] width 293 height 12
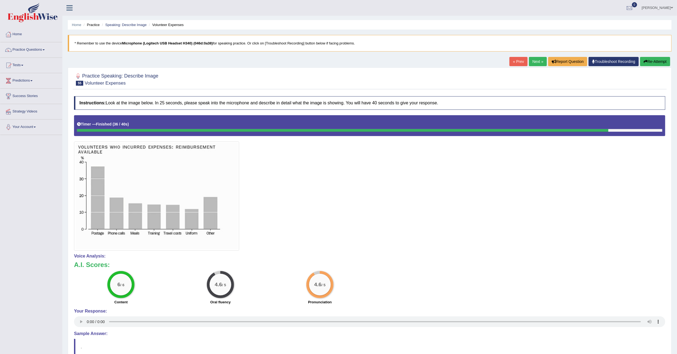
click at [534, 64] on link "Next »" at bounding box center [538, 61] width 18 height 9
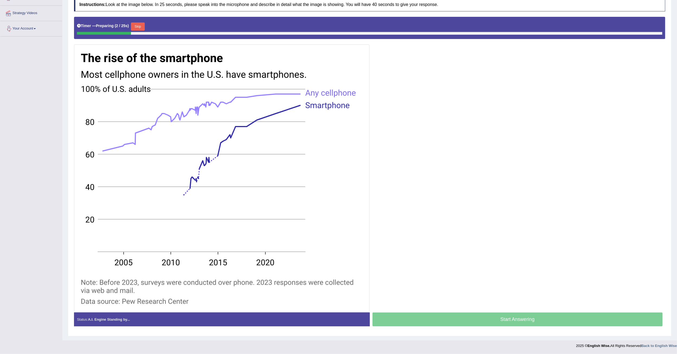
click at [141, 26] on button "Skip" at bounding box center [138, 27] width 14 height 8
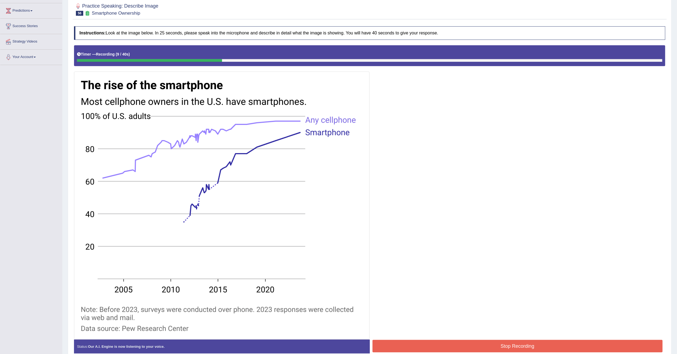
scroll to position [18, 0]
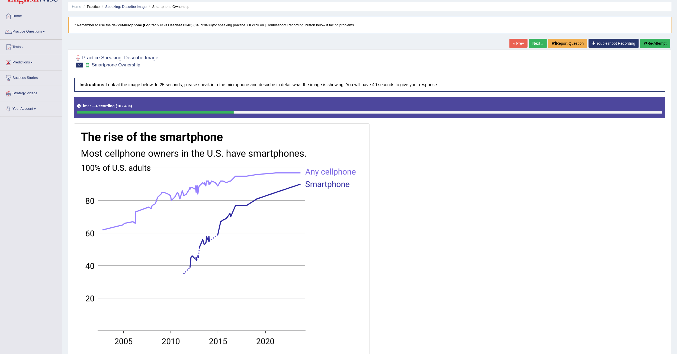
click at [644, 41] on icon "button" at bounding box center [646, 43] width 4 height 4
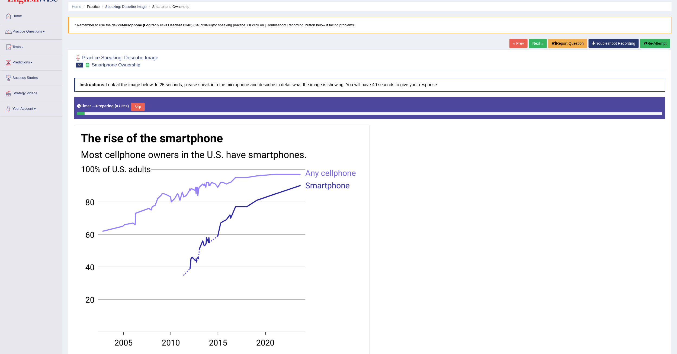
click at [138, 107] on button "Skip" at bounding box center [138, 107] width 14 height 8
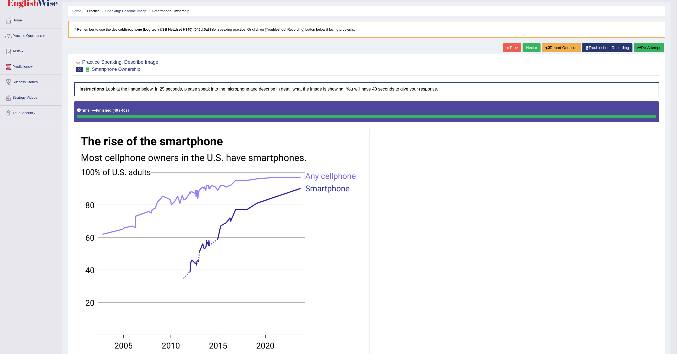
scroll to position [6, 0]
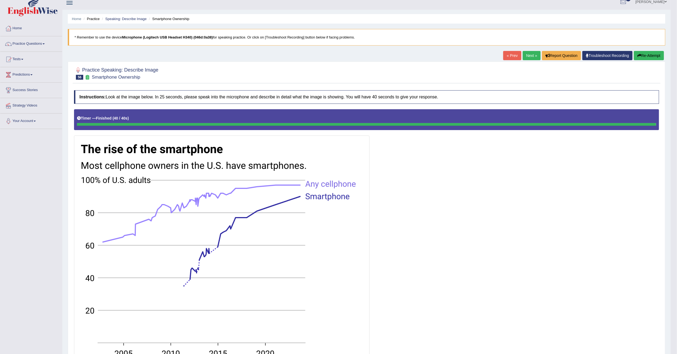
click at [531, 55] on link "Next »" at bounding box center [532, 55] width 18 height 9
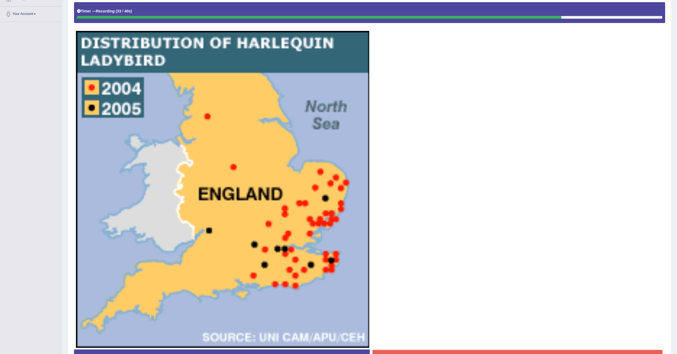
scroll to position [152, 0]
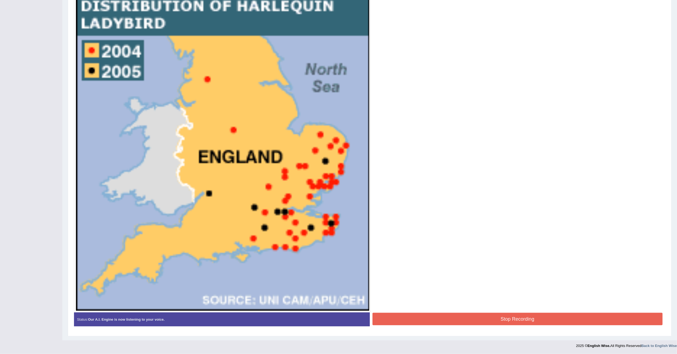
click at [529, 319] on button "Stop Recording" at bounding box center [518, 319] width 290 height 12
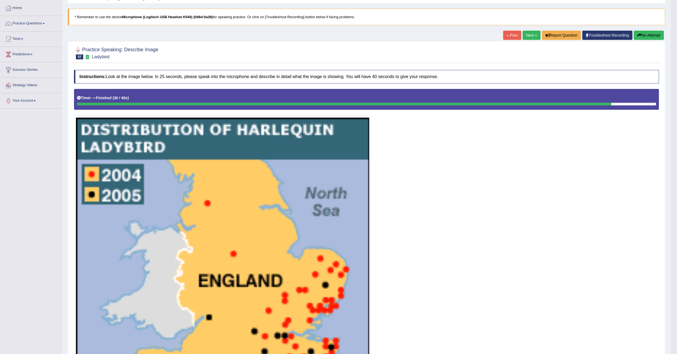
scroll to position [0, 0]
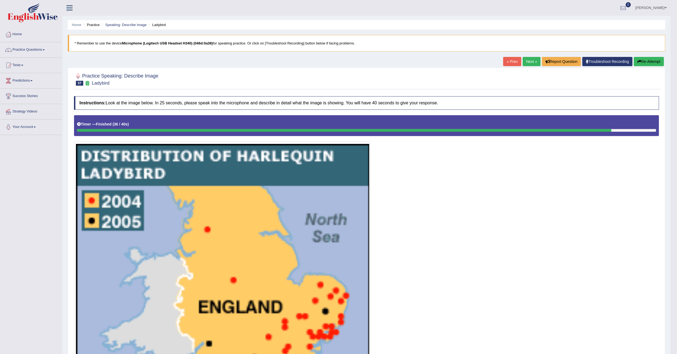
click at [526, 60] on link "Next »" at bounding box center [532, 61] width 18 height 9
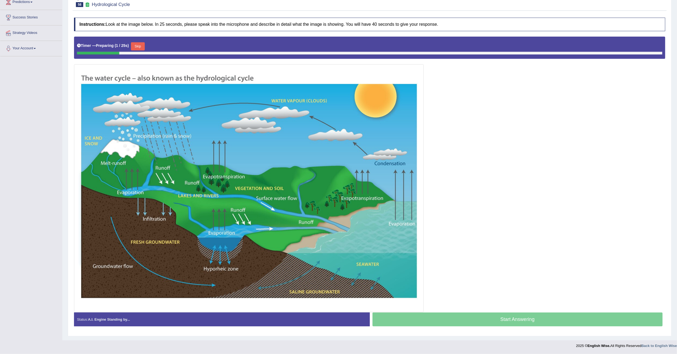
click at [142, 43] on button "Skip" at bounding box center [138, 46] width 14 height 8
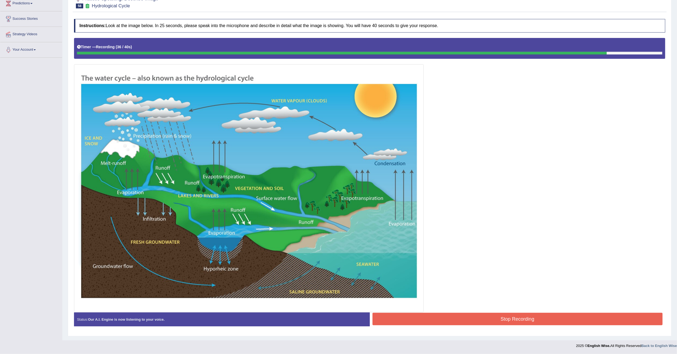
click at [538, 314] on button "Stop Recording" at bounding box center [518, 319] width 290 height 12
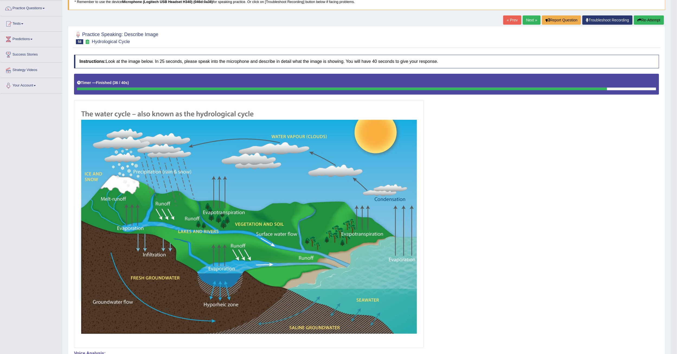
scroll to position [0, 0]
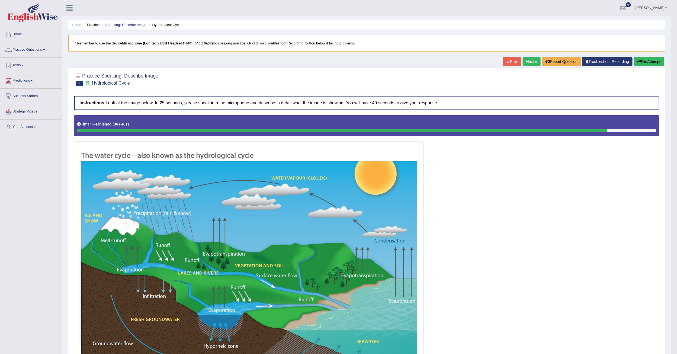
click at [523, 64] on link "Next »" at bounding box center [532, 61] width 18 height 9
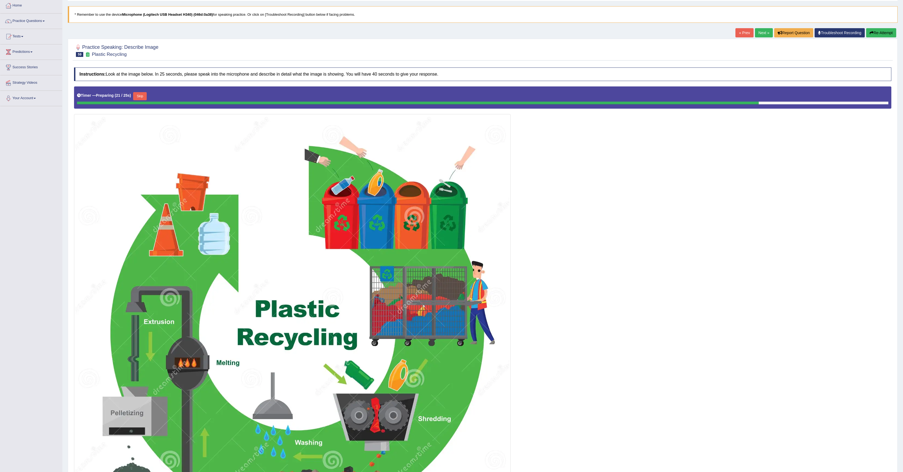
scroll to position [15, 0]
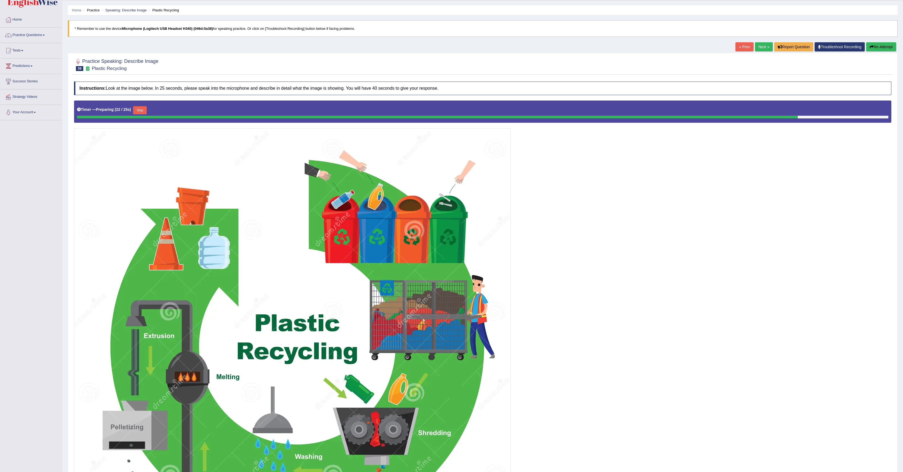
click at [683, 47] on button "Re-Attempt" at bounding box center [881, 46] width 30 height 9
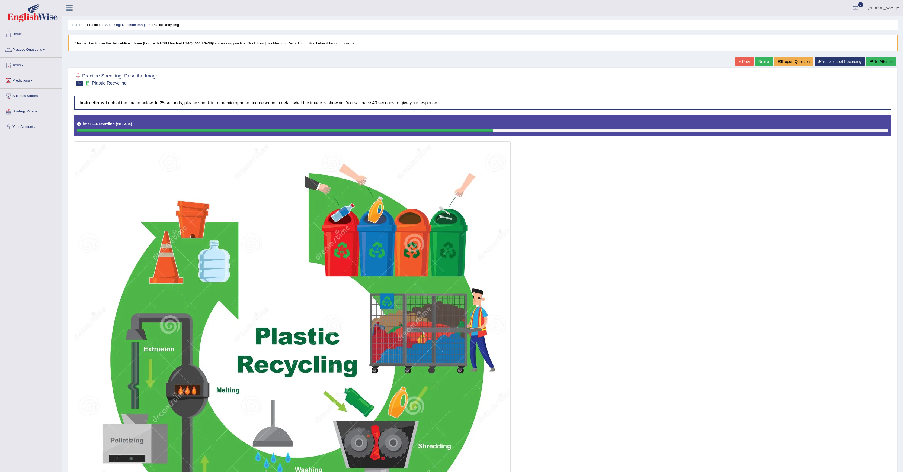
click at [886, 63] on button "Re-Attempt" at bounding box center [881, 61] width 30 height 9
click at [889, 57] on button "Re-Attempt" at bounding box center [881, 61] width 30 height 9
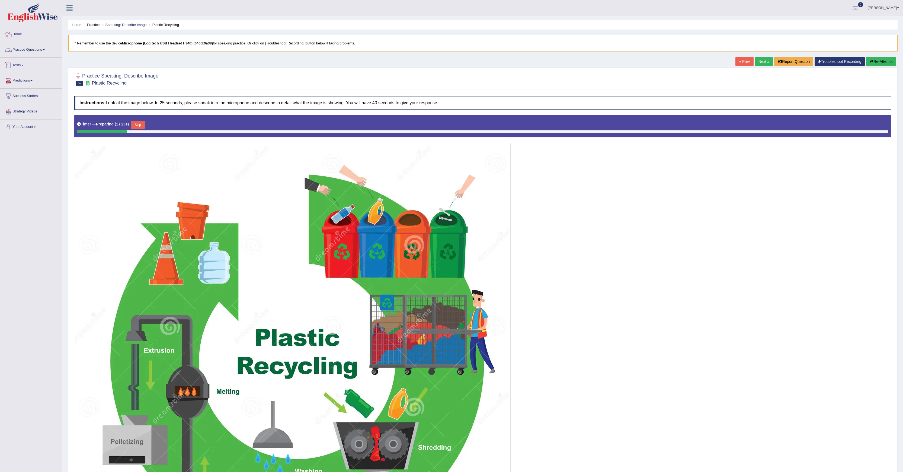
click at [142, 125] on button "Skip" at bounding box center [138, 125] width 14 height 8
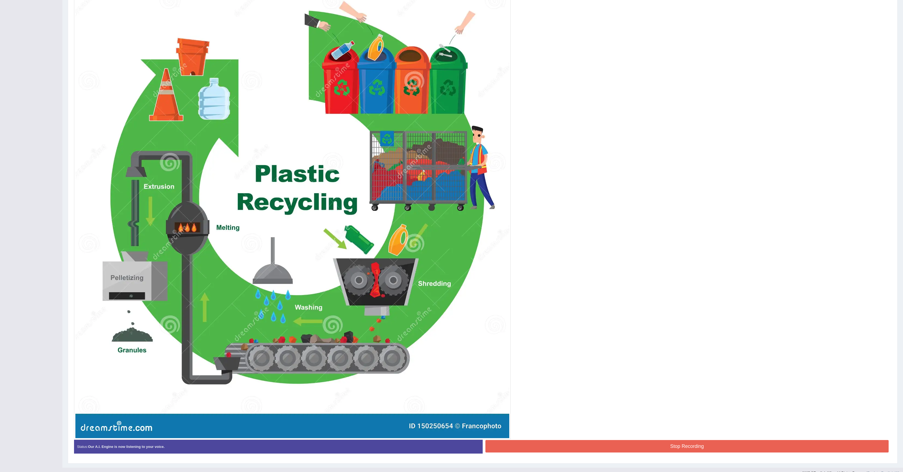
scroll to position [176, 0]
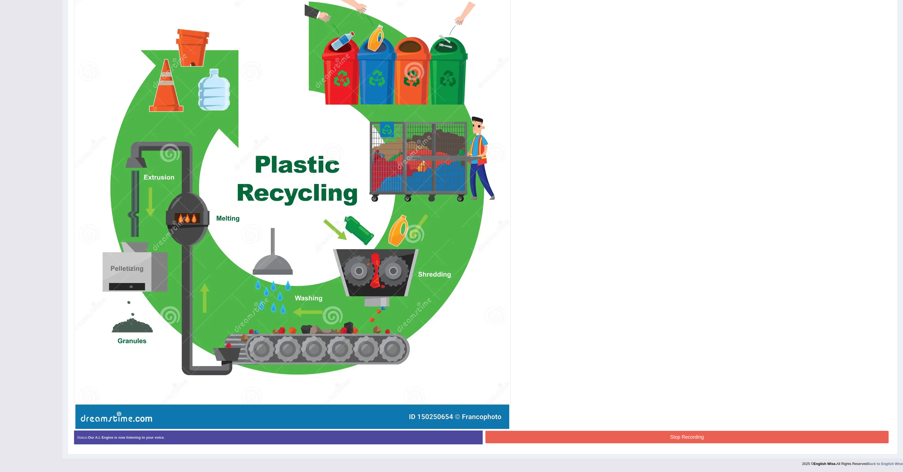
click at [546, 439] on button "Stop Recording" at bounding box center [686, 437] width 403 height 12
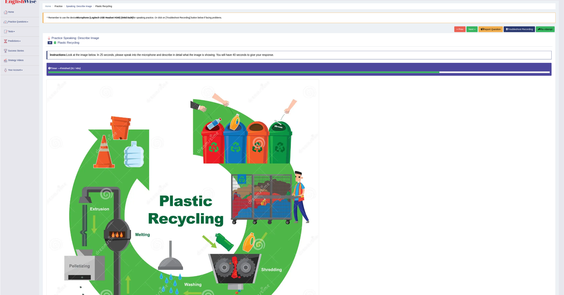
scroll to position [0, 0]
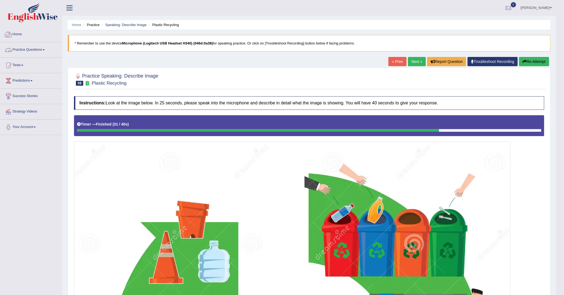
click at [27, 52] on link "Practice Questions" at bounding box center [31, 49] width 62 height 14
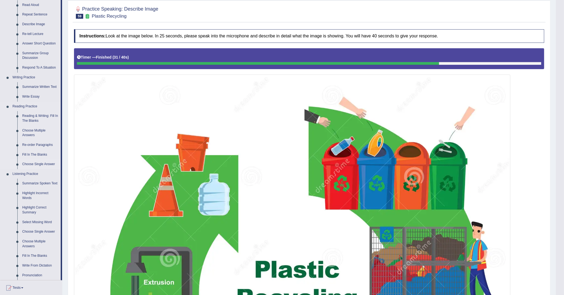
scroll to position [68, 0]
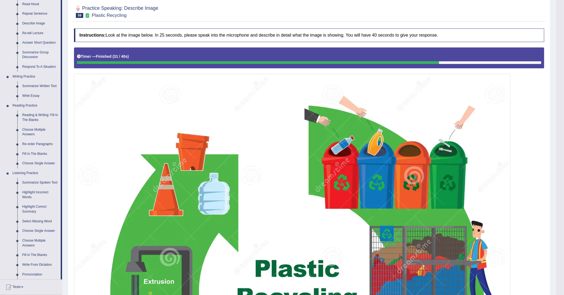
click at [32, 53] on link "Summarize Group Discussion" at bounding box center [40, 55] width 41 height 14
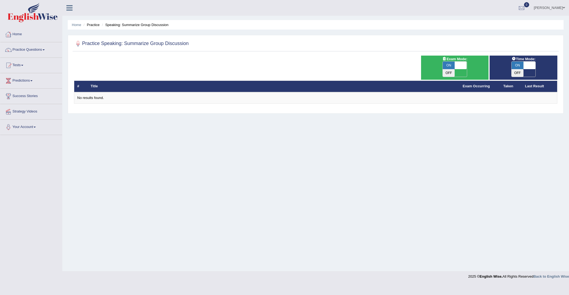
click at [451, 62] on span "ON" at bounding box center [449, 66] width 12 height 8
checkbox input "false"
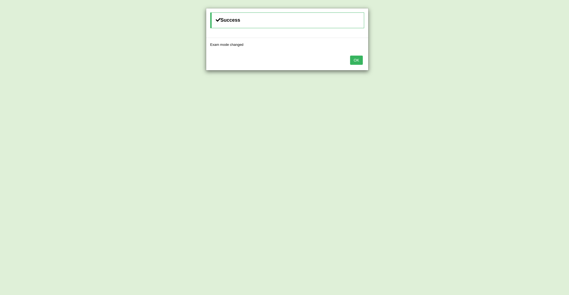
click at [356, 60] on button "OK" at bounding box center [356, 60] width 12 height 9
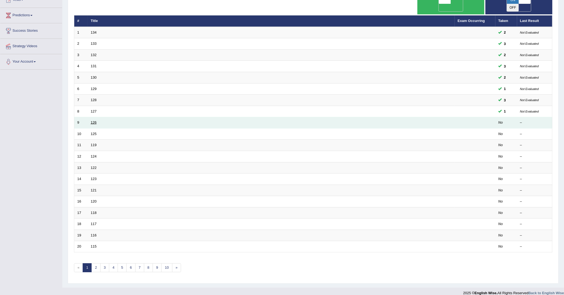
click at [96, 120] on link "126" at bounding box center [94, 122] width 6 height 4
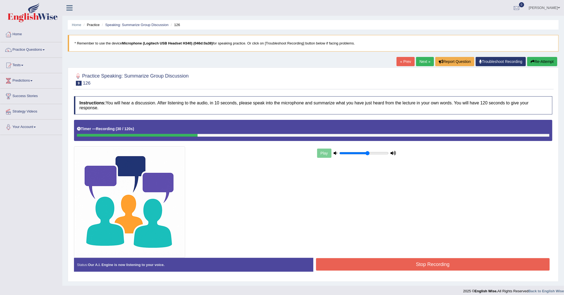
click at [546, 63] on button "Re-Attempt" at bounding box center [542, 61] width 30 height 9
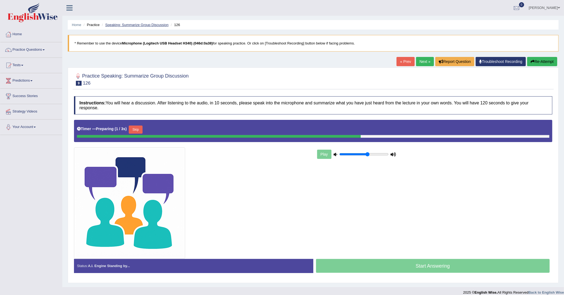
click at [139, 25] on link "Speaking: Summarize Group Discussion" at bounding box center [136, 25] width 63 height 4
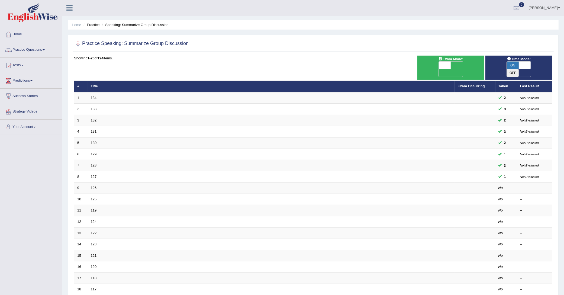
click at [512, 65] on span "ON" at bounding box center [513, 66] width 12 height 8
checkbox input "false"
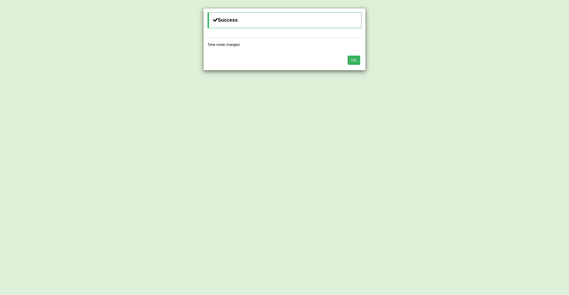
click at [349, 60] on button "OK" at bounding box center [354, 60] width 12 height 9
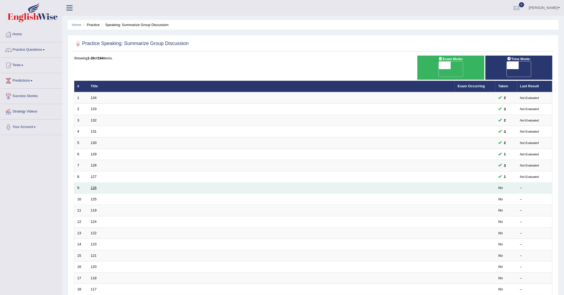
click at [97, 186] on link "126" at bounding box center [94, 188] width 6 height 4
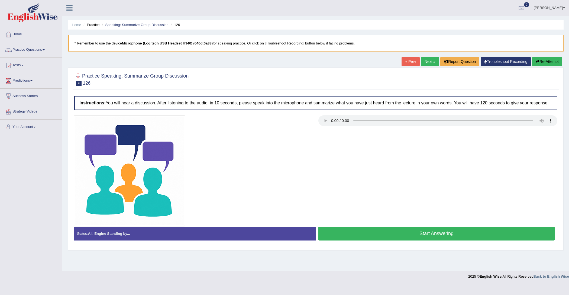
click at [376, 236] on button "Start Answering" at bounding box center [437, 234] width 236 height 14
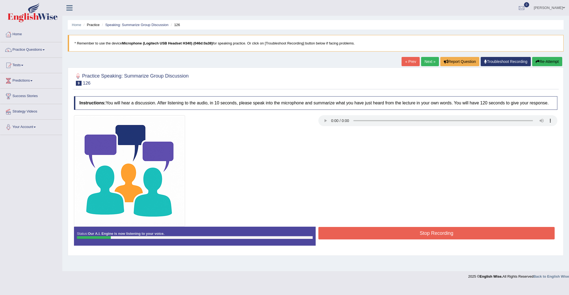
click at [546, 60] on button "Re-Attempt" at bounding box center [548, 61] width 30 height 9
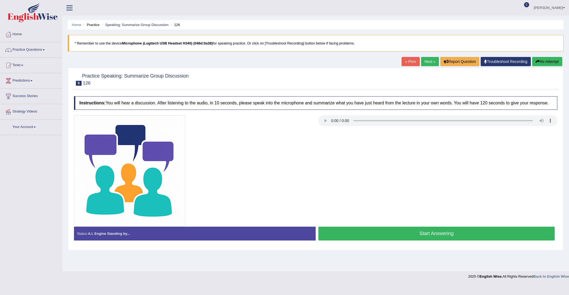
click at [377, 228] on button "Start Answering" at bounding box center [437, 234] width 236 height 14
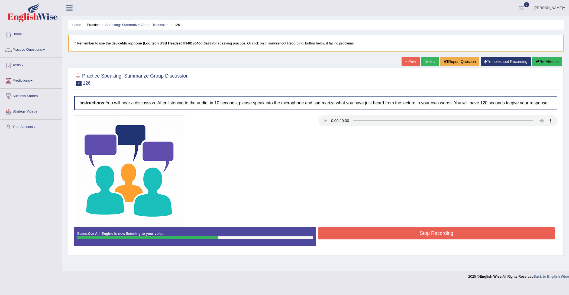
click at [381, 228] on button "Stop Recording" at bounding box center [437, 233] width 236 height 12
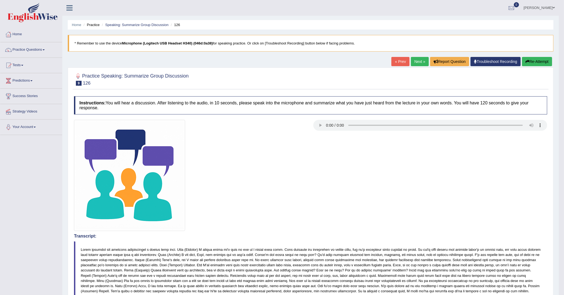
click at [415, 64] on link "Next »" at bounding box center [420, 61] width 18 height 9
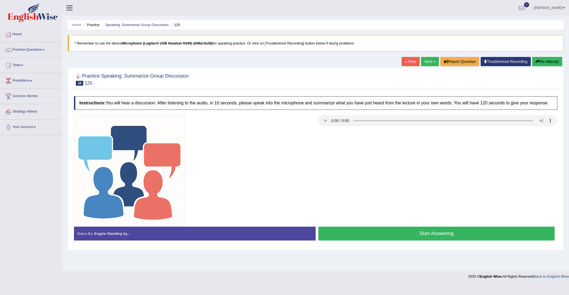
click at [352, 231] on button "Start Answering" at bounding box center [437, 234] width 236 height 14
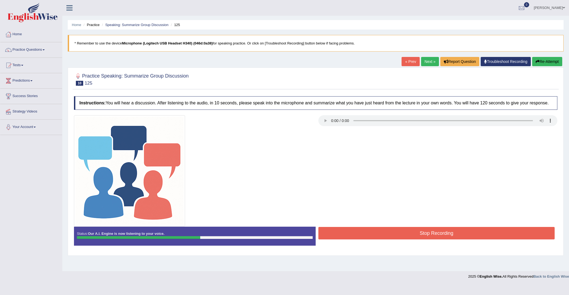
click at [352, 231] on button "Stop Recording" at bounding box center [437, 233] width 236 height 12
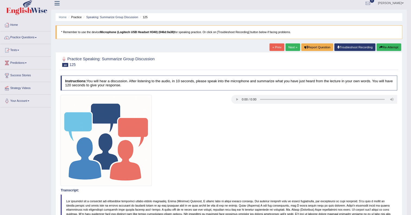
scroll to position [4, 0]
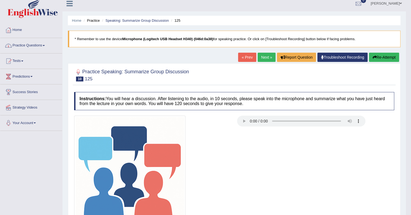
click at [36, 48] on link "Practice Questions" at bounding box center [31, 45] width 62 height 14
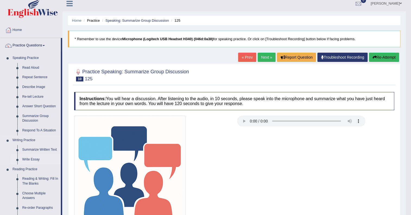
click at [35, 160] on link "Write Essay" at bounding box center [40, 160] width 41 height 10
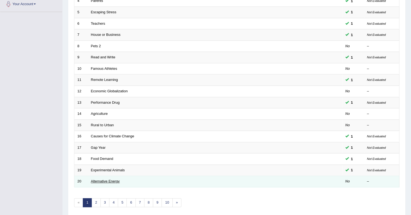
click at [111, 181] on link "Alternative Energy" at bounding box center [105, 181] width 29 height 4
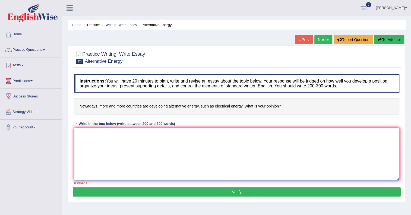
click at [141, 163] on textarea at bounding box center [236, 154] width 325 height 53
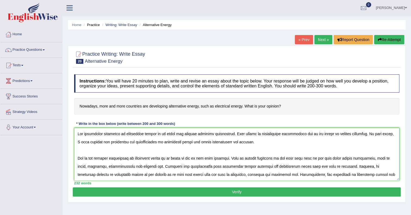
click at [274, 134] on textarea at bounding box center [236, 154] width 325 height 53
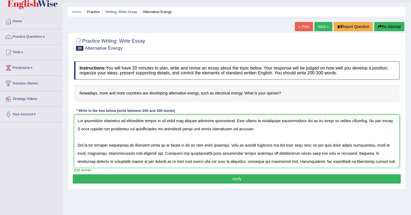
scroll to position [24, 0]
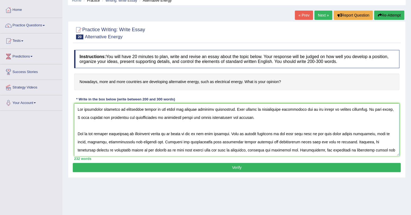
click at [166, 135] on textarea at bounding box center [236, 129] width 325 height 53
drag, startPoint x: 233, startPoint y: 134, endPoint x: 216, endPoint y: 134, distance: 16.8
click at [216, 134] on textarea at bounding box center [236, 129] width 325 height 53
click at [350, 134] on textarea at bounding box center [236, 129] width 325 height 53
click at [138, 142] on textarea at bounding box center [236, 129] width 325 height 53
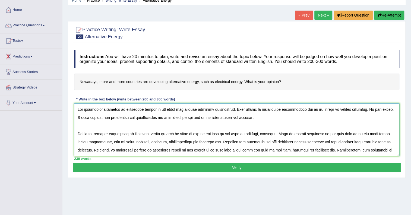
click at [295, 141] on textarea at bounding box center [236, 129] width 325 height 53
click at [294, 141] on textarea at bounding box center [236, 129] width 325 height 53
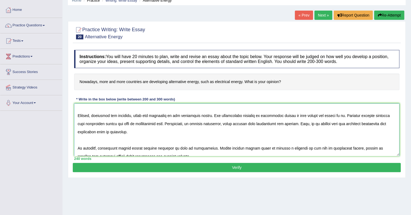
scroll to position [65, 0]
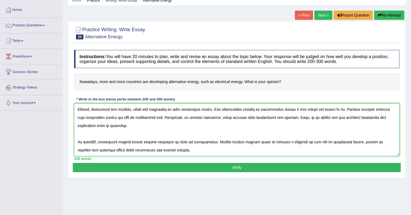
click at [340, 109] on textarea at bounding box center [236, 129] width 325 height 53
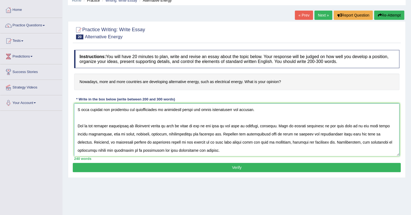
drag, startPoint x: 289, startPoint y: 110, endPoint x: 317, endPoint y: 107, distance: 27.5
click at [317, 107] on textarea at bounding box center [236, 129] width 325 height 53
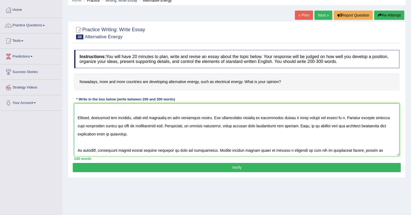
scroll to position [57, 0]
click at [309, 119] on textarea at bounding box center [236, 129] width 325 height 53
drag, startPoint x: 290, startPoint y: 116, endPoint x: 341, endPoint y: 118, distance: 51.0
click at [341, 118] on textarea at bounding box center [236, 129] width 325 height 53
click at [288, 117] on textarea at bounding box center [236, 129] width 325 height 53
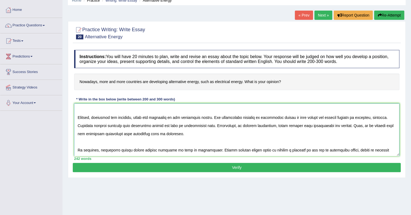
click at [240, 127] on textarea at bounding box center [236, 129] width 325 height 53
click at [145, 133] on textarea at bounding box center [236, 129] width 325 height 53
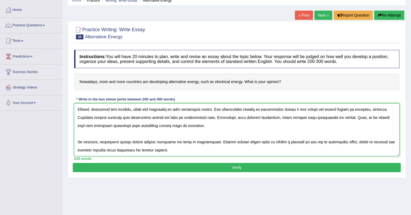
click at [201, 142] on textarea at bounding box center [236, 129] width 325 height 53
click at [306, 141] on textarea at bounding box center [236, 129] width 325 height 53
click at [162, 151] on textarea at bounding box center [236, 129] width 325 height 53
type textarea "The increasing influence of electrical energy on our lives has ignited numerous…"
click at [179, 165] on button "Verify" at bounding box center [237, 167] width 328 height 9
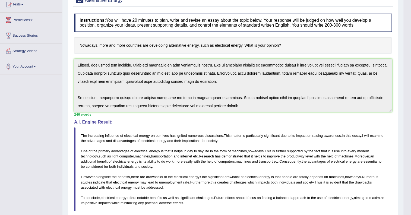
scroll to position [0, 0]
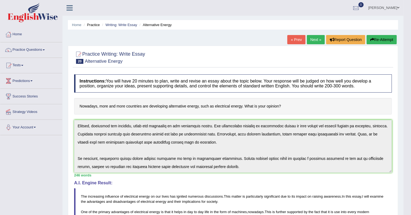
click at [379, 8] on link "Amanjot Kaur" at bounding box center [383, 7] width 39 height 14
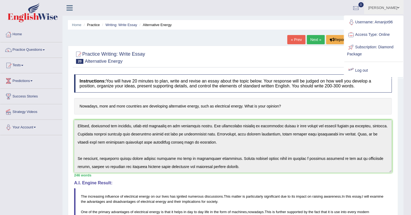
click at [357, 71] on link "Log out" at bounding box center [373, 70] width 59 height 12
